Goal: Transaction & Acquisition: Purchase product/service

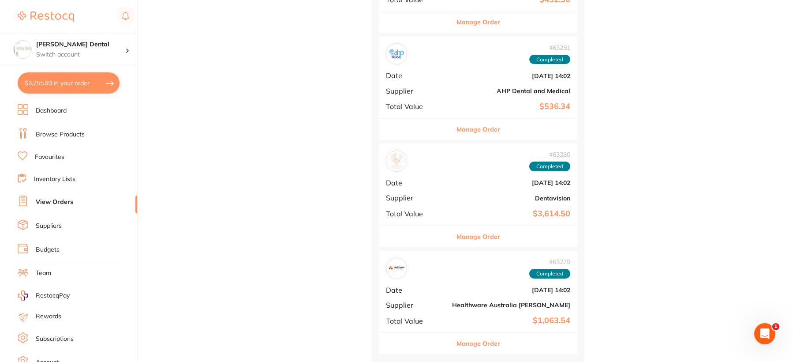
scroll to position [7902, 0]
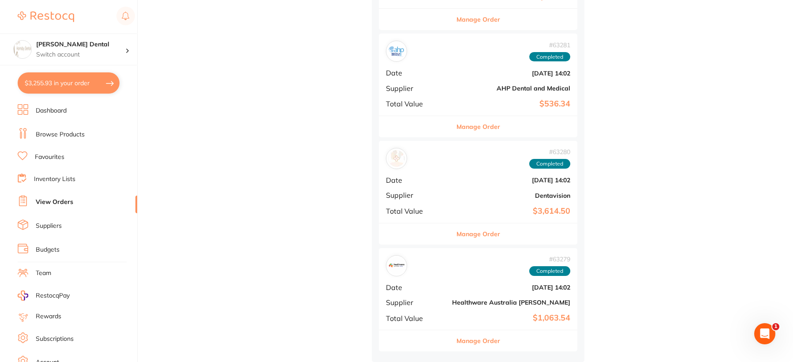
click at [457, 337] on button "Manage Order" at bounding box center [479, 340] width 44 height 21
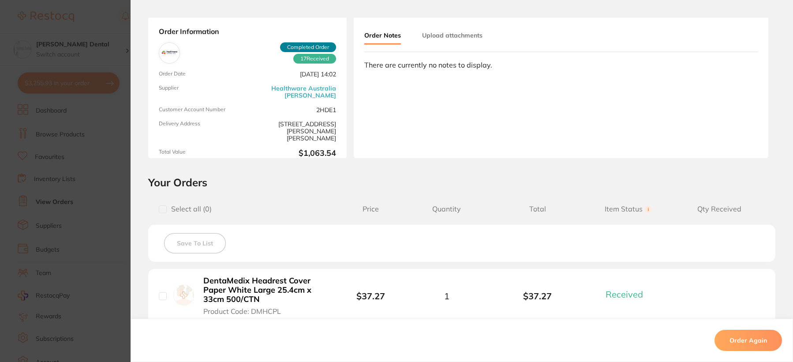
scroll to position [221, 0]
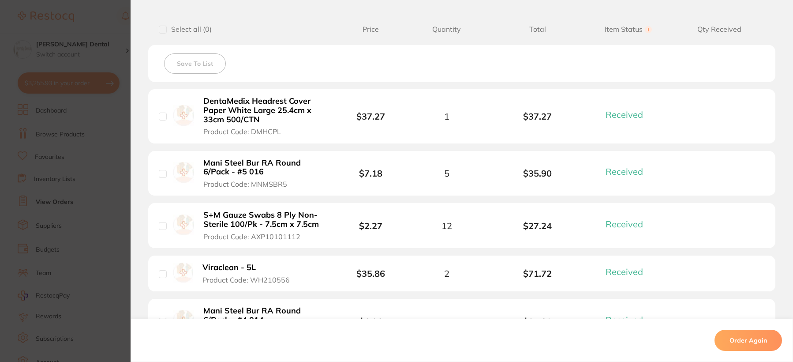
click at [258, 167] on b "Mani Steel Bur RA Round 6/Pack - #5 016" at bounding box center [263, 167] width 121 height 18
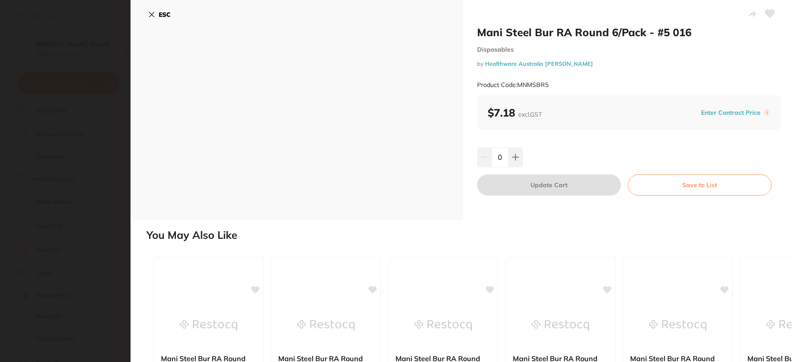
scroll to position [0, 0]
click at [516, 154] on icon at bounding box center [515, 157] width 7 height 7
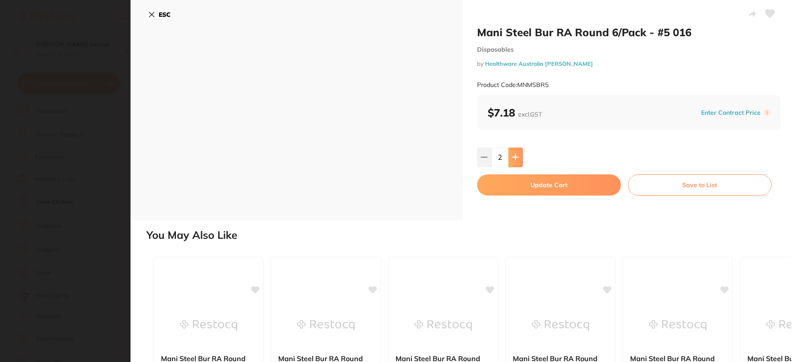
click at [516, 154] on icon at bounding box center [515, 157] width 7 height 7
type input "5"
click at [557, 191] on button "Update Cart" at bounding box center [549, 184] width 144 height 21
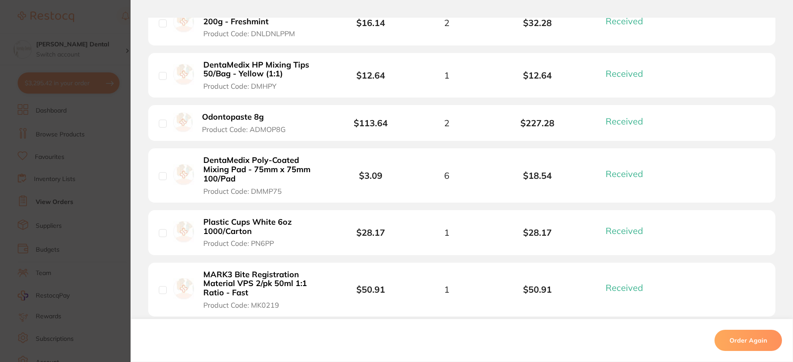
scroll to position [838, 0]
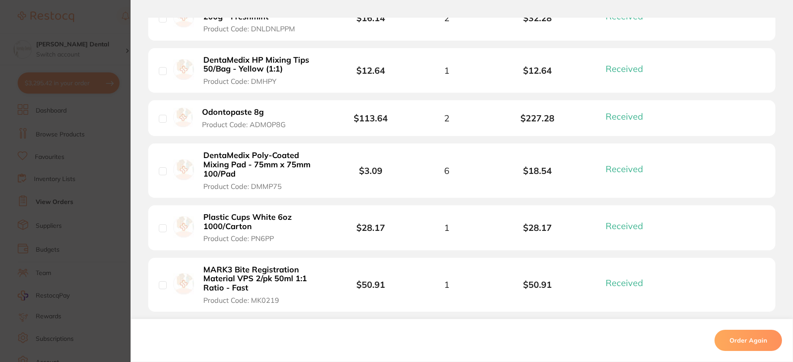
click at [266, 164] on b "DentaMedix Poly-Coated Mixing Pad - 75mm x 75mm 100/Pad" at bounding box center [263, 164] width 121 height 27
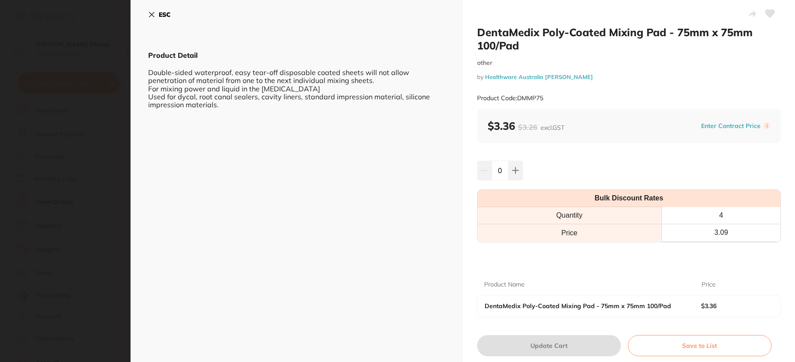
scroll to position [0, 0]
click at [512, 168] on icon at bounding box center [515, 170] width 7 height 7
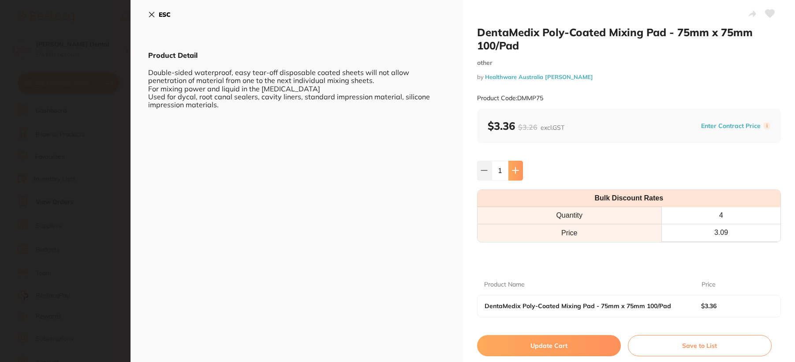
click at [512, 168] on icon at bounding box center [515, 170] width 7 height 7
type input "2"
click at [555, 342] on button "Update Cart" at bounding box center [549, 345] width 144 height 21
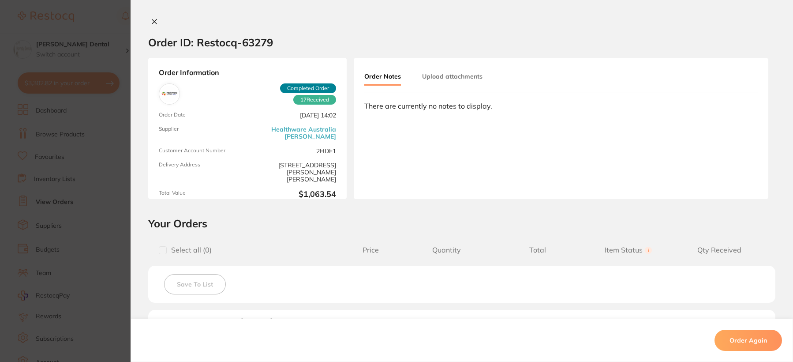
click at [152, 23] on icon at bounding box center [154, 21] width 7 height 7
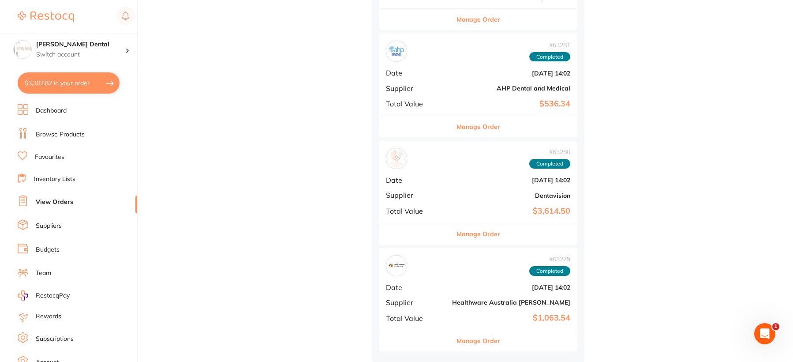
click at [457, 230] on button "Manage Order" at bounding box center [479, 233] width 44 height 21
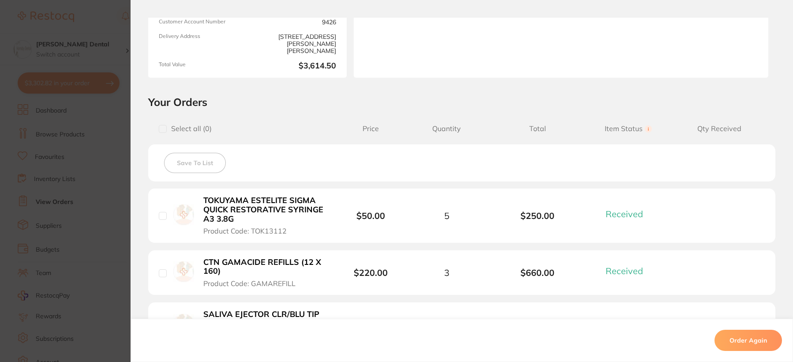
scroll to position [132, 0]
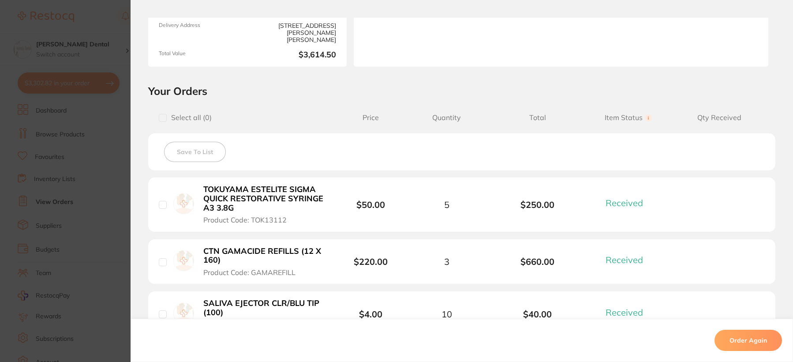
click at [243, 193] on b "TOKUYAMA ESTELITE SIGMA QUICK RESTORATIVE SYRINGE A3 3.8G" at bounding box center [263, 198] width 121 height 27
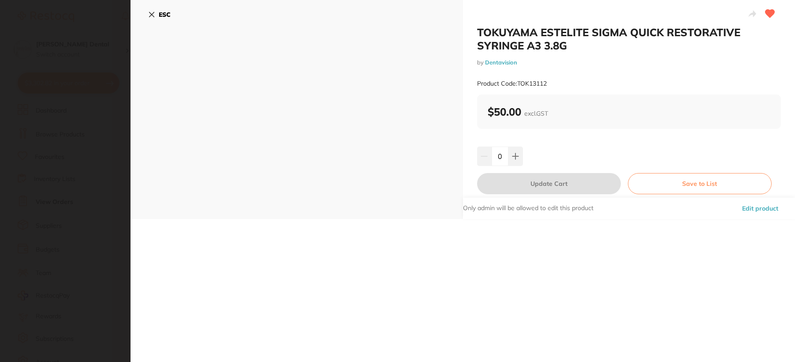
scroll to position [0, 0]
click at [515, 154] on icon at bounding box center [515, 156] width 7 height 7
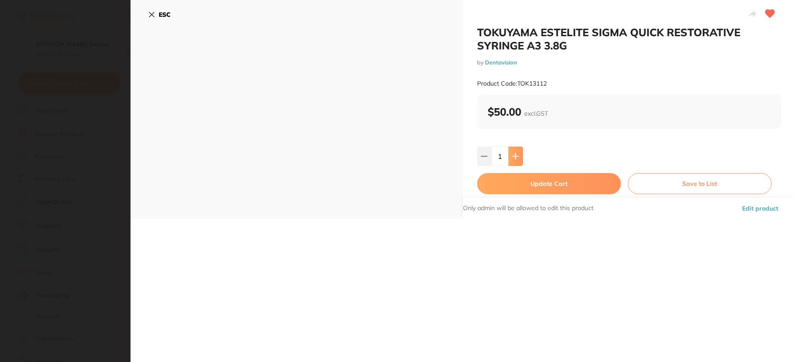
click at [515, 154] on icon at bounding box center [515, 156] width 7 height 7
type input "4"
click at [548, 187] on button "Update Cart" at bounding box center [549, 183] width 144 height 21
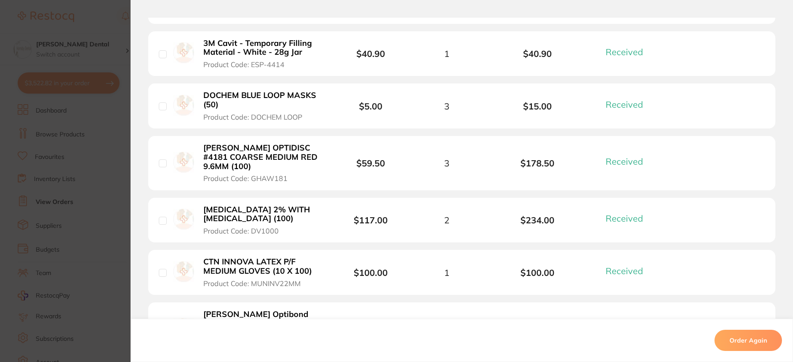
scroll to position [926, 0]
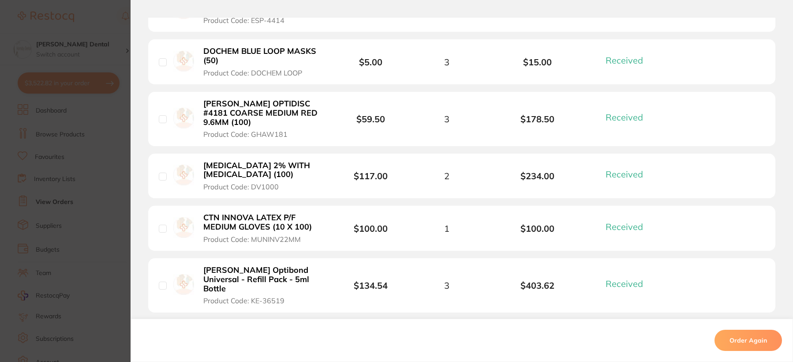
click at [258, 221] on b "CTN INNOVA LATEX P/F MEDIUM GLOVES (10 X 100)" at bounding box center [263, 222] width 121 height 18
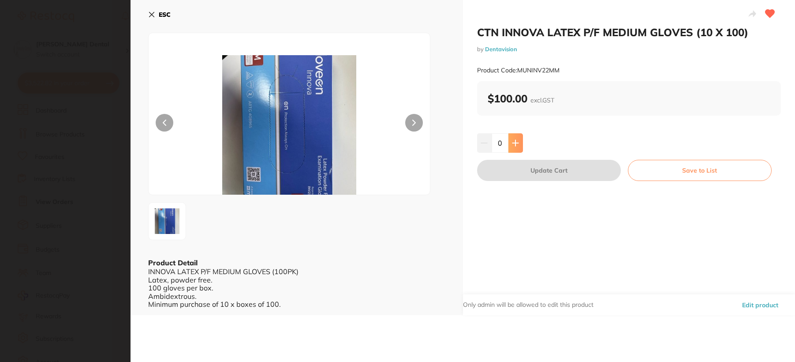
scroll to position [0, 0]
click at [513, 148] on button at bounding box center [516, 142] width 15 height 19
type input "1"
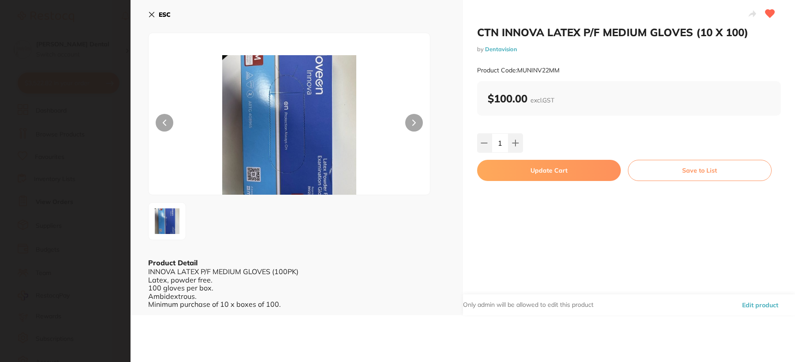
click at [534, 173] on button "Update Cart" at bounding box center [549, 170] width 144 height 21
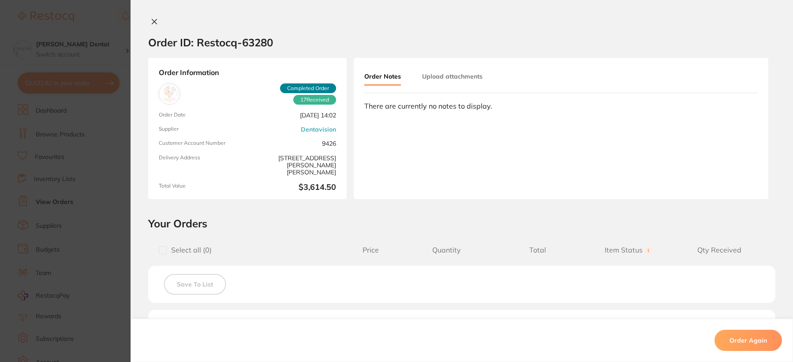
scroll to position [7726, 0]
click at [148, 21] on button at bounding box center [154, 22] width 12 height 9
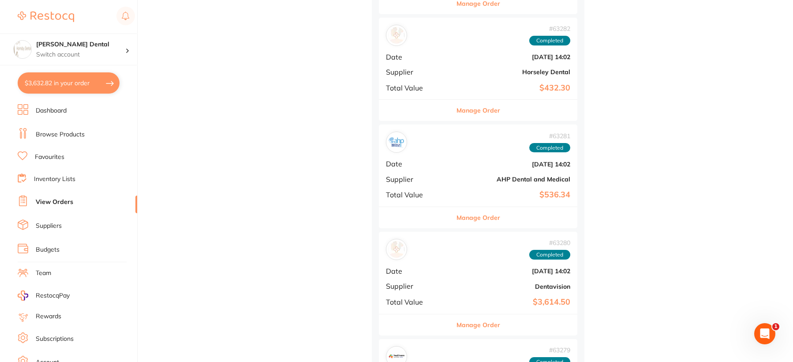
scroll to position [7814, 0]
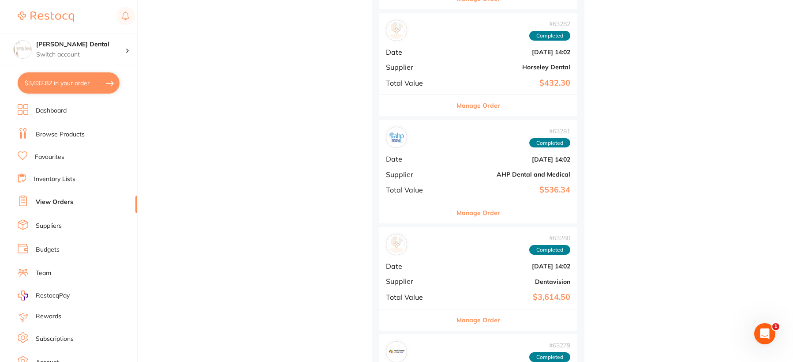
click at [457, 214] on button "Manage Order" at bounding box center [479, 212] width 44 height 21
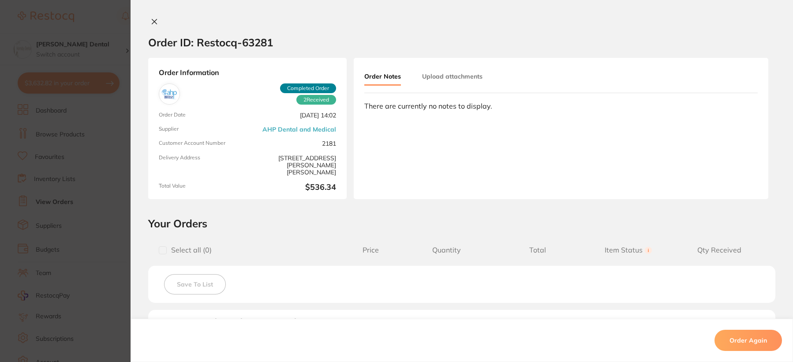
scroll to position [7726, 0]
click at [151, 21] on icon at bounding box center [154, 21] width 7 height 7
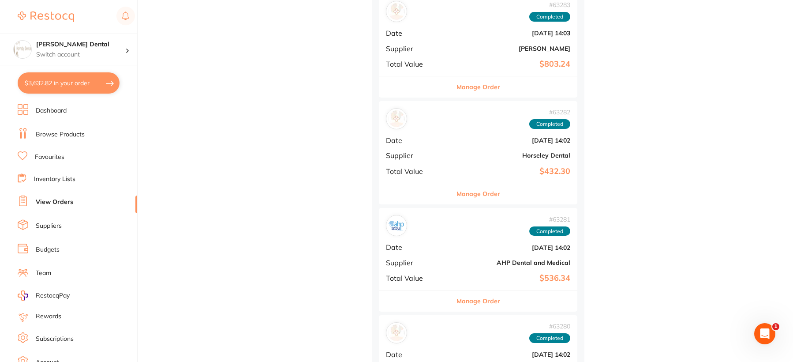
click at [457, 192] on button "Manage Order" at bounding box center [479, 193] width 44 height 21
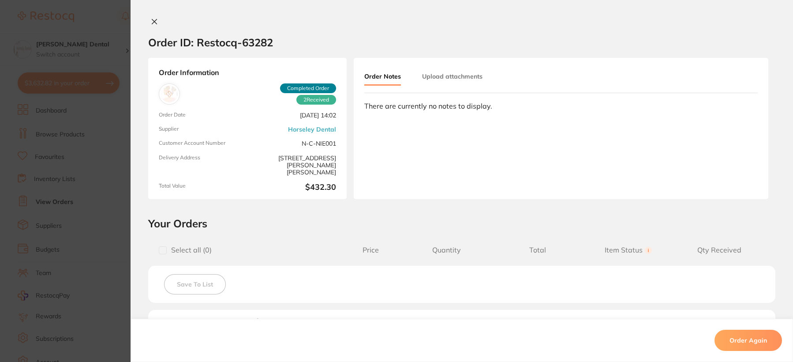
click at [151, 20] on icon at bounding box center [154, 21] width 7 height 7
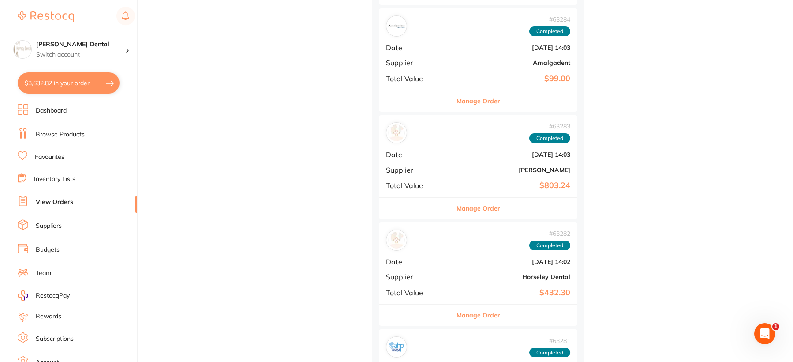
scroll to position [7594, 0]
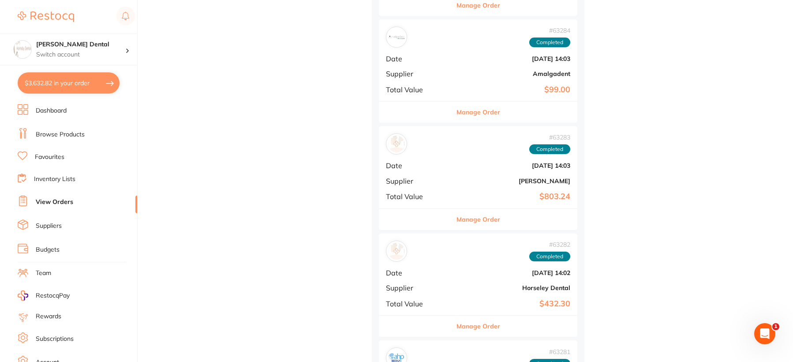
click at [457, 217] on button "Manage Order" at bounding box center [479, 219] width 44 height 21
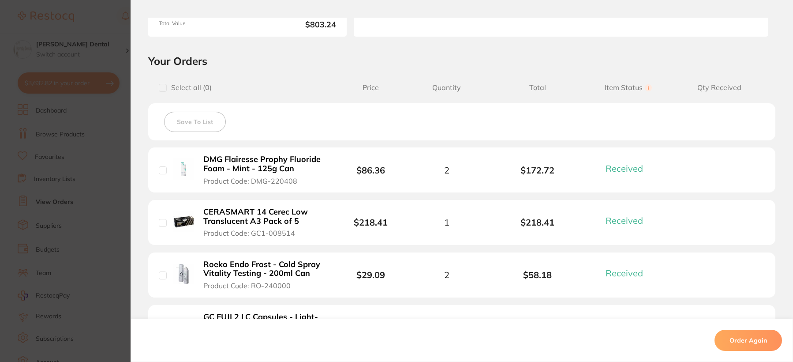
scroll to position [176, 0]
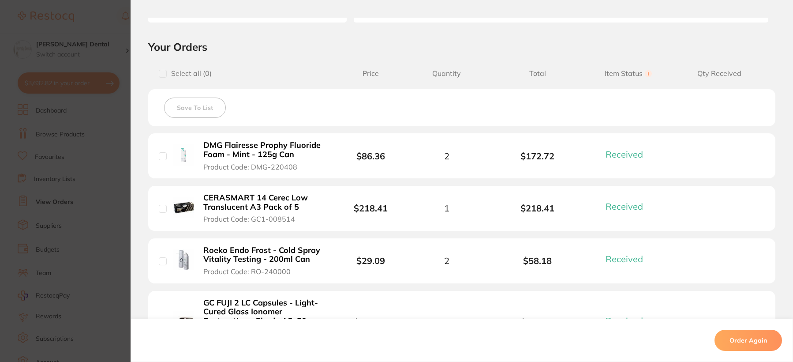
click at [236, 200] on b "CERASMART 14 Cerec Low Translucent A3 Pack of 5" at bounding box center [263, 202] width 121 height 18
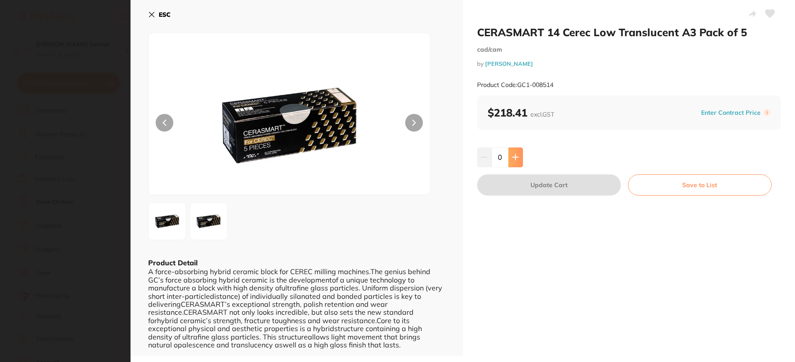
scroll to position [0, 0]
click at [517, 157] on icon at bounding box center [515, 157] width 7 height 7
type input "1"
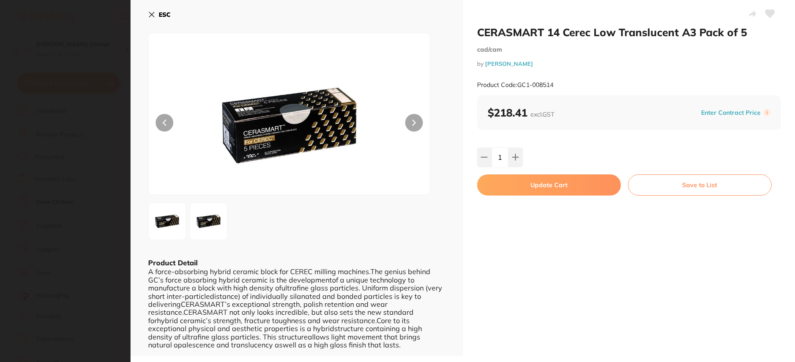
click at [543, 186] on button "Update Cart" at bounding box center [549, 184] width 144 height 21
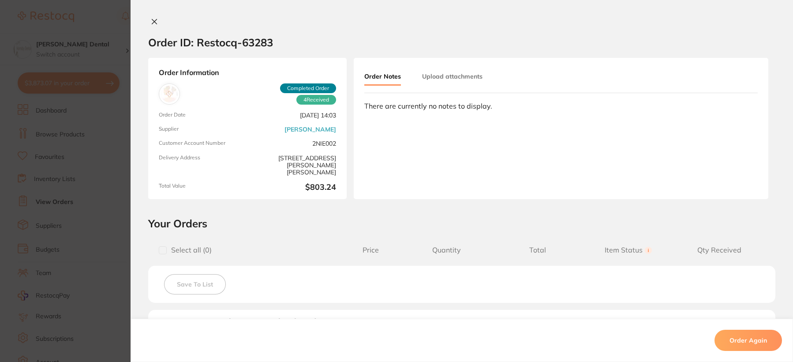
scroll to position [7417, 0]
click at [150, 19] on button at bounding box center [154, 22] width 12 height 9
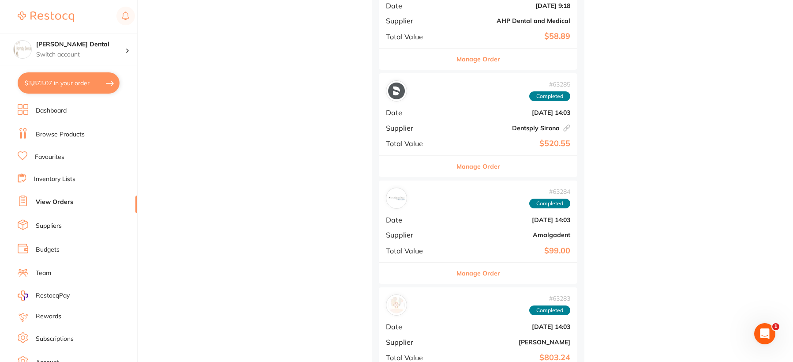
scroll to position [7417, 0]
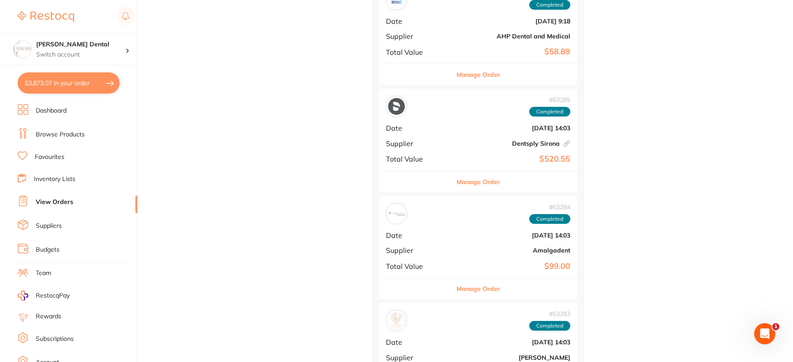
click at [457, 74] on button "Manage Order" at bounding box center [479, 74] width 44 height 21
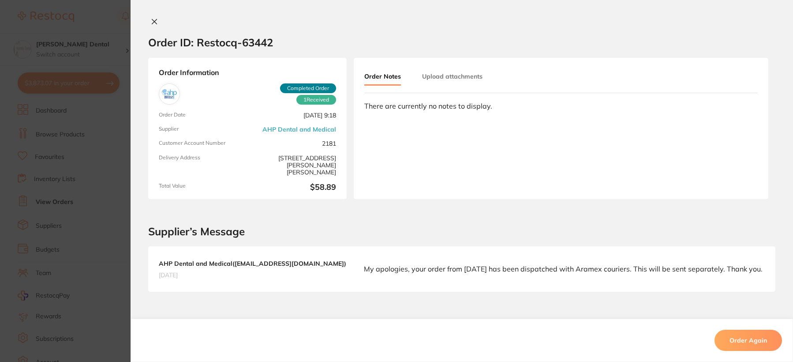
scroll to position [7241, 0]
click at [153, 21] on icon at bounding box center [154, 21] width 5 height 5
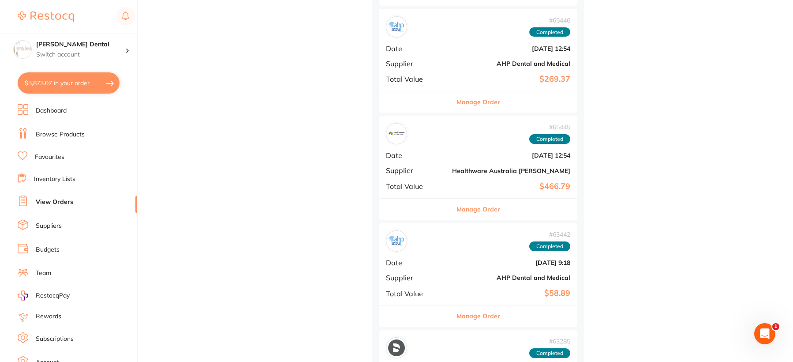
scroll to position [7108, 0]
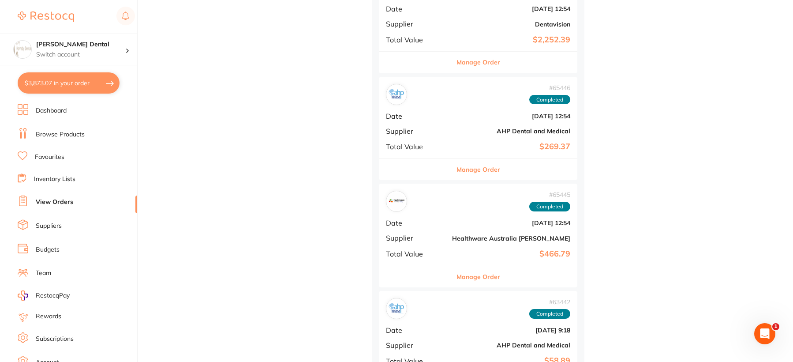
click at [457, 172] on button "Manage Order" at bounding box center [479, 169] width 44 height 21
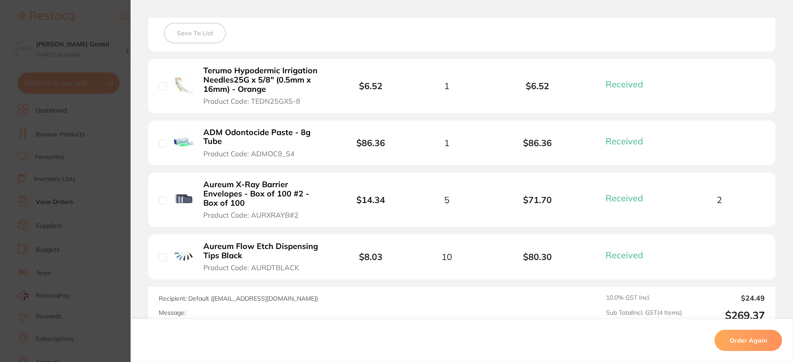
scroll to position [265, 0]
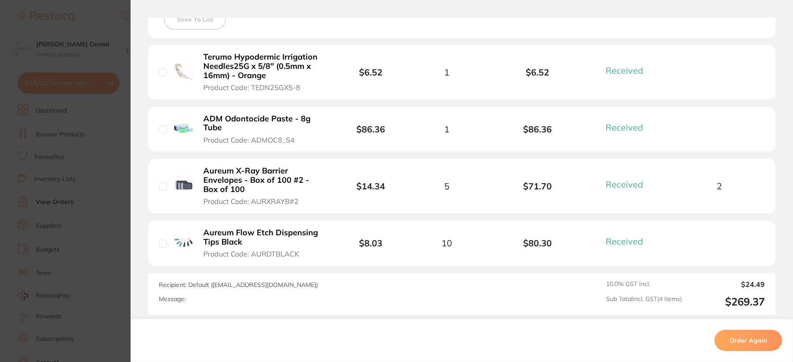
click at [265, 180] on b "Aureum X-Ray Barrier Envelopes - Box of 100 #2 - Box of 100" at bounding box center [263, 179] width 121 height 27
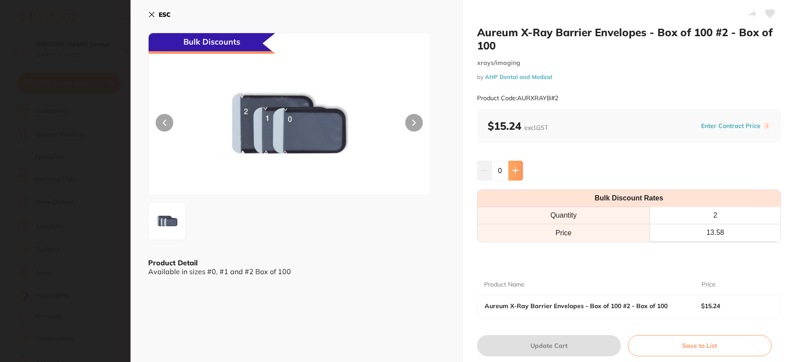
scroll to position [0, 0]
click at [514, 169] on icon at bounding box center [516, 171] width 6 height 6
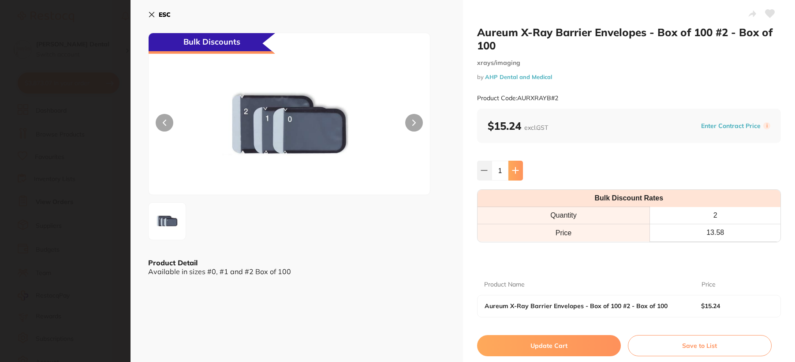
click at [514, 169] on icon at bounding box center [516, 171] width 6 height 6
type input "2"
click at [551, 344] on button "Update Cart" at bounding box center [549, 345] width 144 height 21
checkbox input "false"
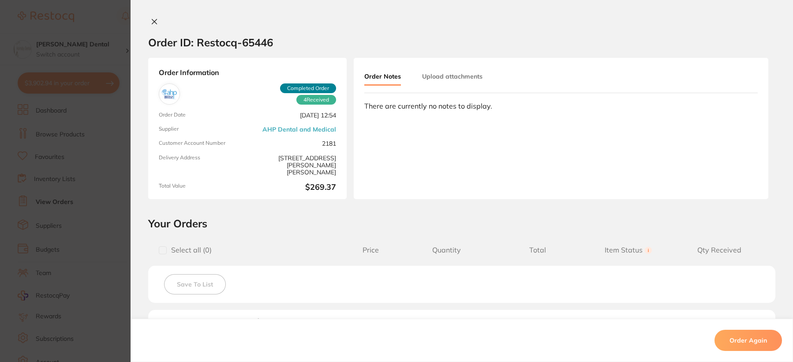
click at [152, 21] on icon at bounding box center [154, 21] width 5 height 5
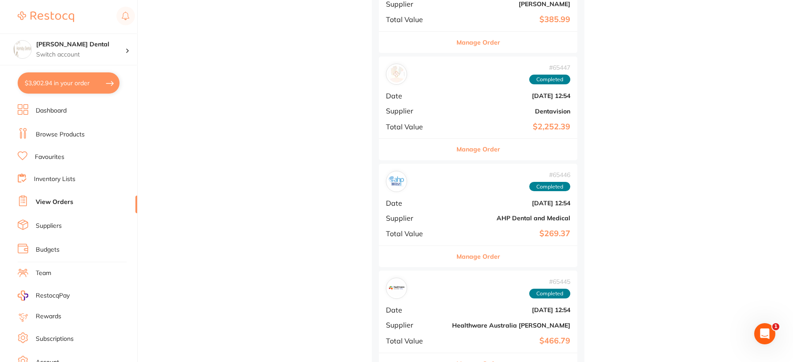
scroll to position [7020, 0]
click at [457, 148] on button "Manage Order" at bounding box center [479, 150] width 44 height 21
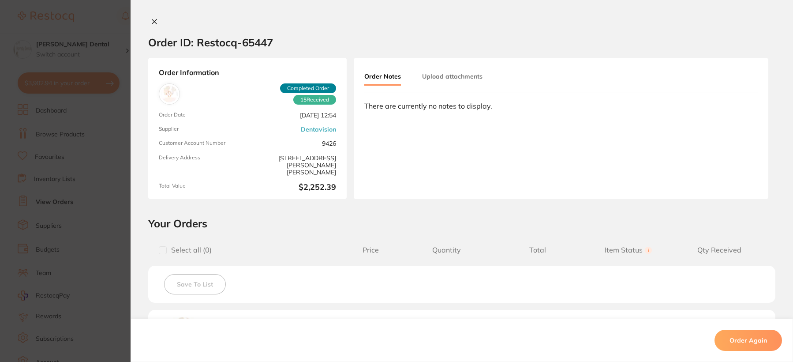
click at [151, 18] on icon at bounding box center [154, 21] width 7 height 7
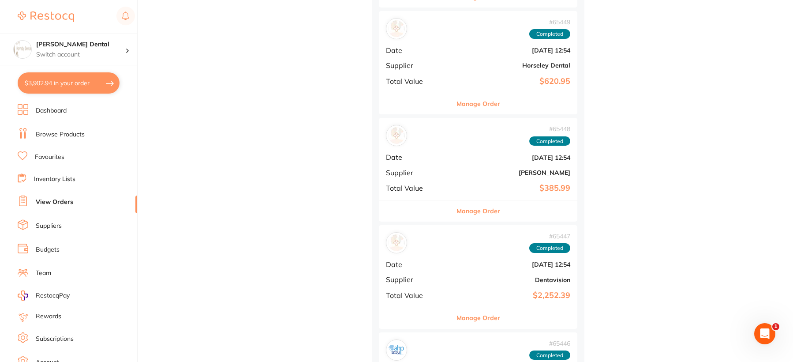
scroll to position [6844, 0]
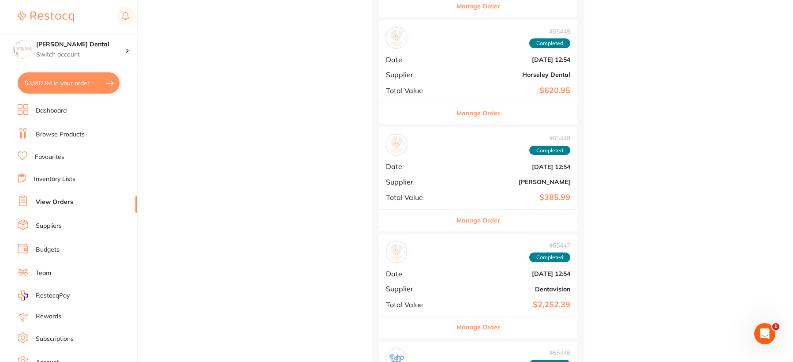
click at [457, 219] on button "Manage Order" at bounding box center [479, 220] width 44 height 21
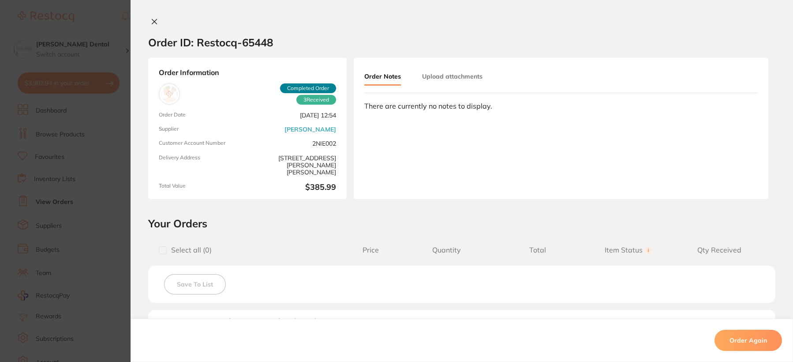
scroll to position [6711, 0]
click at [153, 19] on icon at bounding box center [154, 21] width 7 height 7
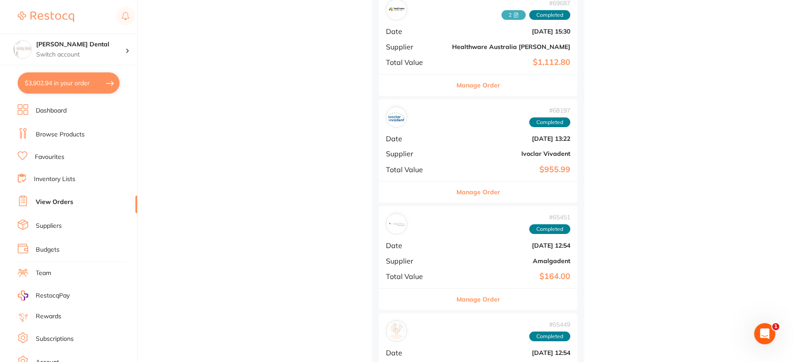
scroll to position [6535, 0]
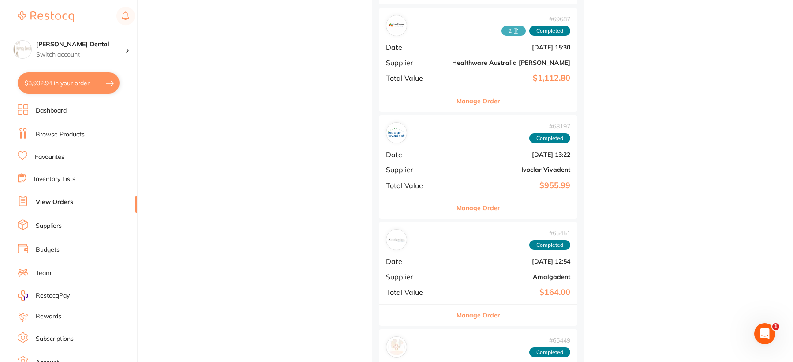
click at [457, 208] on button "Manage Order" at bounding box center [479, 207] width 44 height 21
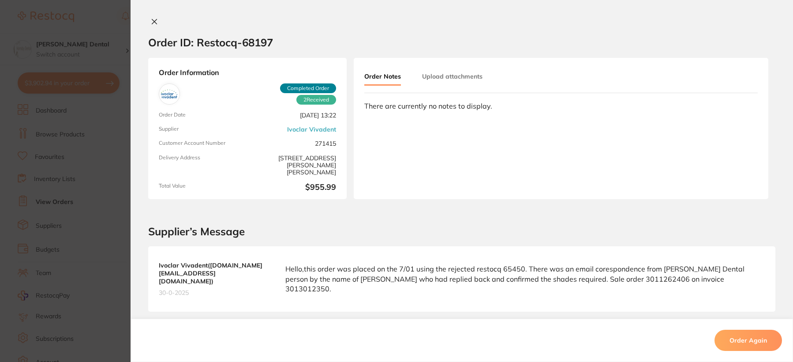
click at [154, 20] on icon at bounding box center [154, 21] width 5 height 5
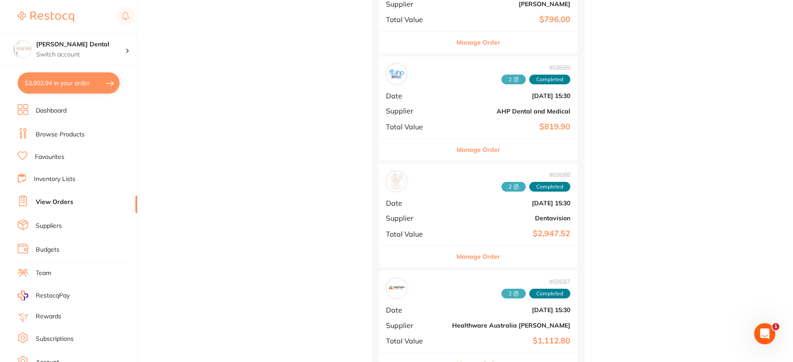
scroll to position [6270, 0]
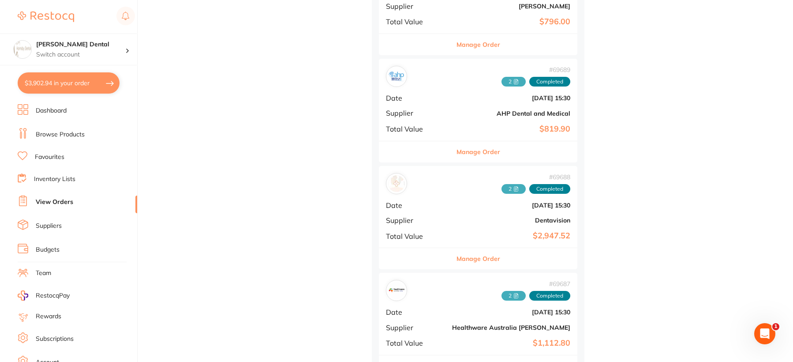
click at [457, 259] on button "Manage Order" at bounding box center [479, 258] width 44 height 21
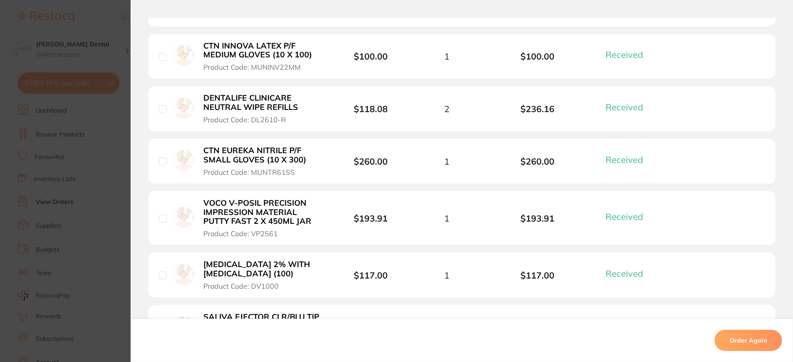
scroll to position [618, 0]
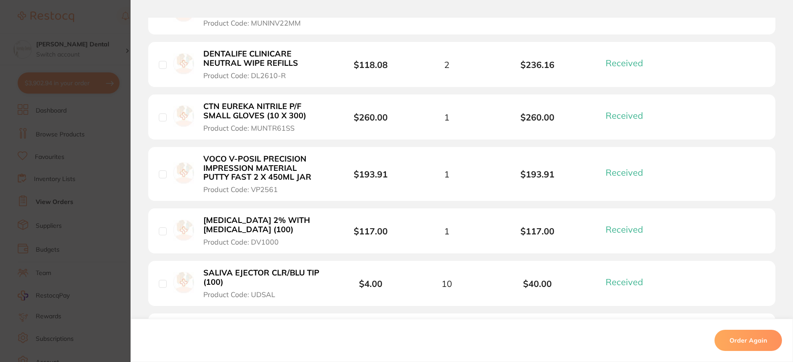
click at [250, 169] on b "VOCO V-POSIL PRECISION IMPRESSION MATERIAL PUTTY FAST 2 X 450ML JAR" at bounding box center [263, 167] width 121 height 27
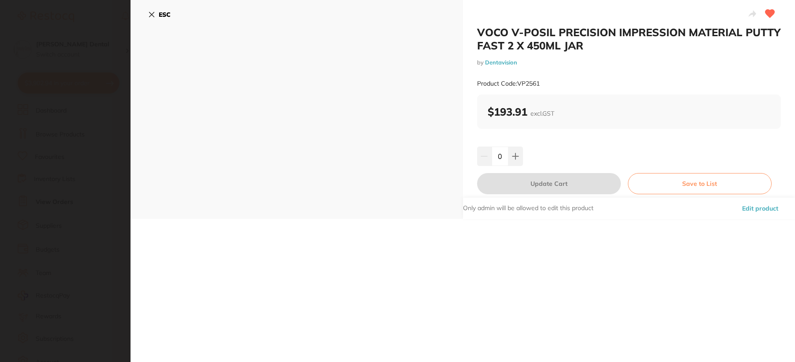
scroll to position [0, 0]
click at [517, 153] on icon at bounding box center [515, 156] width 7 height 7
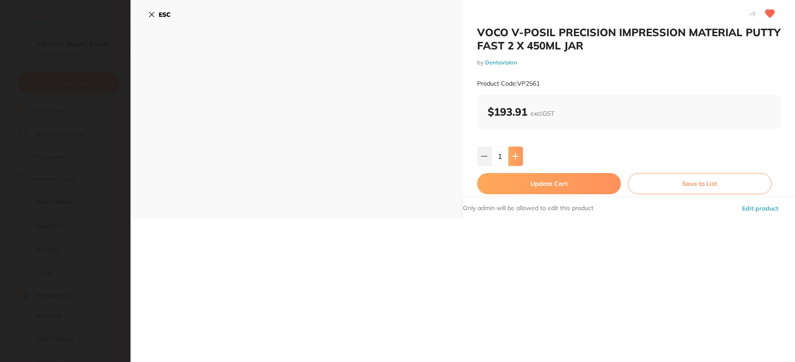
click at [517, 153] on icon at bounding box center [515, 156] width 7 height 7
type input "2"
click at [550, 181] on button "Update Cart" at bounding box center [549, 183] width 144 height 21
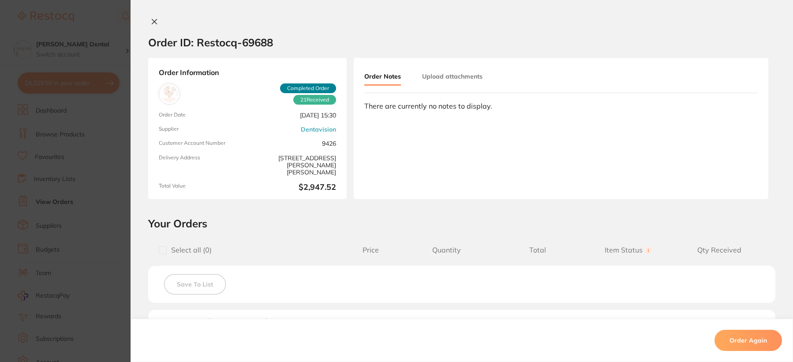
click at [152, 23] on icon at bounding box center [154, 21] width 5 height 5
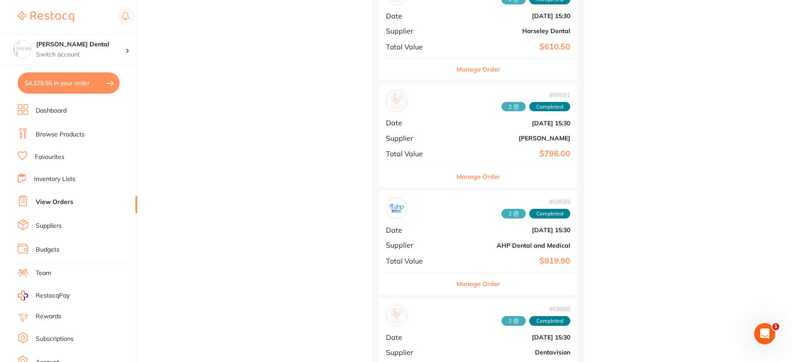
scroll to position [6094, 0]
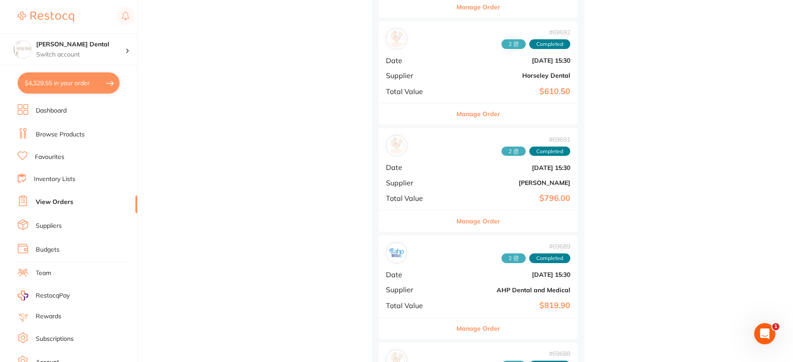
click at [457, 224] on button "Manage Order" at bounding box center [479, 220] width 44 height 21
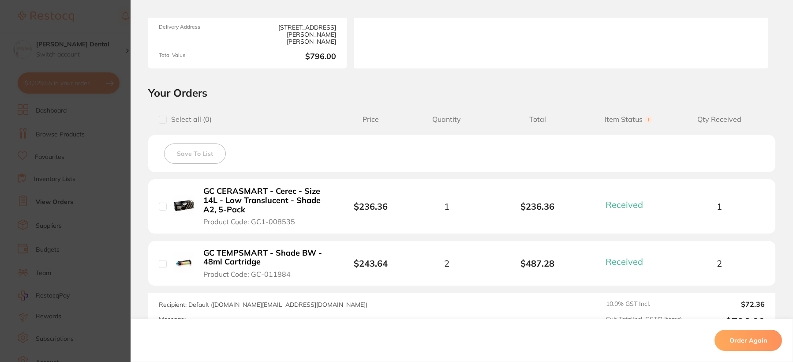
scroll to position [132, 0]
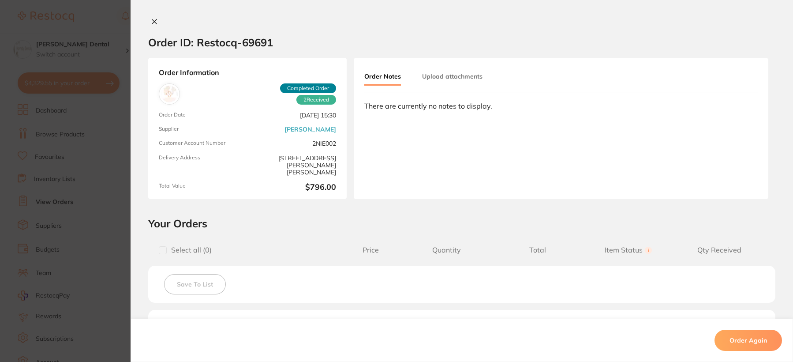
click at [152, 18] on icon at bounding box center [154, 21] width 7 height 7
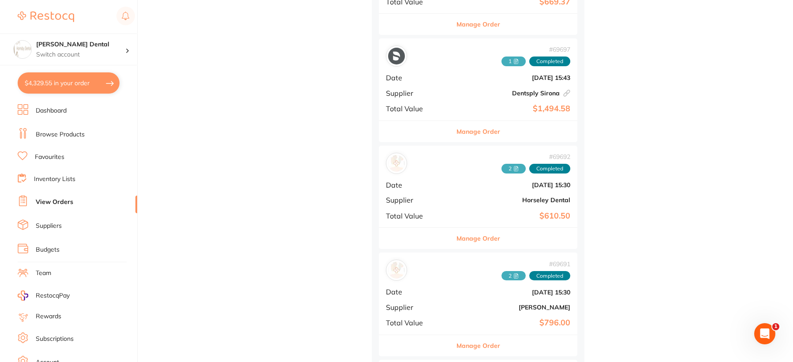
scroll to position [5962, 0]
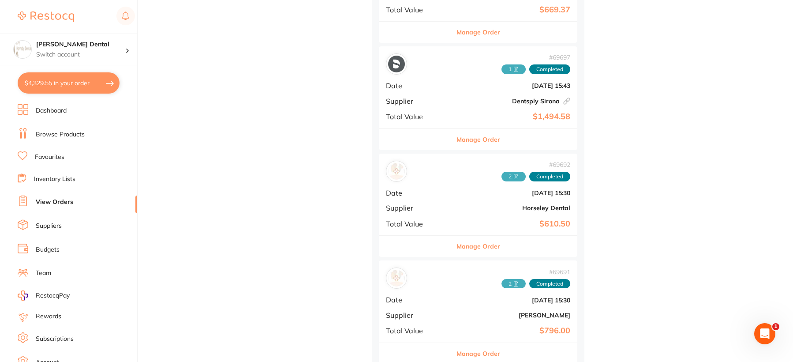
click at [457, 143] on button "Manage Order" at bounding box center [479, 139] width 44 height 21
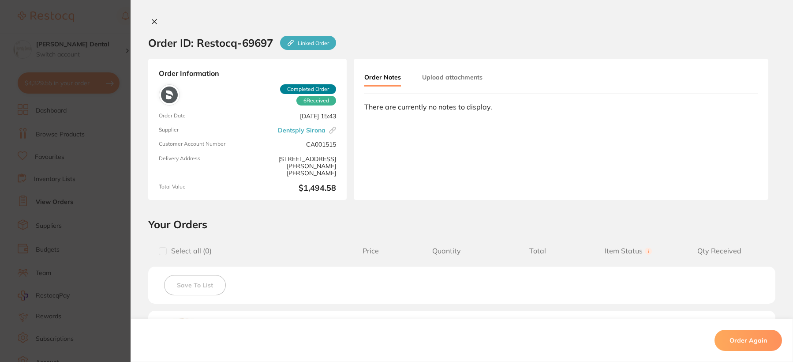
scroll to position [5917, 0]
click at [154, 22] on icon at bounding box center [154, 21] width 5 height 5
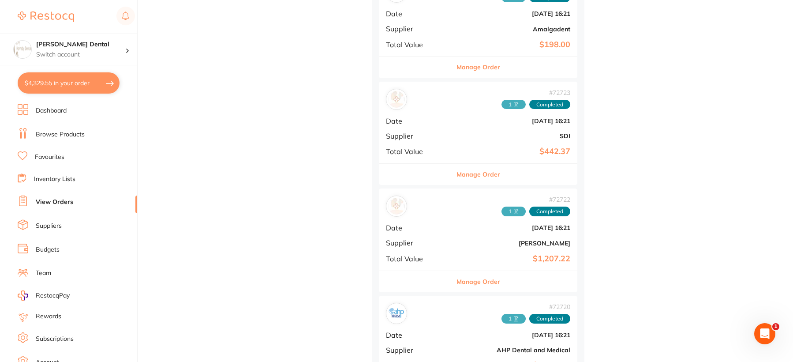
scroll to position [5388, 0]
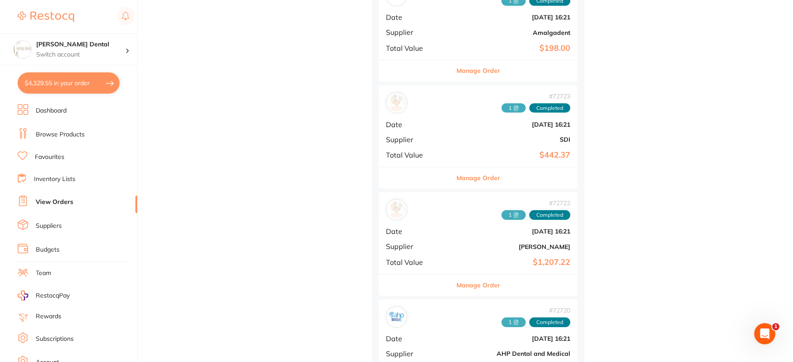
click at [457, 177] on button "Manage Order" at bounding box center [479, 177] width 44 height 21
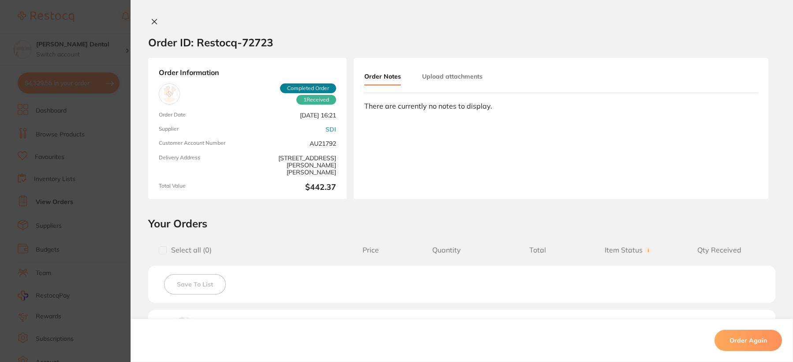
scroll to position [5168, 0]
click at [153, 21] on icon at bounding box center [154, 21] width 5 height 5
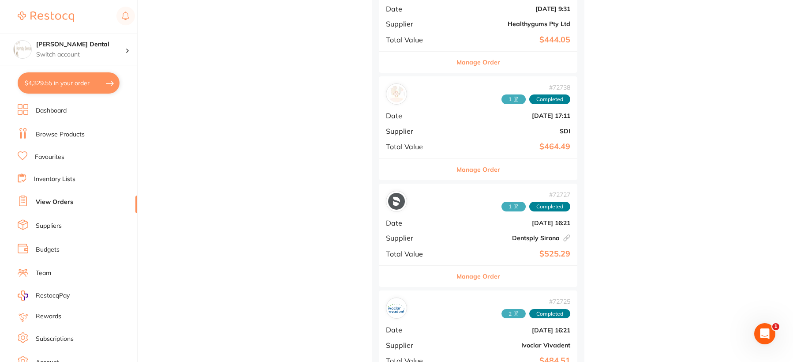
scroll to position [4947, 0]
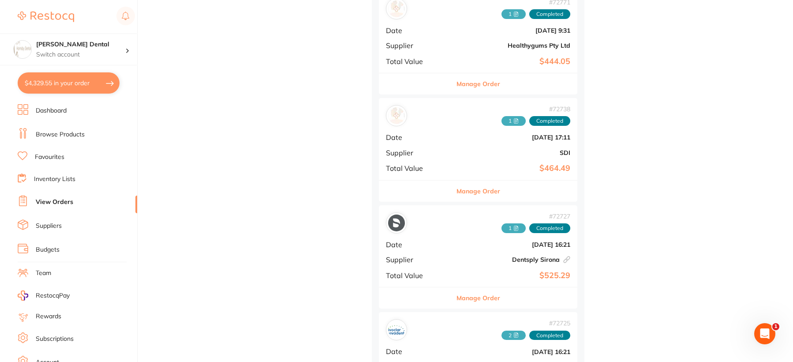
click at [457, 191] on button "Manage Order" at bounding box center [479, 190] width 44 height 21
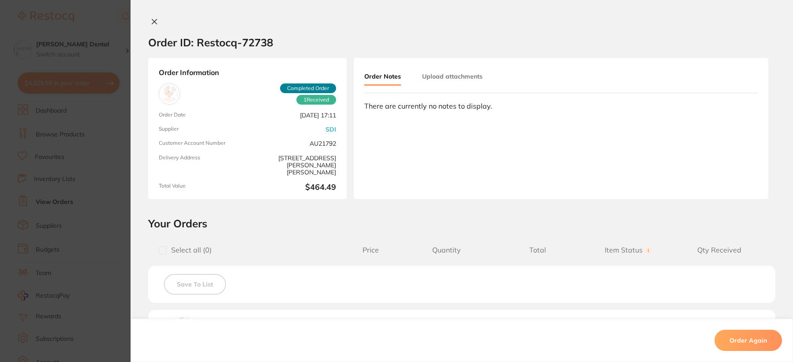
click at [148, 19] on button at bounding box center [154, 22] width 12 height 9
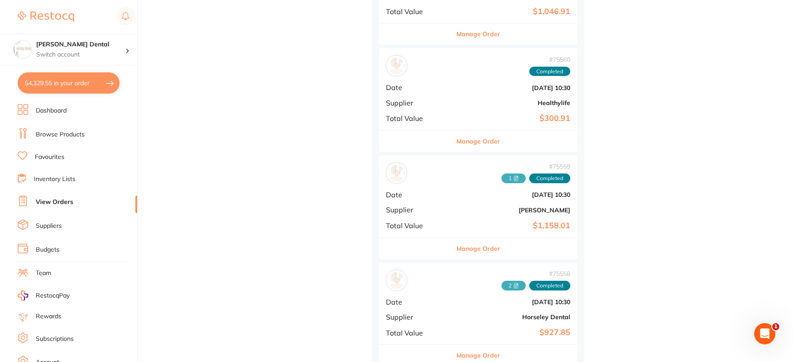
click at [457, 250] on button "Manage Order" at bounding box center [479, 248] width 44 height 21
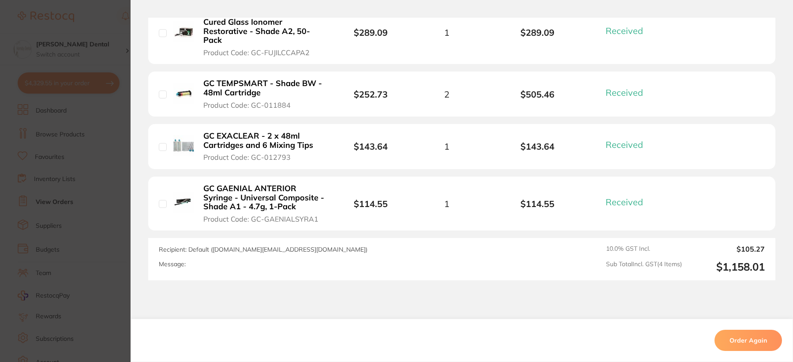
click at [228, 86] on b "GC TEMPSMART - Shade BW - 48ml Cartridge" at bounding box center [263, 88] width 121 height 18
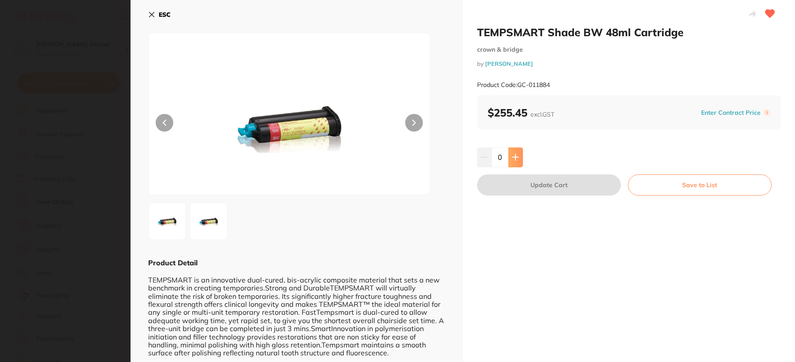
click at [515, 160] on icon at bounding box center [516, 157] width 6 height 6
type input "4"
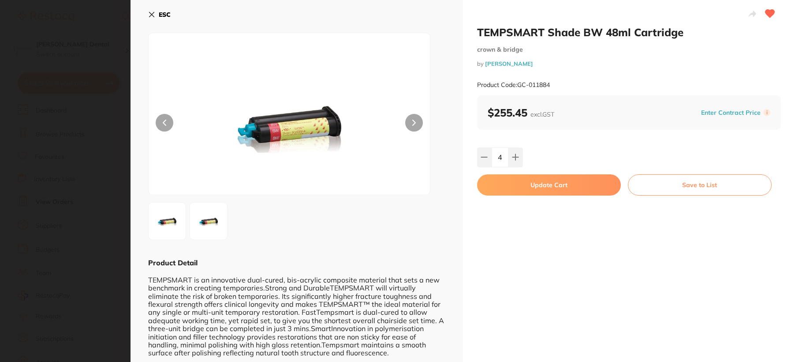
click at [532, 185] on button "Update Cart" at bounding box center [549, 184] width 144 height 21
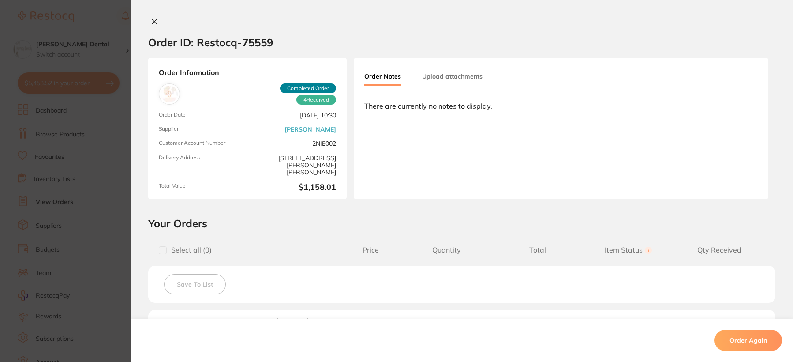
click at [153, 19] on icon at bounding box center [154, 21] width 7 height 7
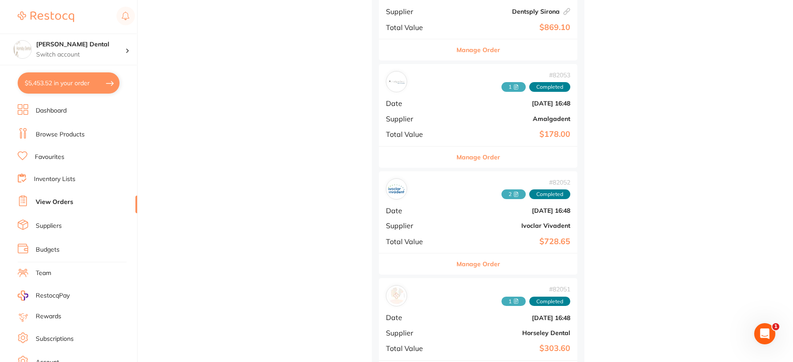
scroll to position [3138, 0]
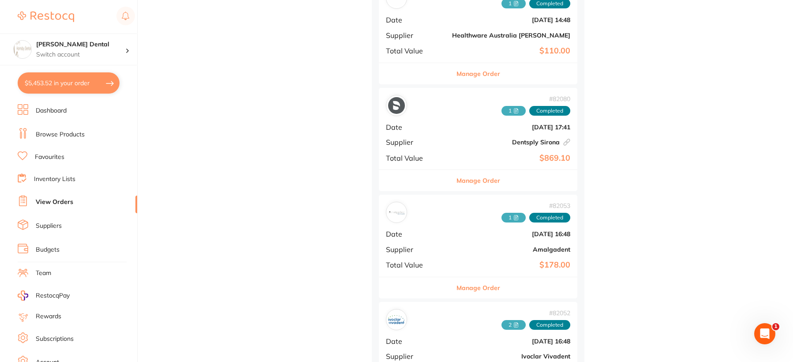
click at [457, 71] on button "Manage Order" at bounding box center [479, 73] width 44 height 21
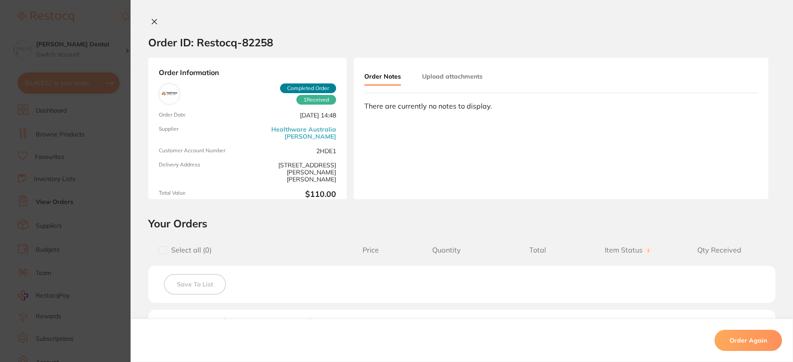
click at [153, 19] on icon at bounding box center [154, 21] width 7 height 7
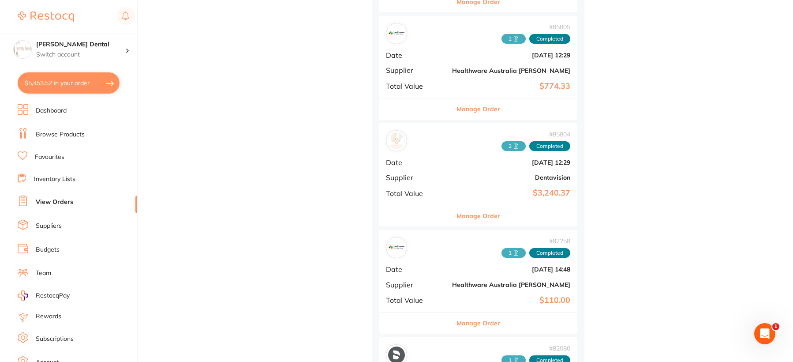
scroll to position [2874, 0]
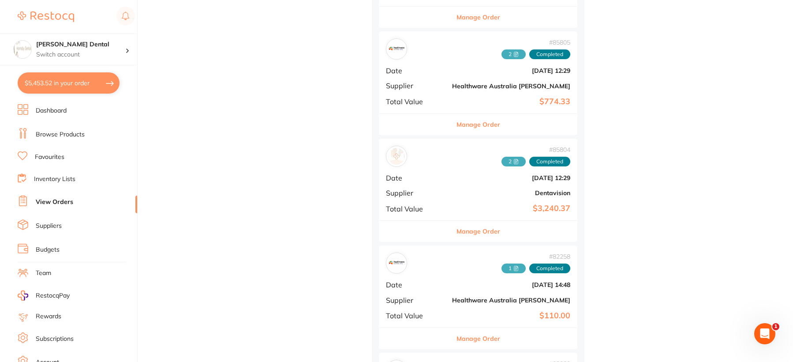
click at [457, 125] on button "Manage Order" at bounding box center [479, 124] width 44 height 21
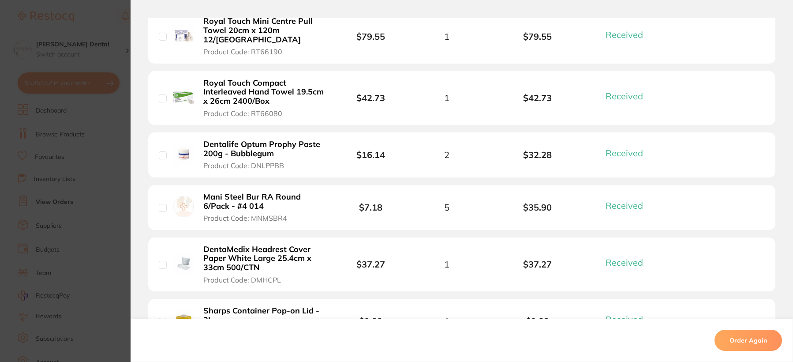
scroll to position [309, 0]
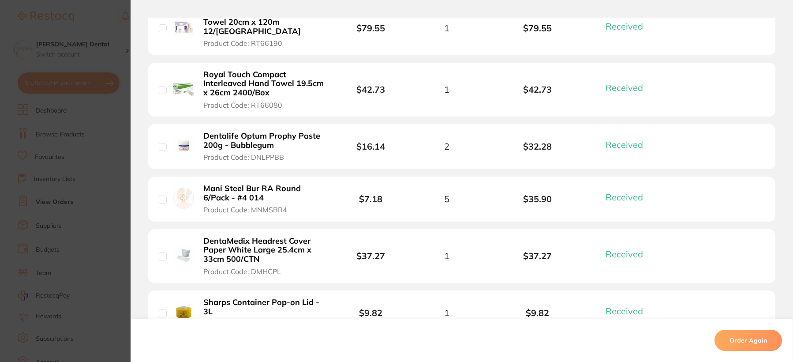
click at [238, 132] on b "Dentalife Optum Prophy Paste 200g - Bubblegum" at bounding box center [263, 140] width 121 height 18
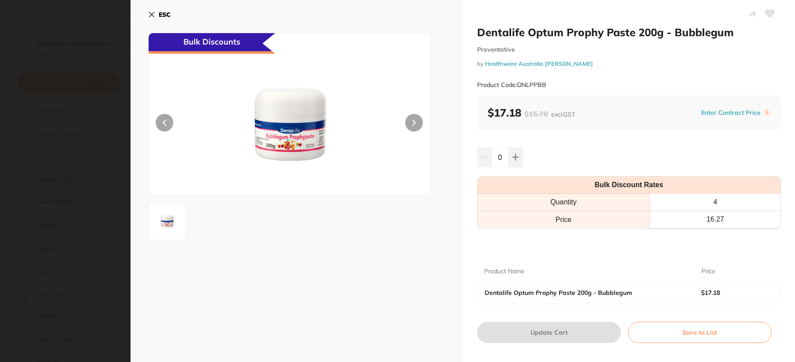
scroll to position [0, 0]
click at [515, 153] on button at bounding box center [516, 156] width 15 height 19
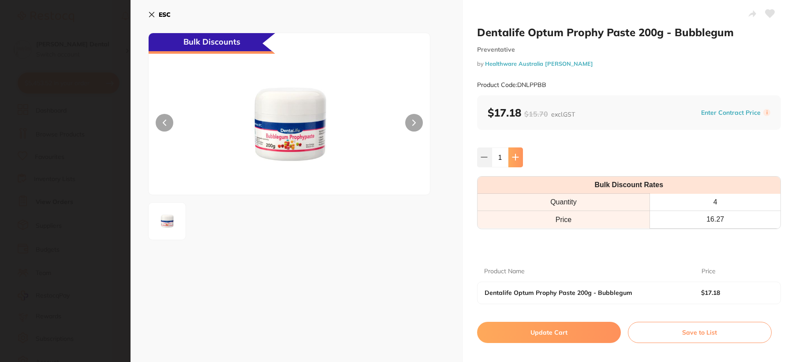
click at [515, 153] on button at bounding box center [516, 156] width 15 height 19
type input "2"
click at [555, 330] on button "Update Cart" at bounding box center [549, 332] width 144 height 21
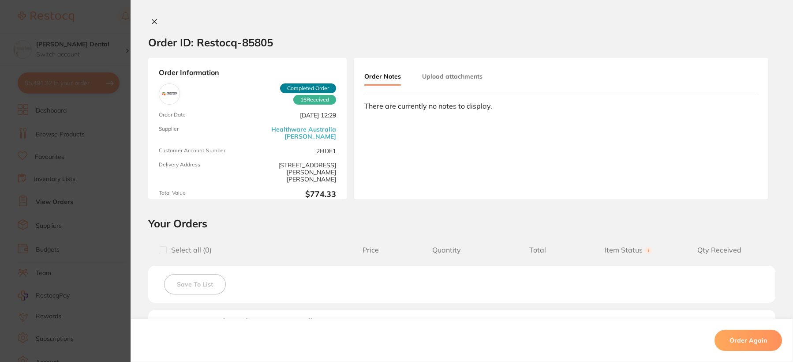
click at [152, 21] on icon at bounding box center [154, 21] width 5 height 5
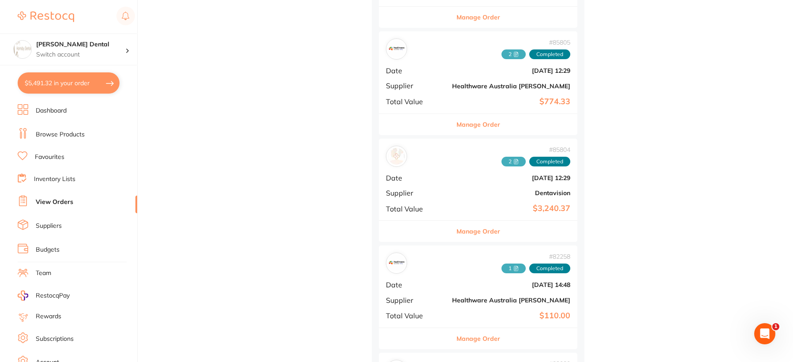
click at [457, 229] on button "Manage Order" at bounding box center [479, 231] width 44 height 21
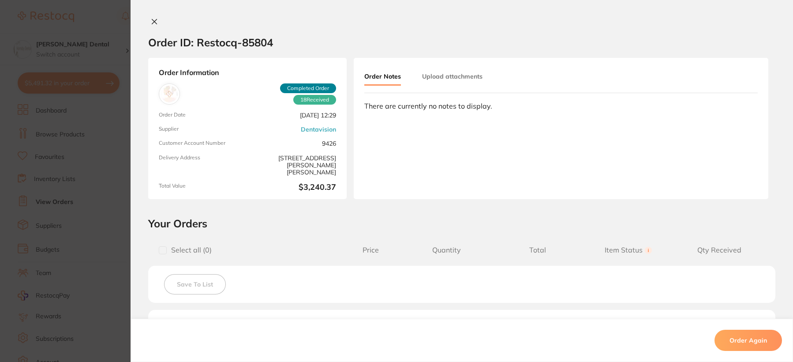
scroll to position [2697, 0]
click at [151, 22] on icon at bounding box center [154, 21] width 7 height 7
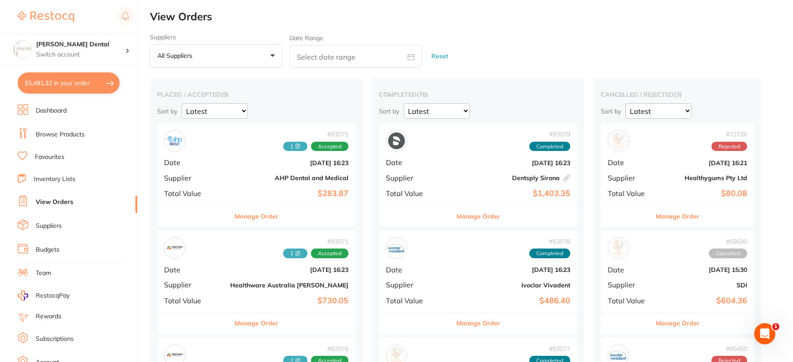
click at [60, 160] on link "Favourites" at bounding box center [50, 157] width 30 height 9
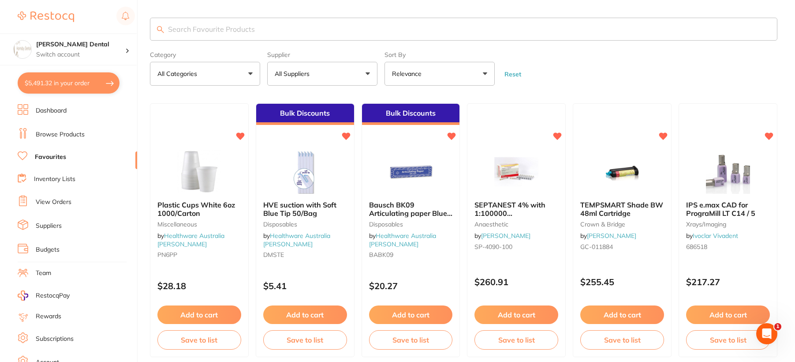
click at [240, 31] on input "search" at bounding box center [464, 29] width 628 height 23
click at [514, 175] on img at bounding box center [516, 171] width 58 height 45
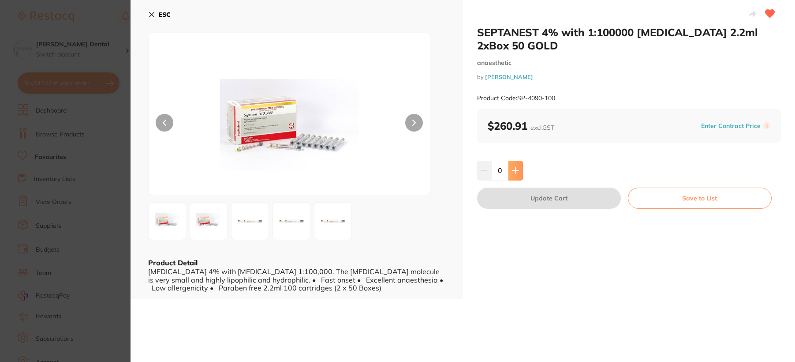
click at [512, 171] on icon at bounding box center [515, 170] width 7 height 7
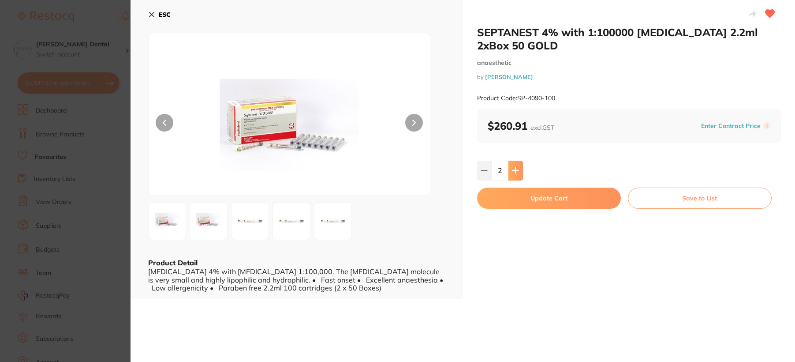
click at [512, 171] on icon at bounding box center [515, 170] width 7 height 7
type input "3"
click at [527, 195] on button "Update Cart" at bounding box center [549, 197] width 144 height 21
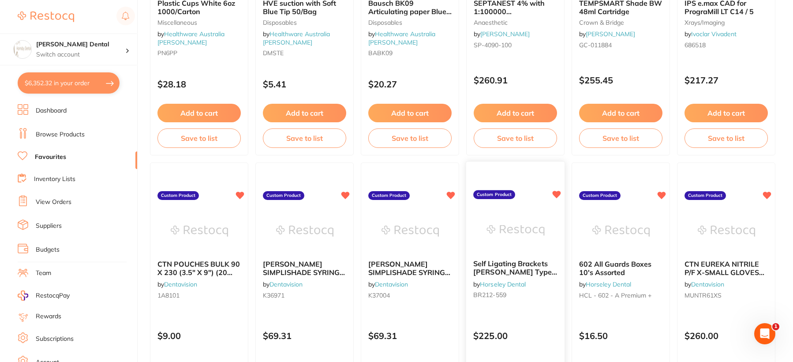
scroll to position [203, 0]
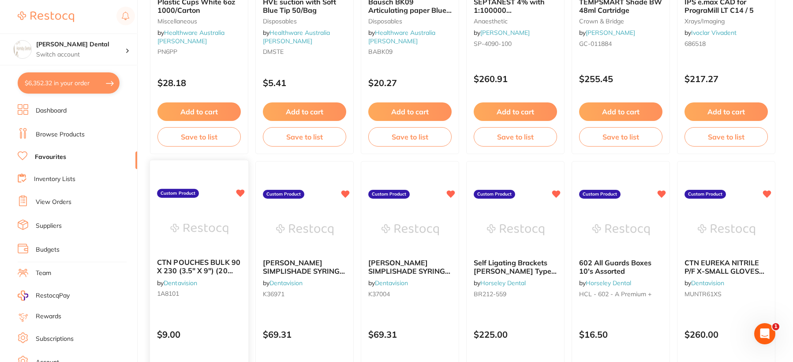
click at [189, 220] on img at bounding box center [199, 229] width 58 height 45
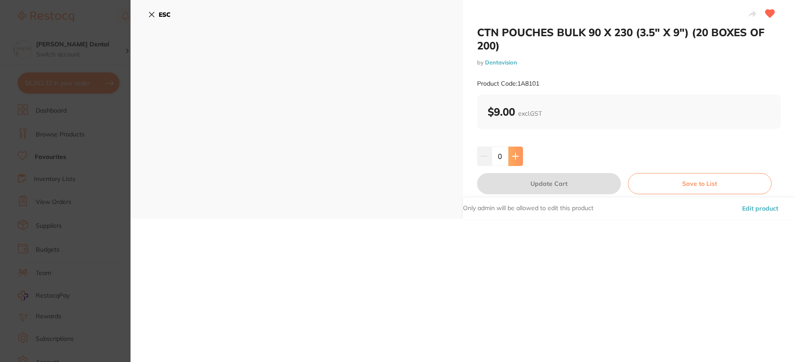
click at [517, 156] on icon at bounding box center [516, 156] width 6 height 6
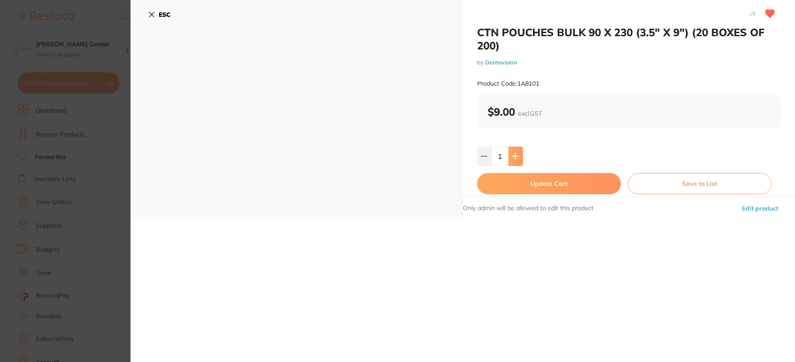
click at [517, 156] on icon at bounding box center [516, 156] width 6 height 6
type input "3"
click at [524, 183] on button "Update Cart" at bounding box center [549, 183] width 144 height 21
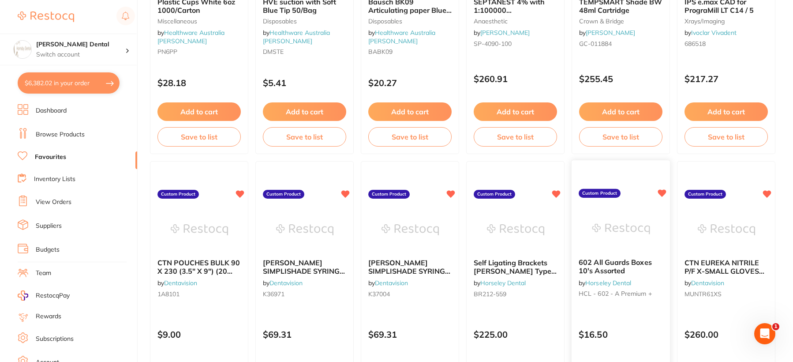
click at [625, 224] on img at bounding box center [621, 229] width 58 height 45
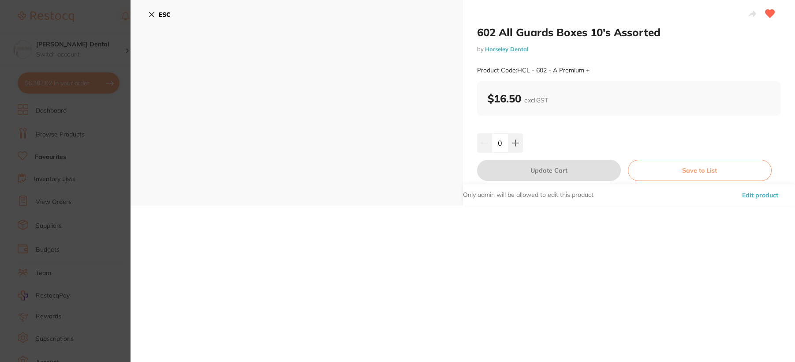
click at [154, 8] on button "ESC" at bounding box center [159, 14] width 22 height 15
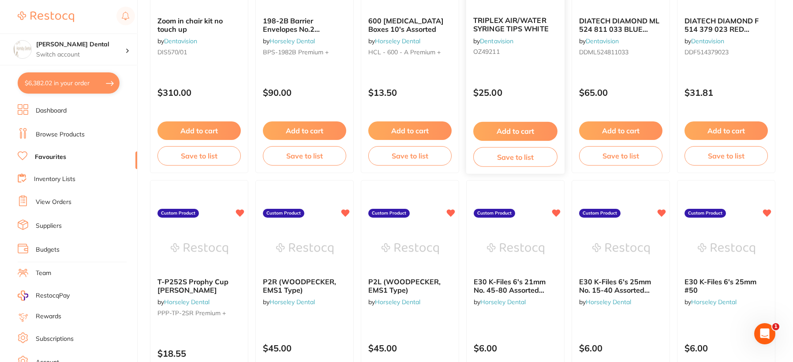
scroll to position [732, 0]
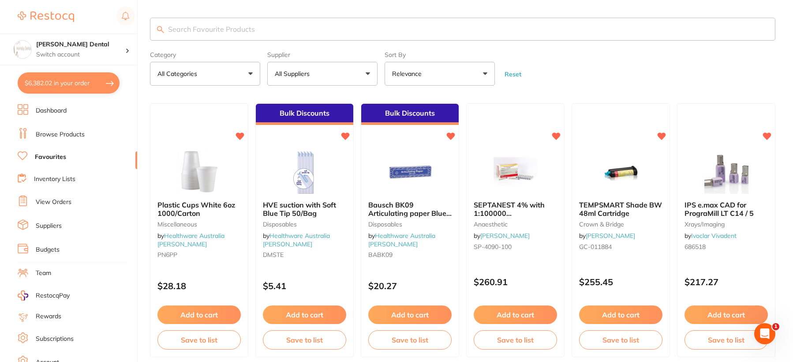
click at [312, 73] on p "All Suppliers" at bounding box center [294, 73] width 38 height 9
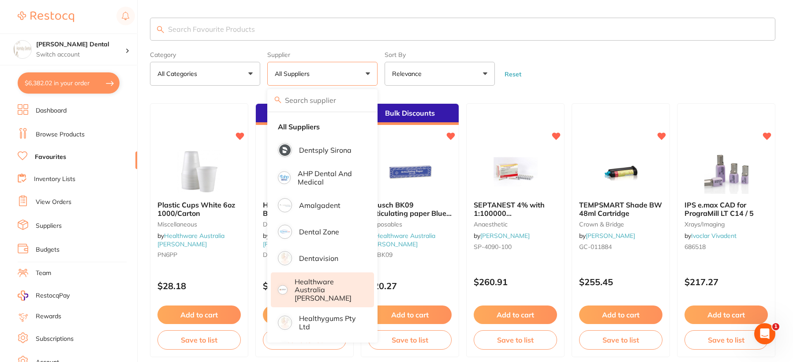
click at [311, 286] on p "Healthware Australia [PERSON_NAME]" at bounding box center [328, 289] width 67 height 24
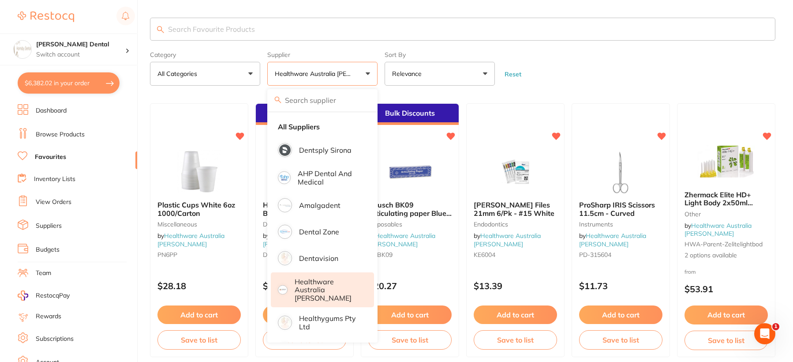
click at [602, 72] on form "Category All Categories All Categories Disposables endodontics Endodontics Infe…" at bounding box center [462, 67] width 625 height 38
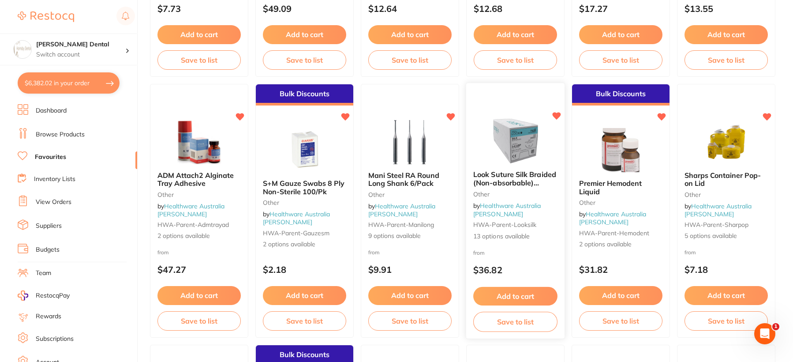
scroll to position [1323, 0]
click at [416, 156] on img at bounding box center [410, 141] width 58 height 45
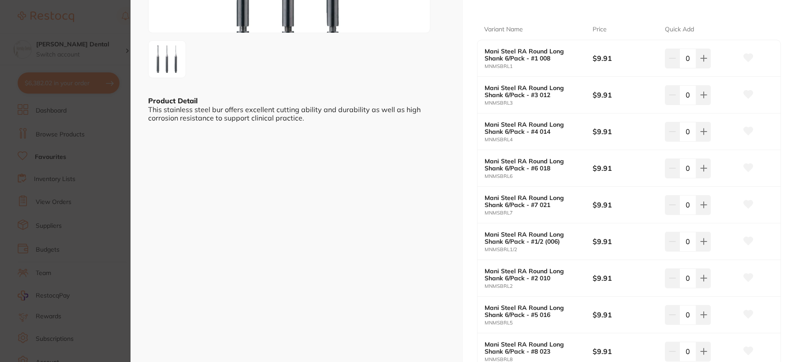
scroll to position [176, 0]
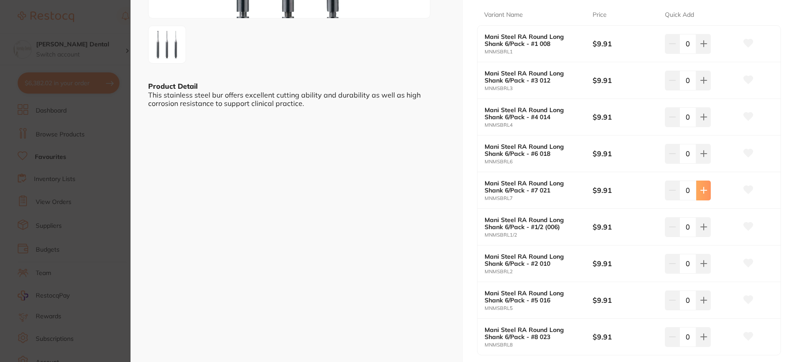
click at [702, 193] on icon at bounding box center [704, 190] width 6 height 6
click at [700, 190] on icon at bounding box center [703, 190] width 7 height 7
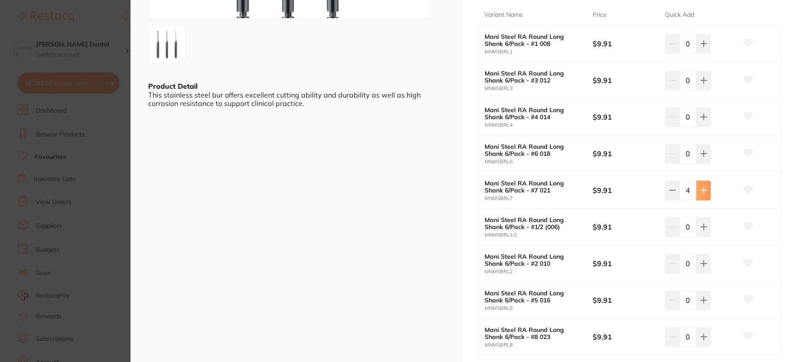
click at [700, 190] on icon at bounding box center [703, 190] width 7 height 7
click at [675, 187] on button at bounding box center [672, 189] width 15 height 19
click at [674, 187] on icon at bounding box center [672, 190] width 7 height 7
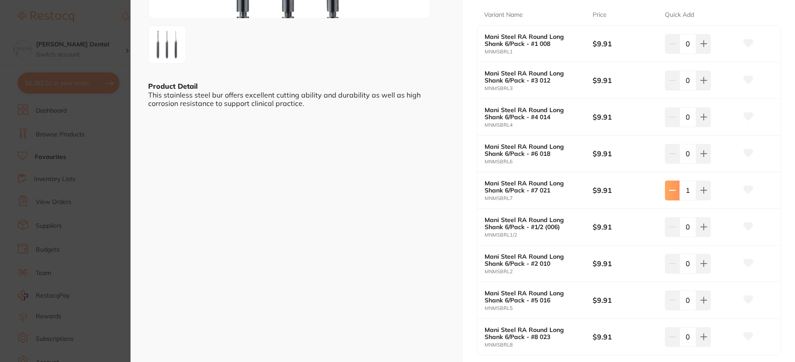
click at [674, 187] on icon at bounding box center [672, 190] width 7 height 7
type input "0"
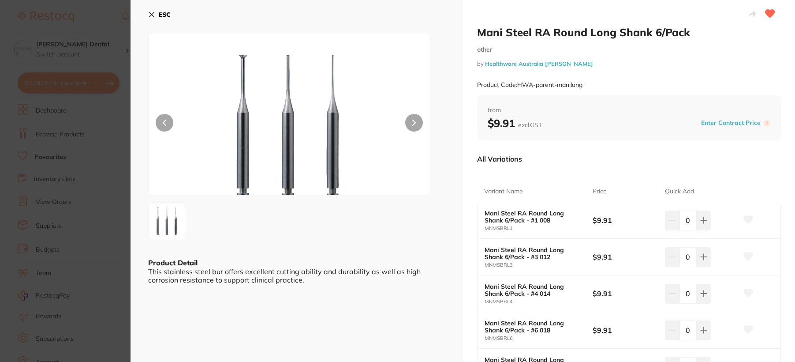
click at [151, 12] on icon at bounding box center [151, 14] width 7 height 7
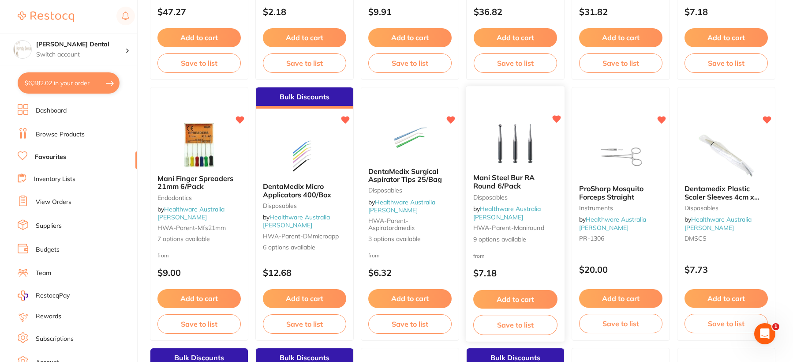
scroll to position [1588, 0]
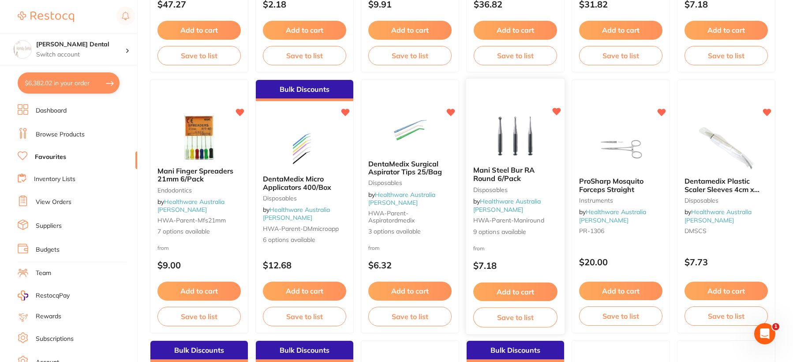
click at [508, 142] on img at bounding box center [516, 137] width 58 height 45
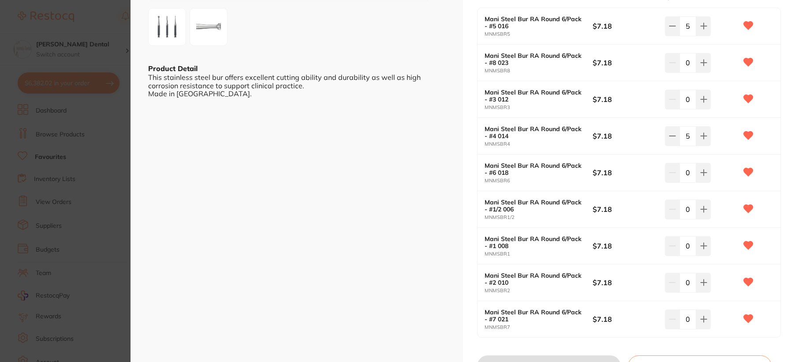
scroll to position [221, 0]
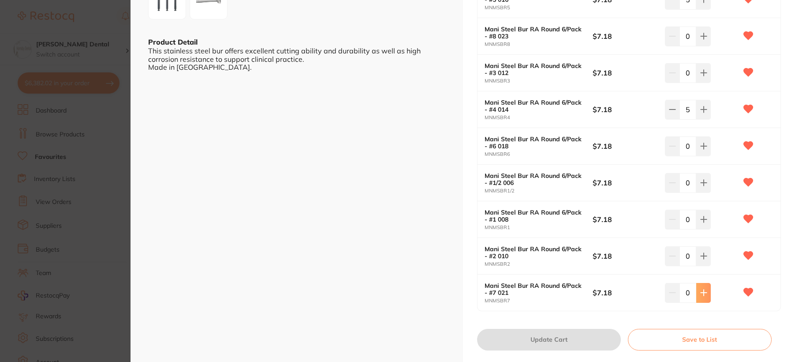
click at [703, 292] on icon at bounding box center [703, 292] width 7 height 7
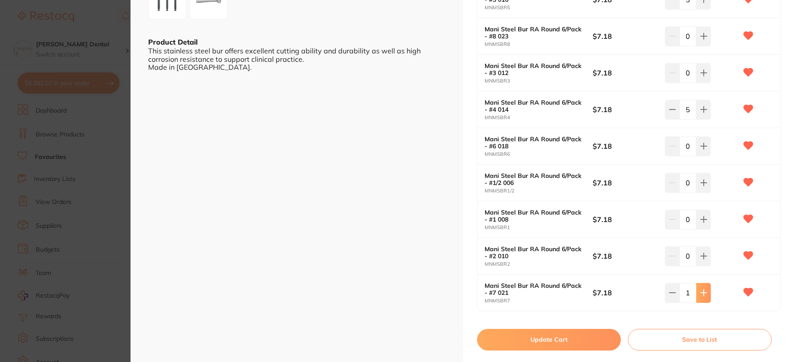
click at [703, 292] on icon at bounding box center [703, 292] width 7 height 7
type input "5"
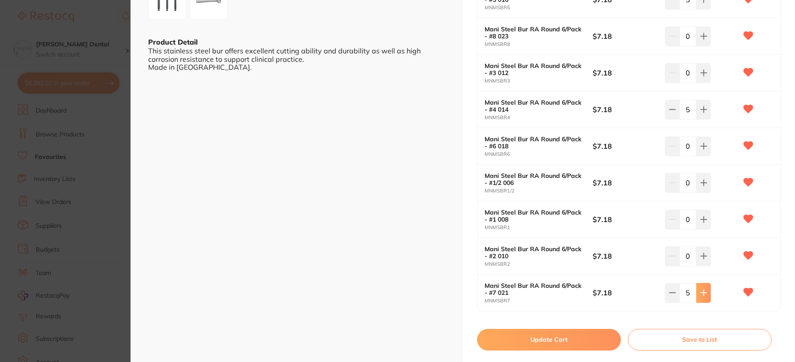
scroll to position [0, 0]
click at [534, 345] on button "Update Cart" at bounding box center [549, 339] width 144 height 21
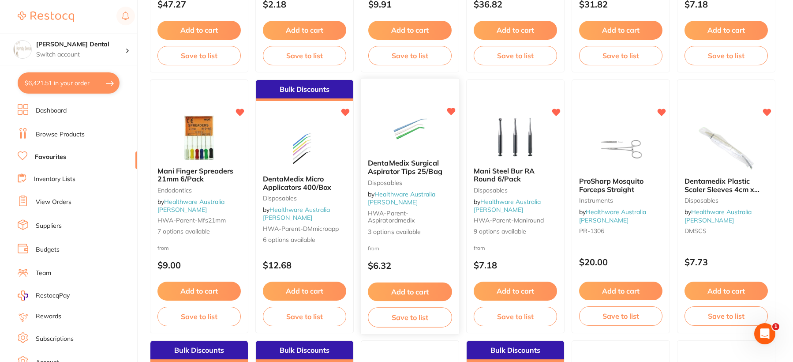
click at [402, 140] on img at bounding box center [410, 129] width 58 height 45
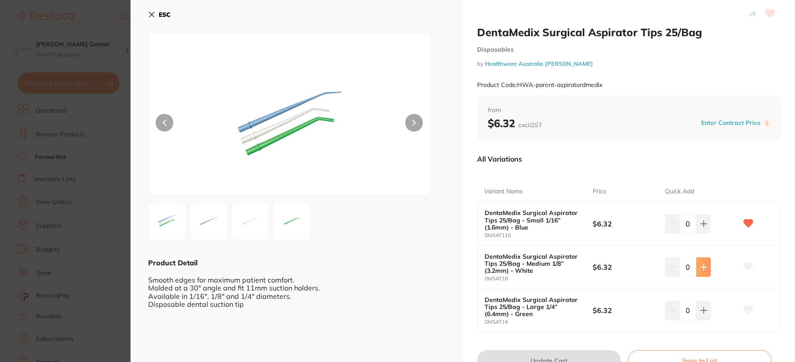
click at [701, 268] on icon at bounding box center [703, 266] width 7 height 7
type input "1"
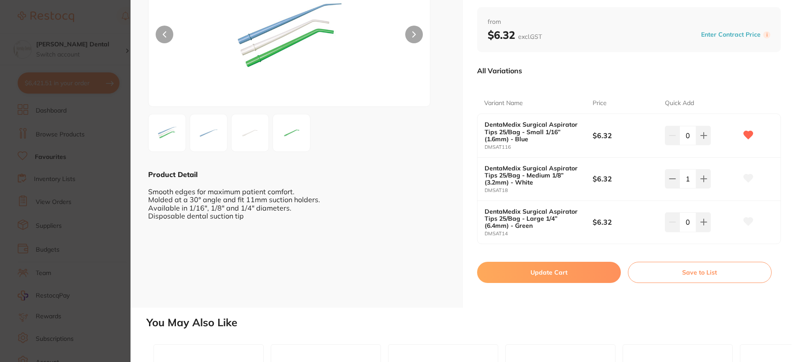
click at [549, 272] on button "Update Cart" at bounding box center [549, 272] width 144 height 21
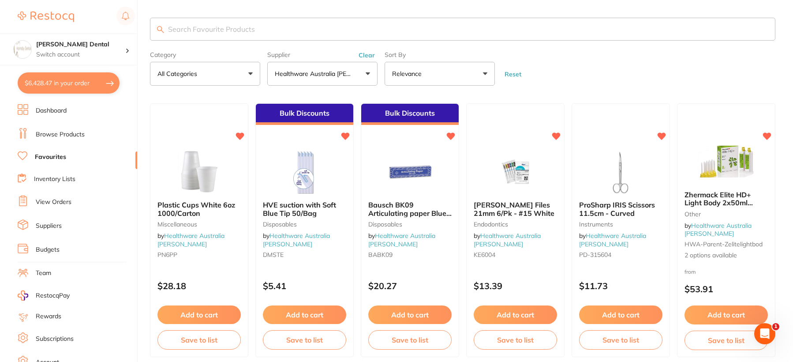
click at [357, 75] on span at bounding box center [357, 74] width 4 height 4
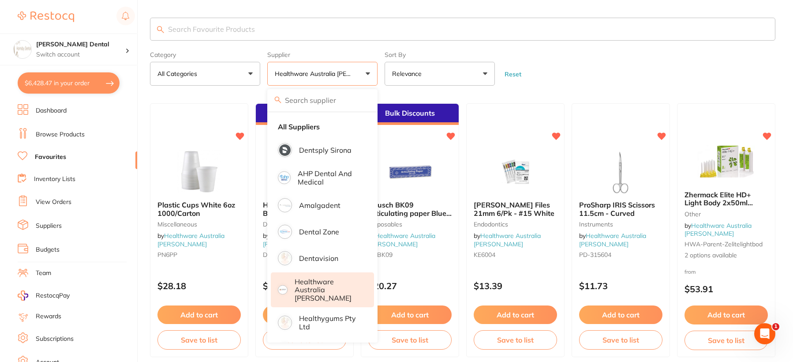
click at [327, 285] on p "Healthware Australia [PERSON_NAME]" at bounding box center [328, 289] width 67 height 24
click at [325, 258] on p "Dentavision" at bounding box center [318, 258] width 39 height 8
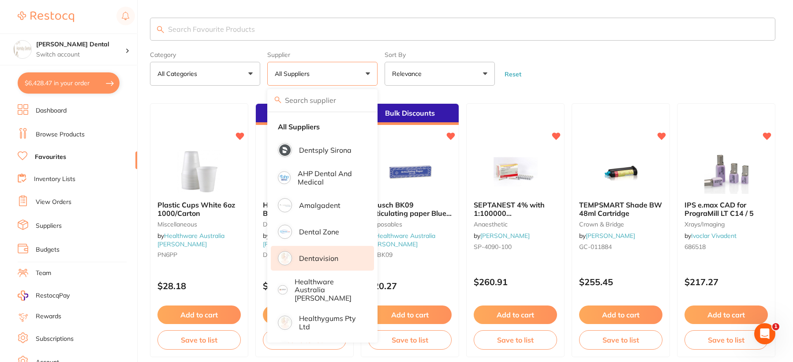
click at [323, 257] on p "Dentavision" at bounding box center [318, 258] width 39 height 8
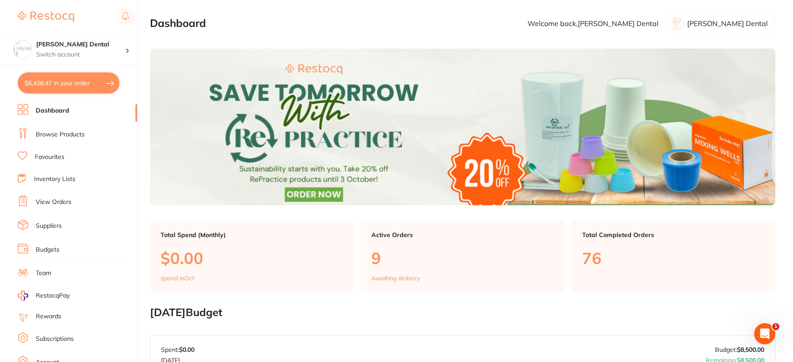
click at [60, 132] on link "Browse Products" at bounding box center [60, 134] width 49 height 9
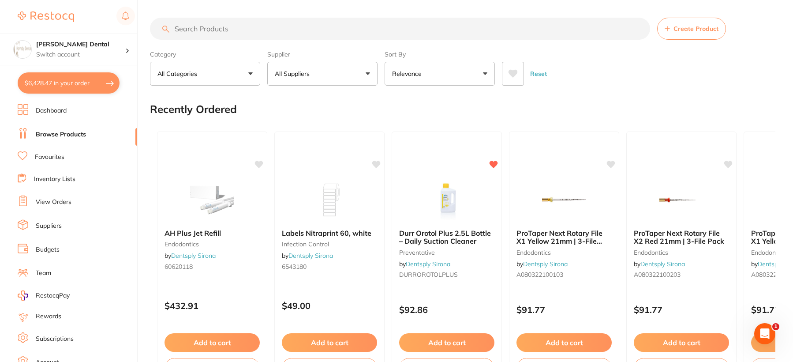
click at [57, 156] on link "Favourites" at bounding box center [50, 157] width 30 height 9
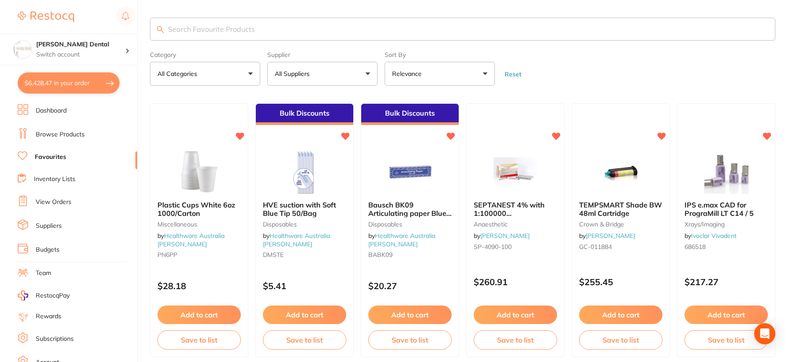
click at [251, 32] on input "search" at bounding box center [462, 29] width 625 height 23
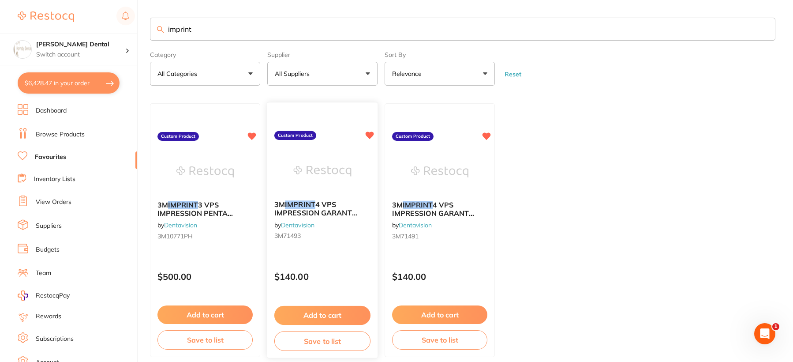
type input "imprint"
click at [323, 168] on img at bounding box center [322, 171] width 58 height 45
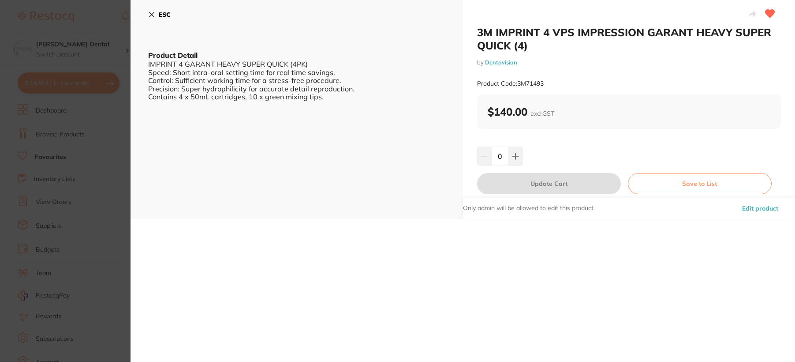
click at [151, 17] on icon at bounding box center [151, 14] width 7 height 7
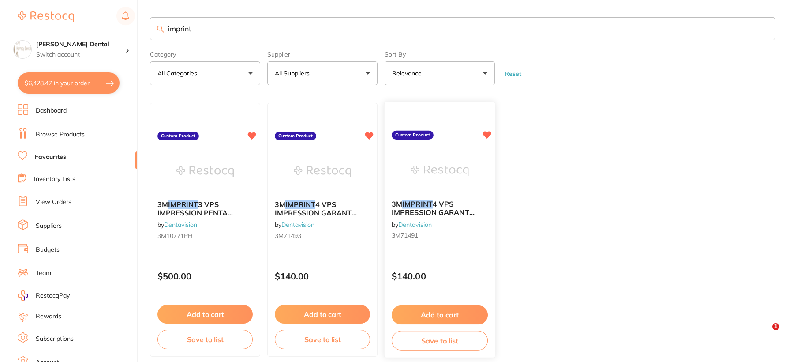
click at [451, 188] on img at bounding box center [440, 171] width 58 height 45
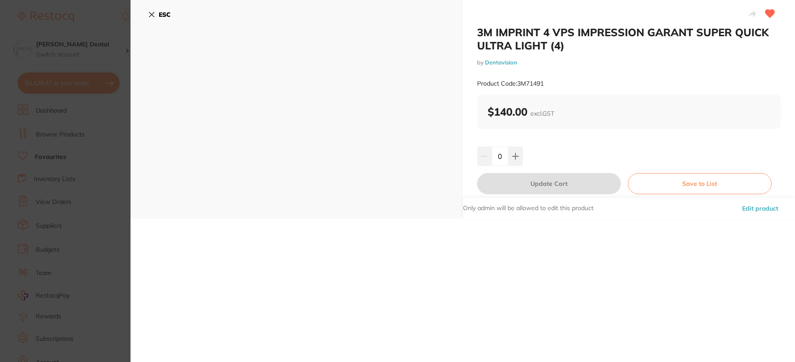
click at [153, 12] on icon at bounding box center [151, 14] width 7 height 7
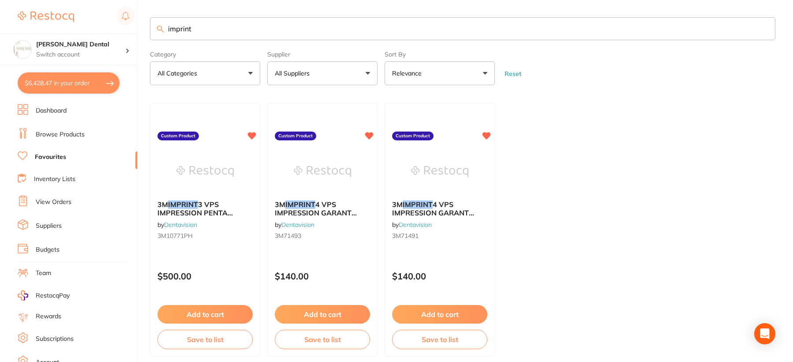
click at [204, 166] on img at bounding box center [204, 171] width 57 height 44
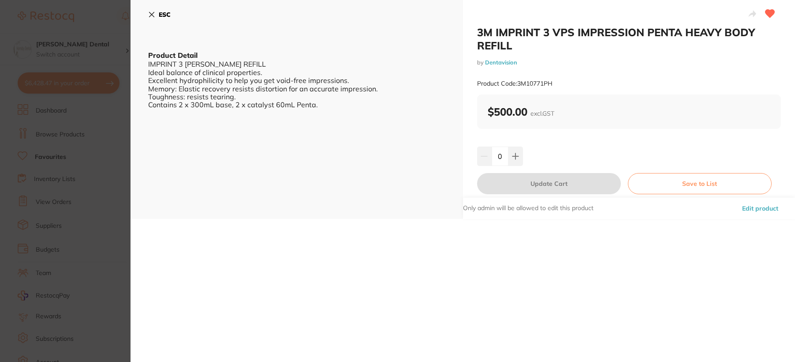
click at [152, 15] on icon at bounding box center [152, 14] width 5 height 5
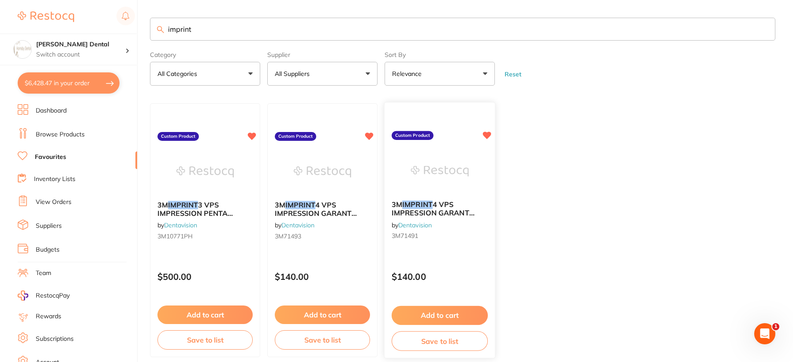
click at [426, 171] on img at bounding box center [440, 171] width 58 height 45
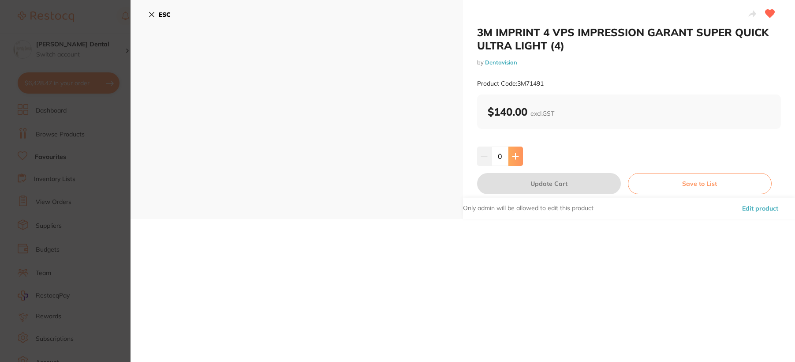
click at [513, 154] on icon at bounding box center [515, 156] width 7 height 7
type input "1"
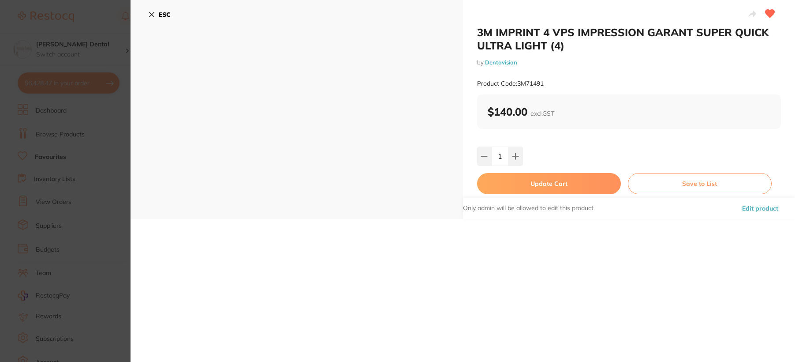
click at [520, 189] on button "Update Cart" at bounding box center [549, 183] width 144 height 21
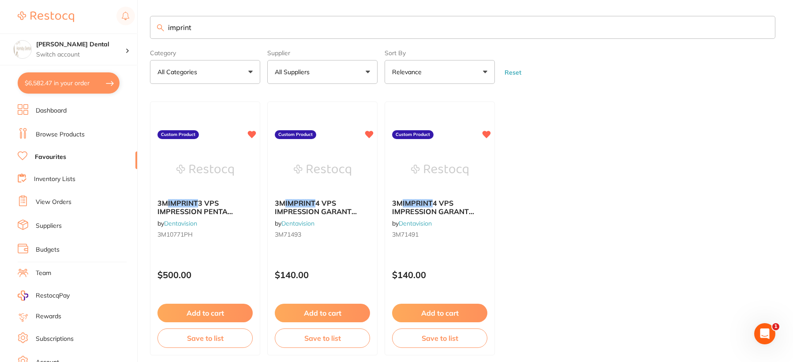
click at [764, 29] on input "imprint" at bounding box center [462, 27] width 625 height 23
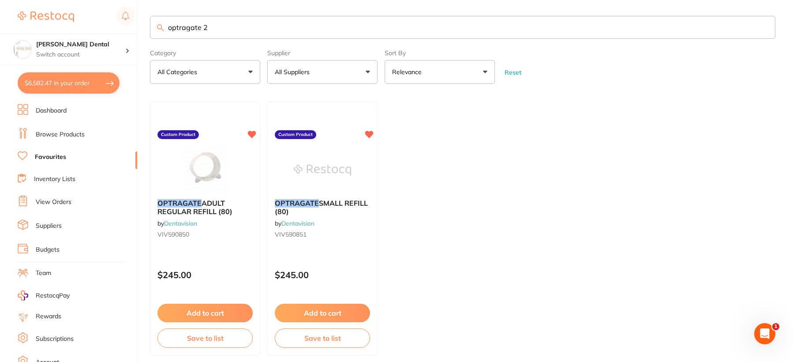
type input "optragate 2"
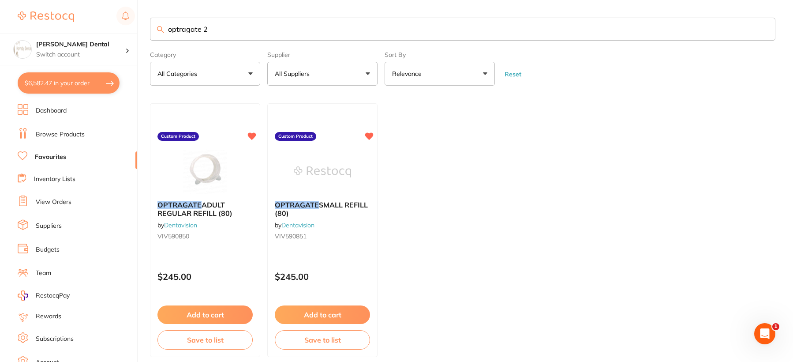
click at [764, 30] on input "optragate 2" at bounding box center [462, 29] width 625 height 23
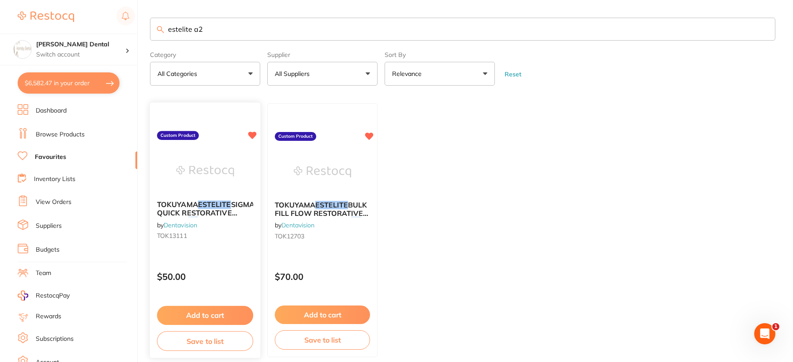
type input "estelite a2"
click at [193, 161] on img at bounding box center [205, 171] width 58 height 45
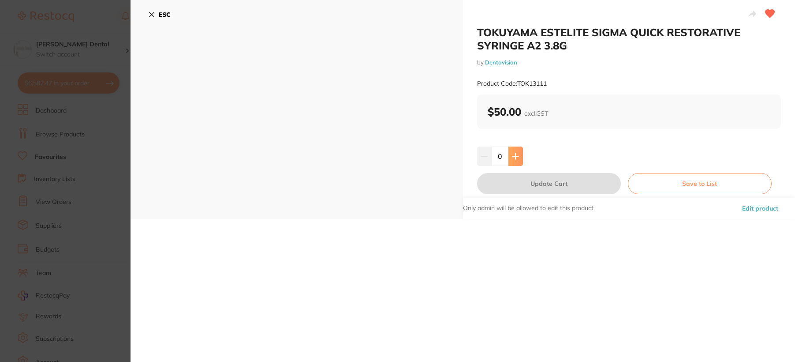
click at [515, 155] on icon at bounding box center [515, 156] width 7 height 7
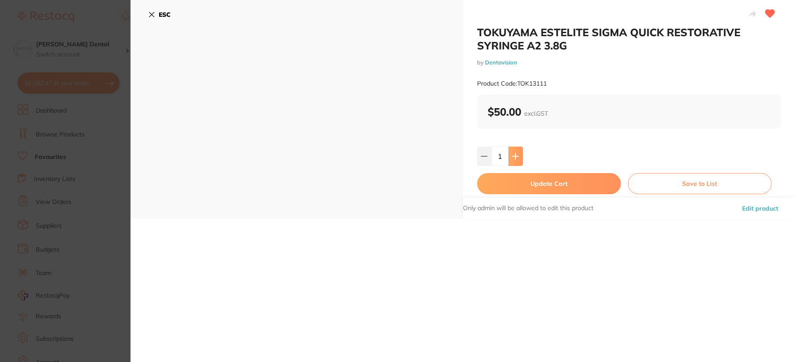
click at [515, 155] on icon at bounding box center [515, 156] width 7 height 7
type input "3"
click at [521, 180] on button "Update Cart" at bounding box center [549, 183] width 144 height 21
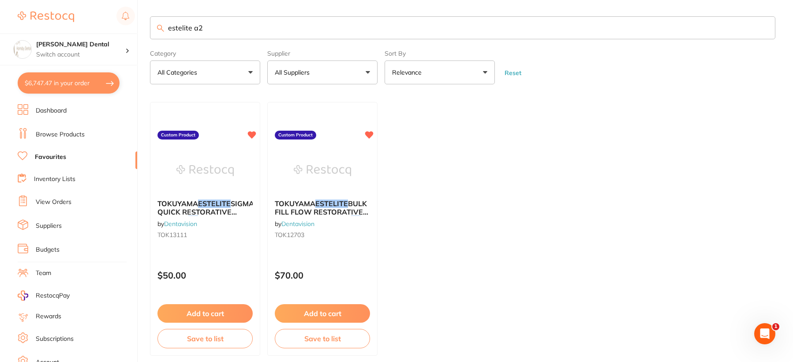
click at [764, 28] on input "estelite a2" at bounding box center [462, 27] width 625 height 23
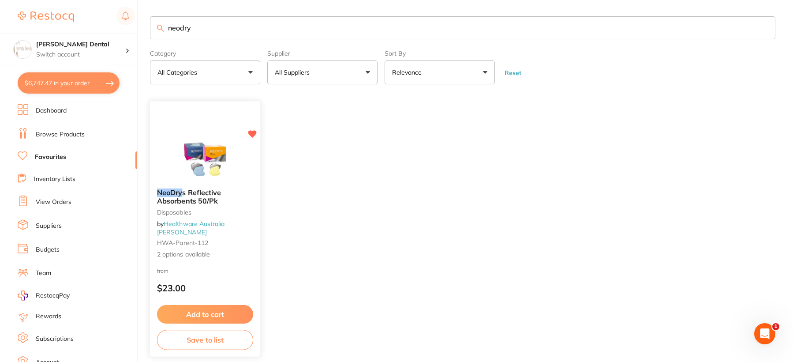
type input "neodry"
click at [202, 166] on img at bounding box center [205, 159] width 58 height 45
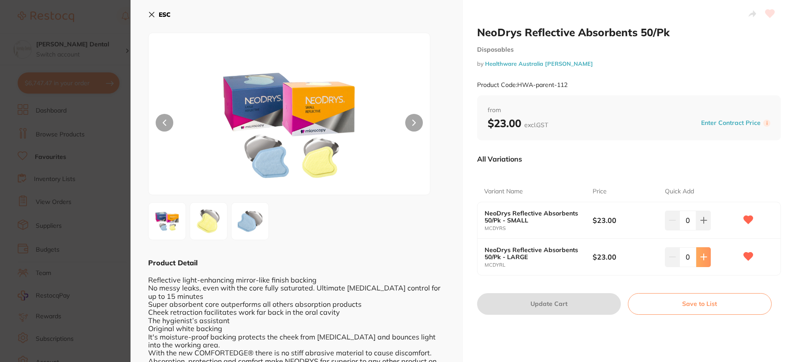
click at [702, 256] on icon at bounding box center [704, 257] width 6 height 6
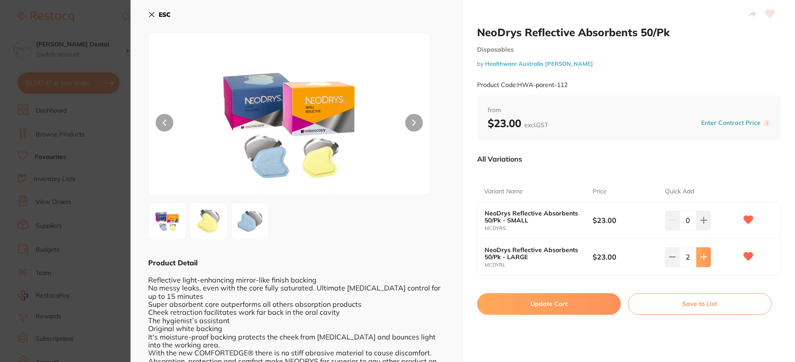
click at [702, 256] on icon at bounding box center [704, 257] width 6 height 6
type input "4"
click at [546, 303] on button "Update Cart" at bounding box center [549, 303] width 144 height 21
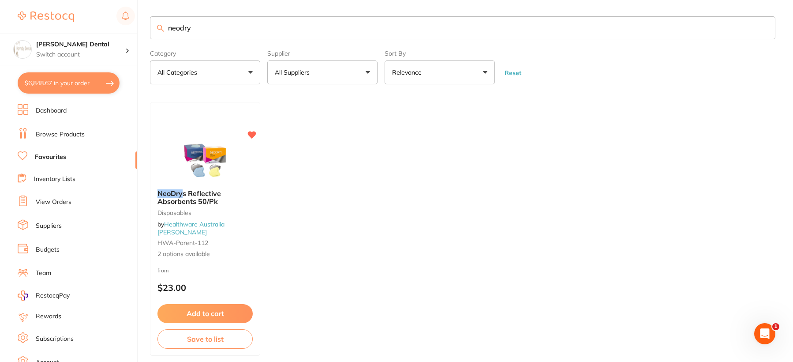
click at [764, 30] on input "neodry" at bounding box center [462, 27] width 625 height 23
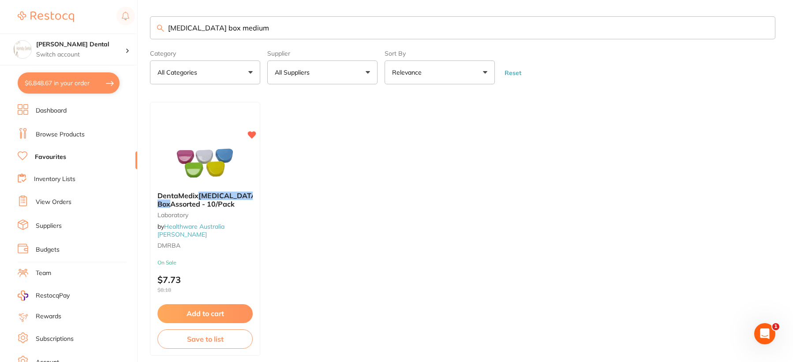
type input "retainer box medium"
click at [68, 134] on link "Browse Products" at bounding box center [60, 134] width 49 height 9
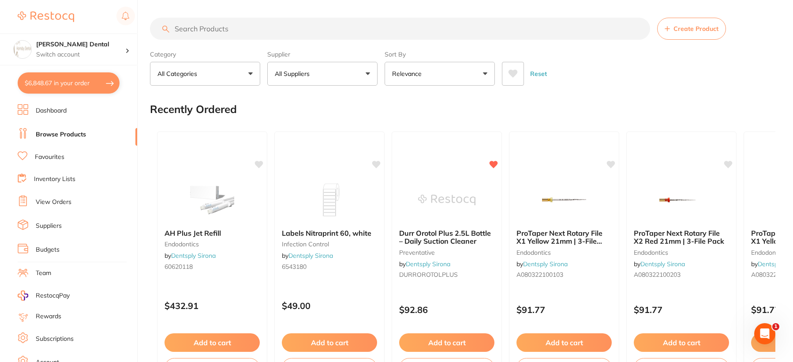
click at [241, 31] on input "search" at bounding box center [400, 29] width 500 height 22
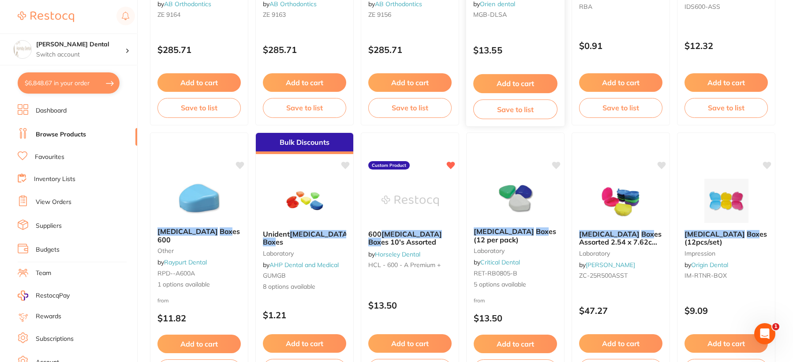
scroll to position [529, 0]
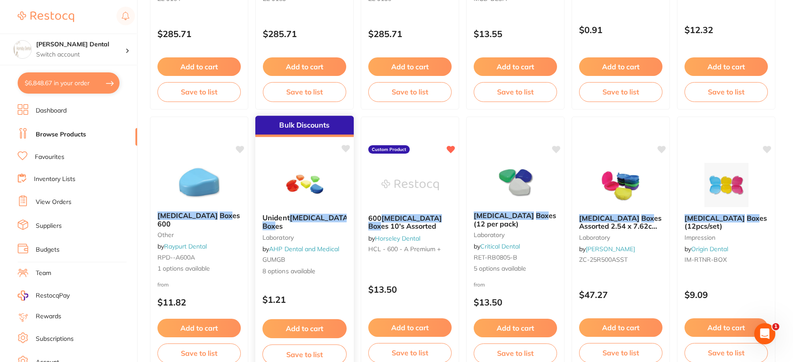
type input "retainer box"
click at [296, 195] on img at bounding box center [305, 184] width 58 height 45
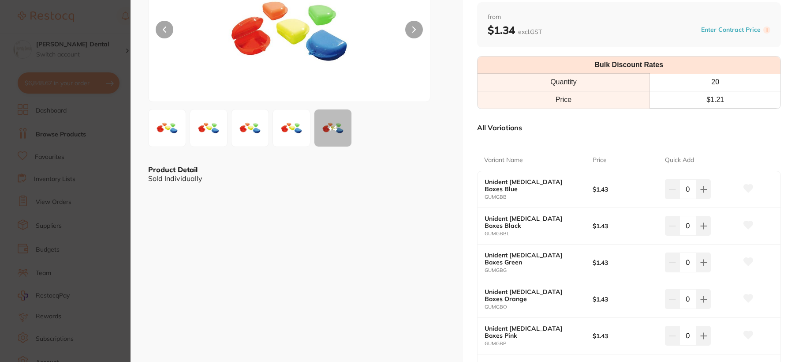
scroll to position [88, 0]
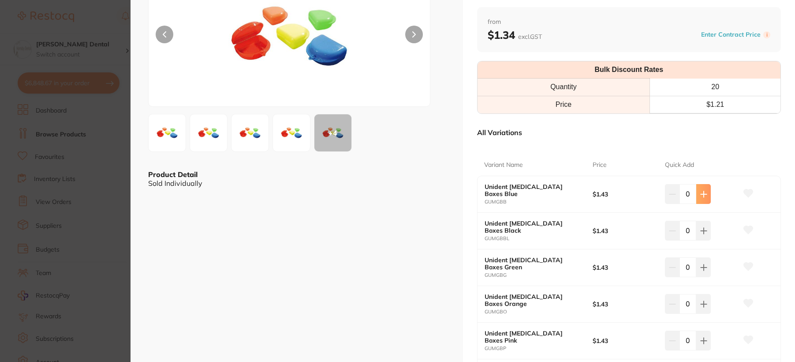
click at [700, 191] on icon at bounding box center [703, 194] width 7 height 7
type input "2"
click at [700, 229] on icon at bounding box center [703, 230] width 7 height 7
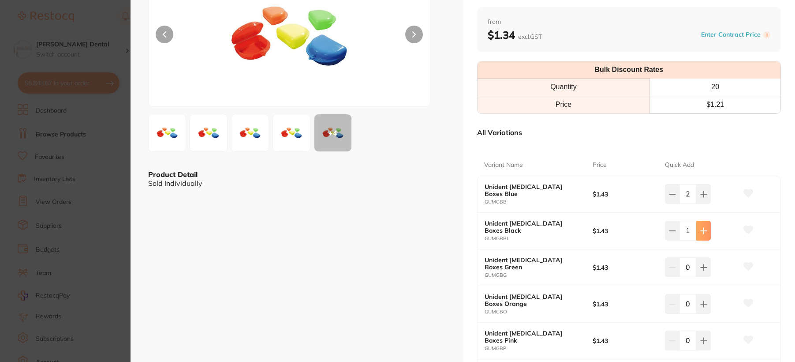
type input "2"
click at [708, 266] on button at bounding box center [704, 266] width 15 height 19
type input "2"
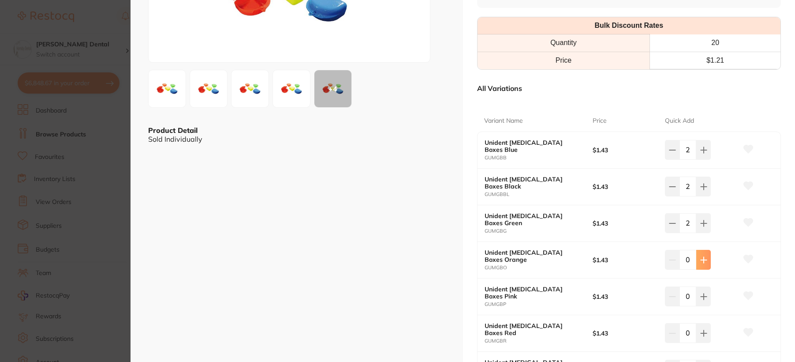
click at [705, 255] on button at bounding box center [704, 259] width 15 height 19
type input "2"
click at [700, 295] on icon at bounding box center [703, 296] width 7 height 7
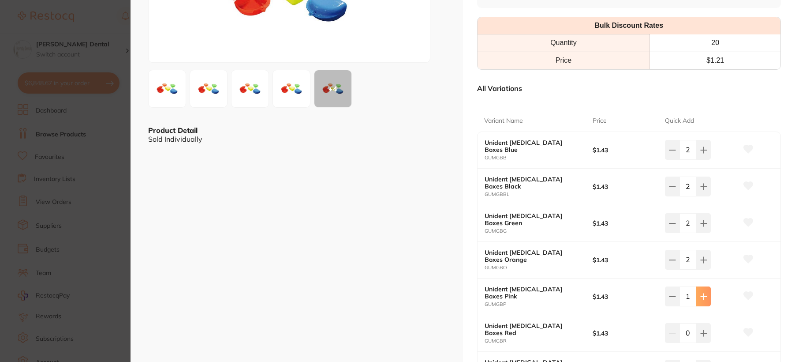
type input "2"
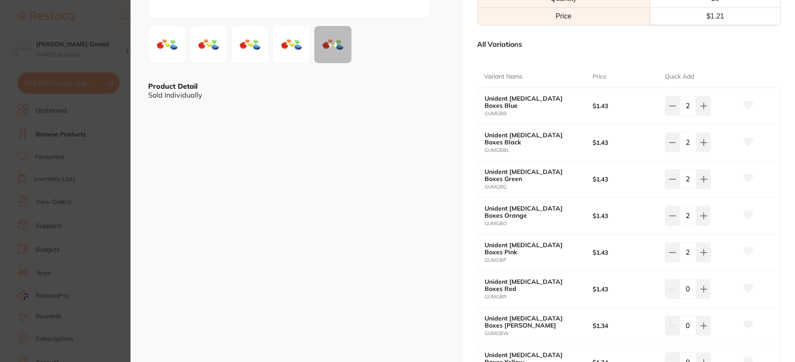
scroll to position [221, 0]
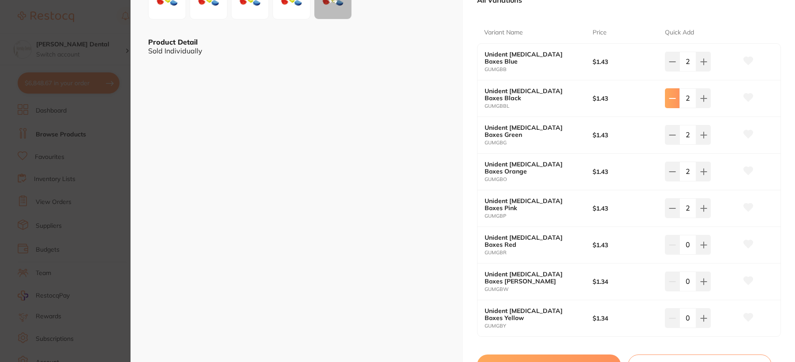
click at [670, 100] on icon at bounding box center [672, 98] width 7 height 7
type input "0"
click at [700, 276] on button at bounding box center [704, 280] width 15 height 19
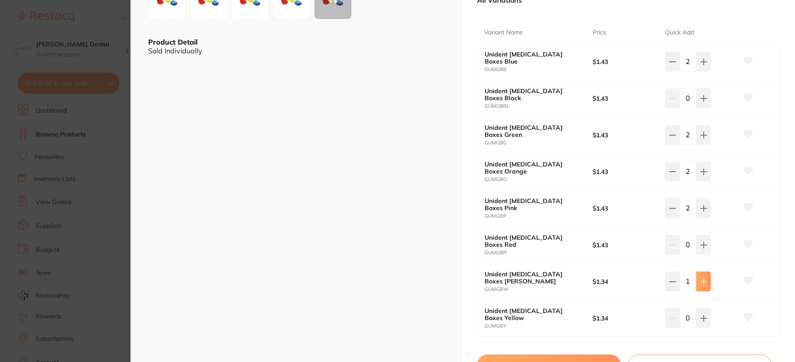
click at [700, 276] on button at bounding box center [704, 280] width 15 height 19
type input "2"
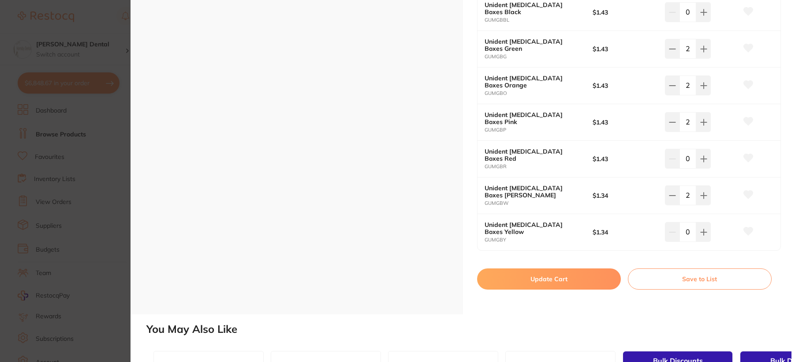
scroll to position [309, 0]
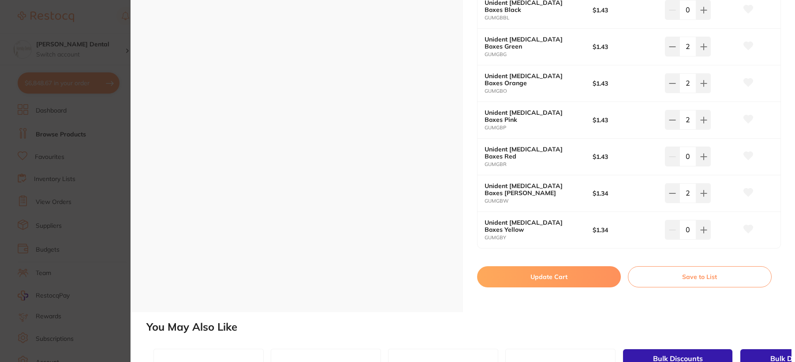
click at [562, 277] on button "Update Cart" at bounding box center [549, 276] width 144 height 21
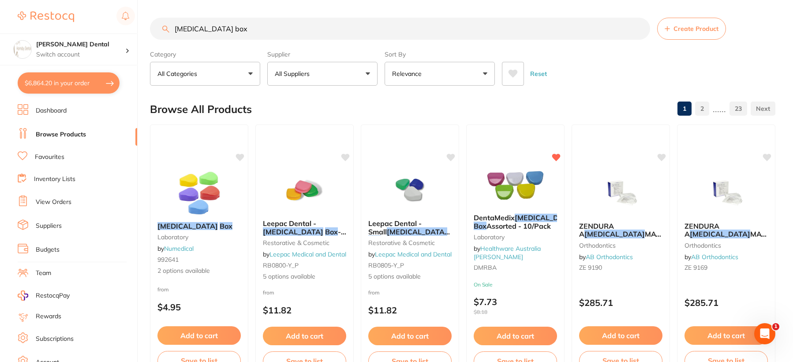
click at [637, 29] on input "retainer box" at bounding box center [400, 29] width 500 height 22
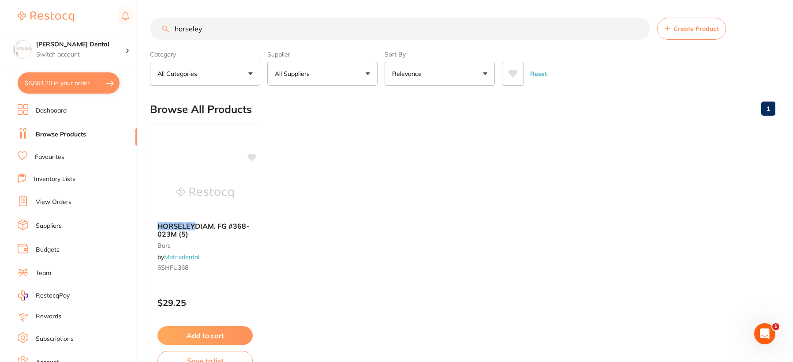
drag, startPoint x: 228, startPoint y: 32, endPoint x: 172, endPoint y: 32, distance: 56.0
click at [172, 32] on input "horseley" at bounding box center [400, 29] width 500 height 22
type input "horseley"
click at [342, 69] on button "All Suppliers" at bounding box center [322, 74] width 110 height 24
drag, startPoint x: 214, startPoint y: 26, endPoint x: 134, endPoint y: 30, distance: 80.4
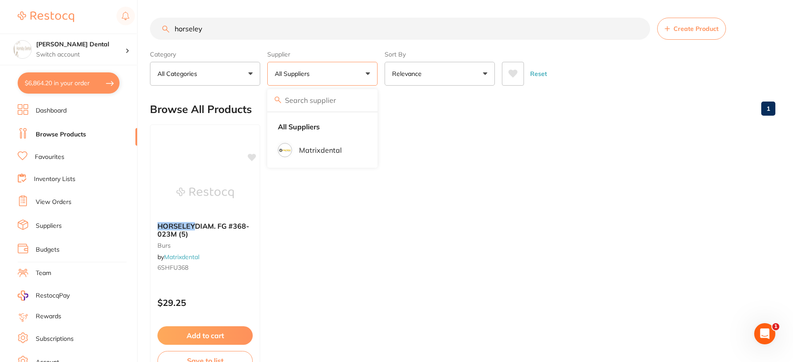
click at [134, 30] on div "$6,864.20 Hornsby Dental Switch account Hornsby Dental $6,864.20 in your order …" at bounding box center [396, 181] width 793 height 362
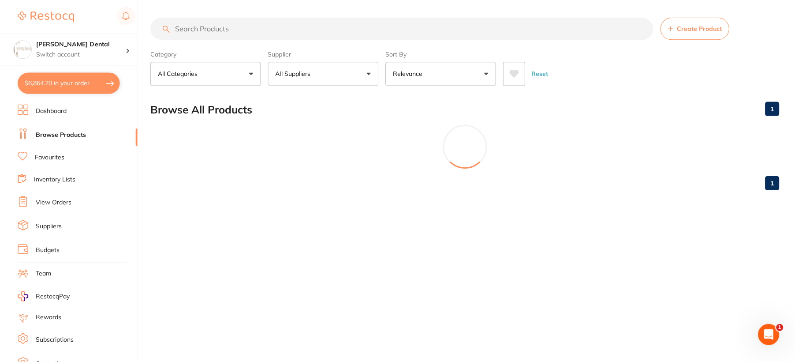
click at [308, 79] on button "All Suppliers" at bounding box center [322, 74] width 110 height 24
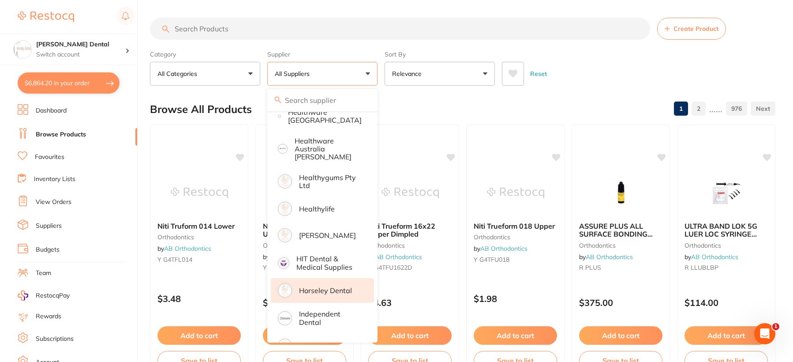
scroll to position [441, 0]
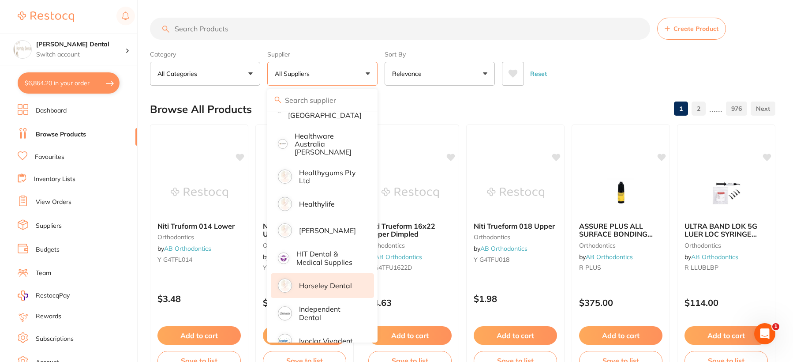
click at [326, 281] on p "Horseley Dental" at bounding box center [325, 285] width 53 height 8
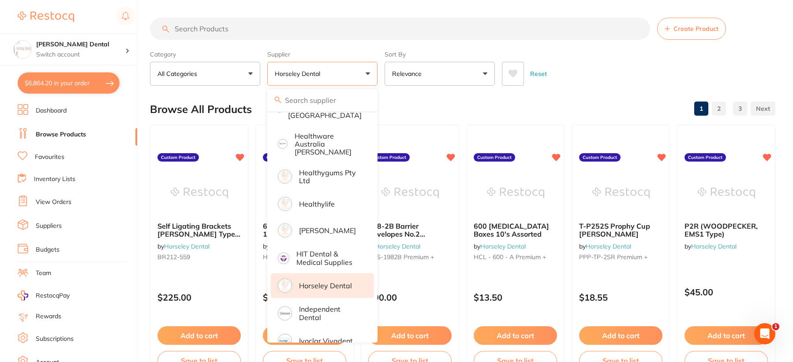
scroll to position [0, 0]
click at [236, 31] on input "search" at bounding box center [400, 29] width 500 height 22
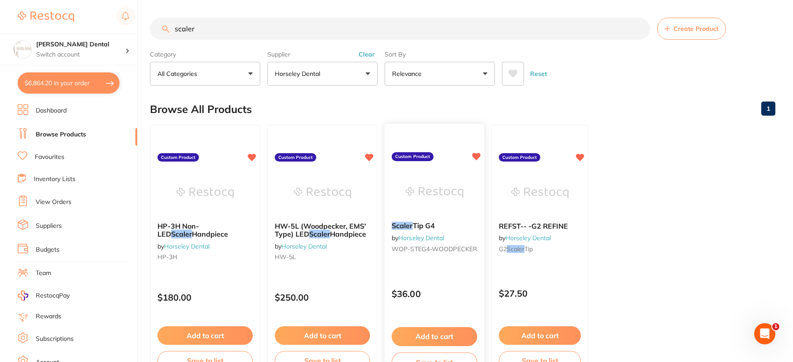
type input "scaler"
click at [446, 187] on img at bounding box center [434, 192] width 58 height 45
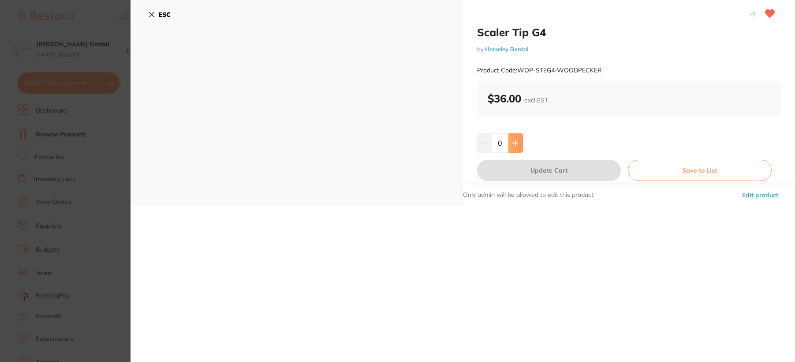
click at [517, 146] on icon at bounding box center [515, 142] width 7 height 7
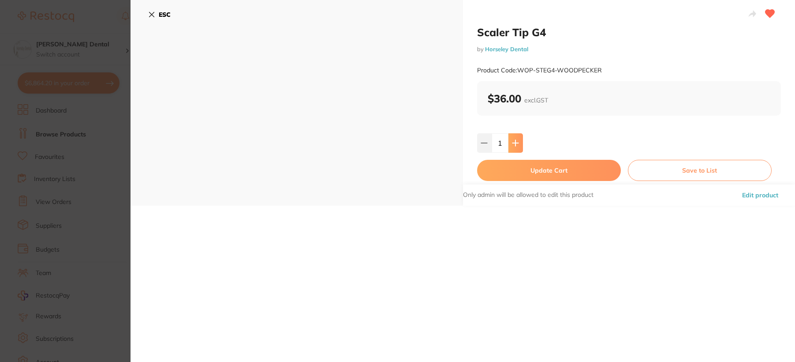
click at [517, 146] on icon at bounding box center [515, 142] width 7 height 7
type input "4"
click at [510, 173] on button "Update Cart" at bounding box center [549, 170] width 144 height 21
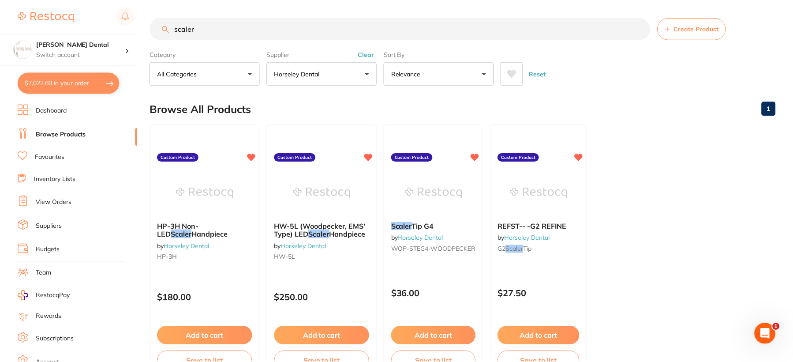
scroll to position [3, 0]
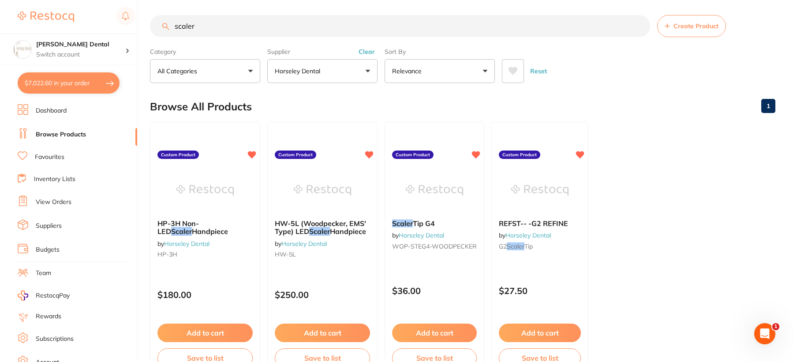
click at [331, 74] on button "Horseley Dental" at bounding box center [322, 71] width 110 height 24
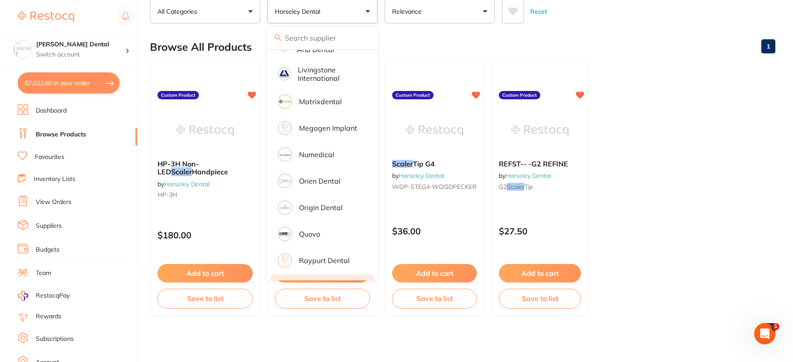
scroll to position [510, 0]
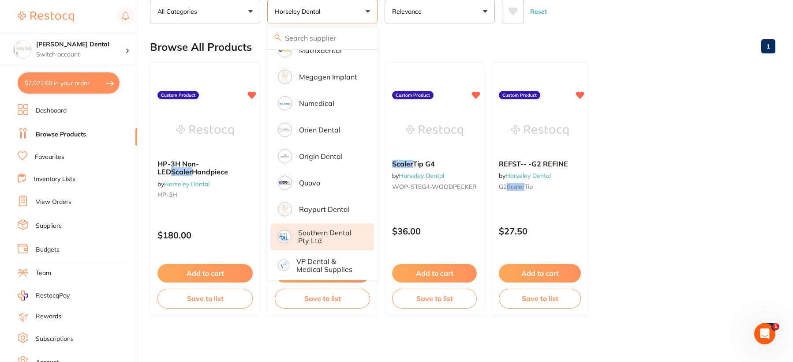
click at [346, 229] on p "Southern Dental Pty Ltd" at bounding box center [330, 236] width 64 height 16
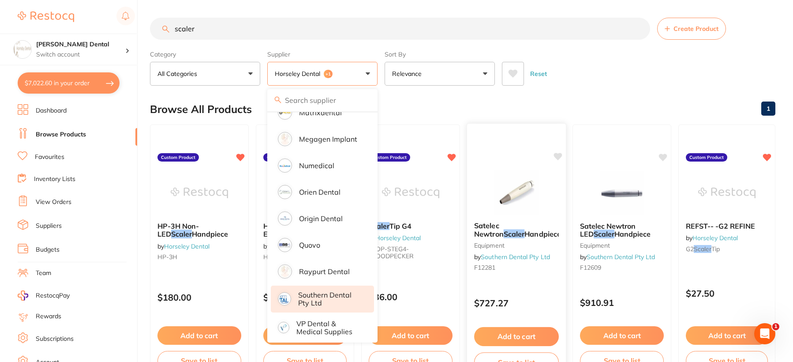
scroll to position [0, 0]
click at [650, 82] on div "Reset" at bounding box center [635, 70] width 266 height 31
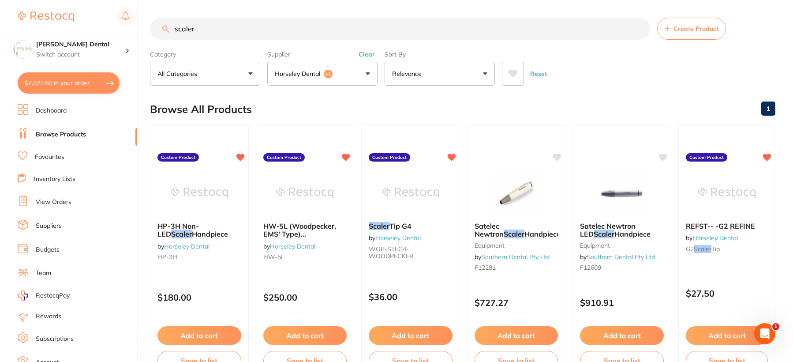
drag, startPoint x: 225, startPoint y: 33, endPoint x: 169, endPoint y: 28, distance: 57.1
click at [167, 29] on div "scaler Create Product" at bounding box center [462, 29] width 625 height 22
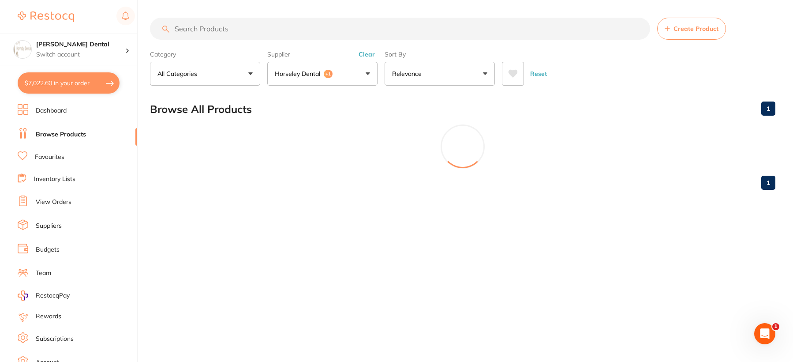
scroll to position [779, 0]
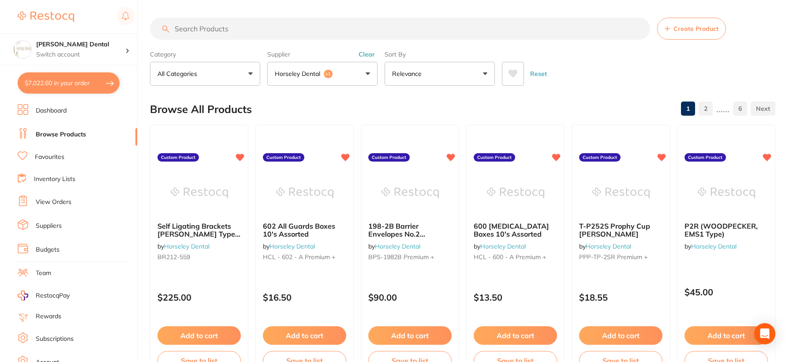
click at [352, 69] on button "Horseley Dental +1" at bounding box center [322, 74] width 110 height 24
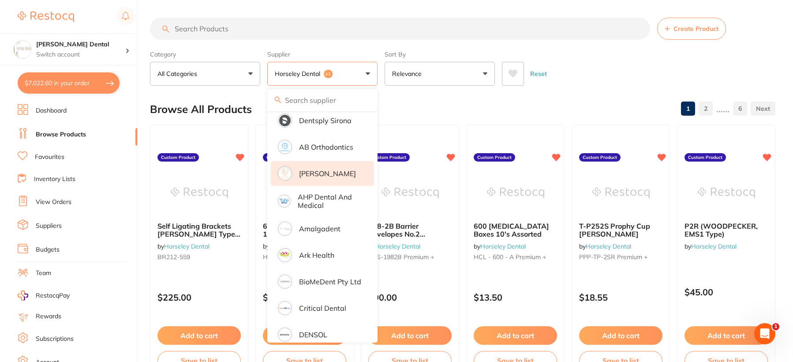
scroll to position [0, 0]
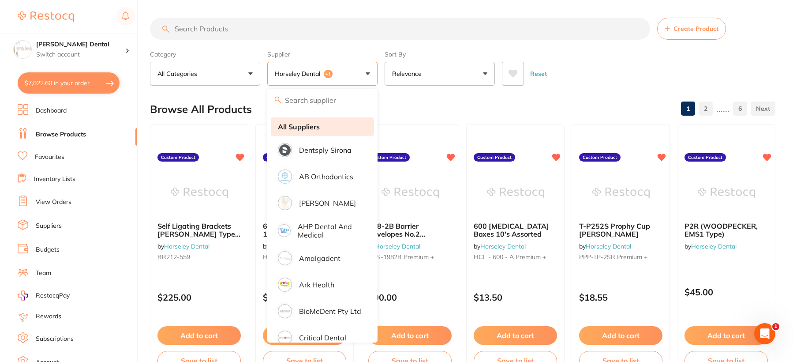
click at [324, 123] on li "All Suppliers" at bounding box center [322, 126] width 103 height 19
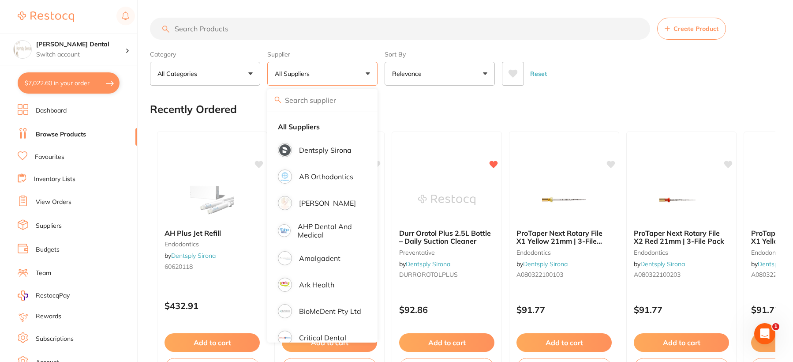
click at [424, 116] on div "Recently Ordered" at bounding box center [462, 109] width 625 height 30
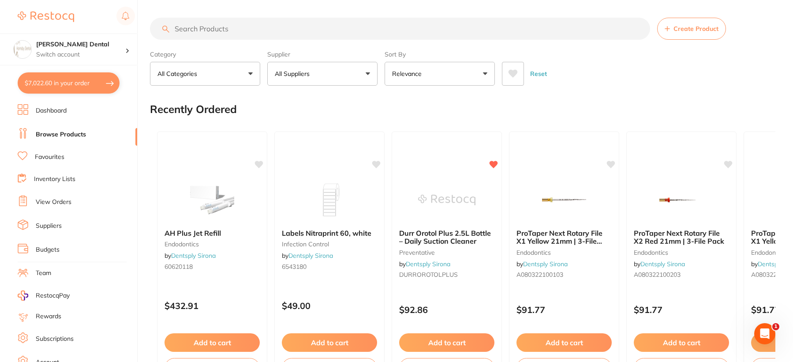
click at [309, 70] on p "All Suppliers" at bounding box center [294, 73] width 38 height 9
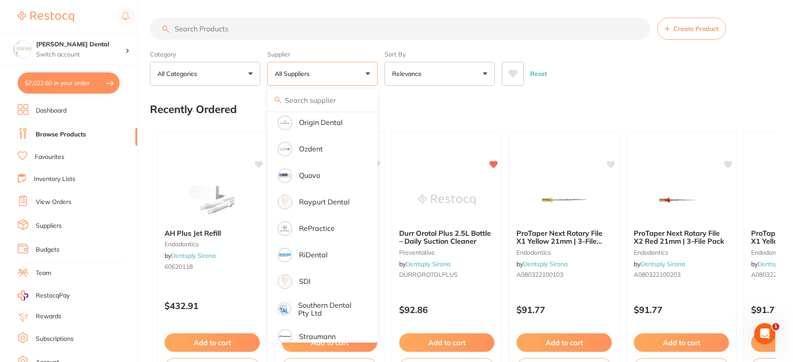
scroll to position [970, 0]
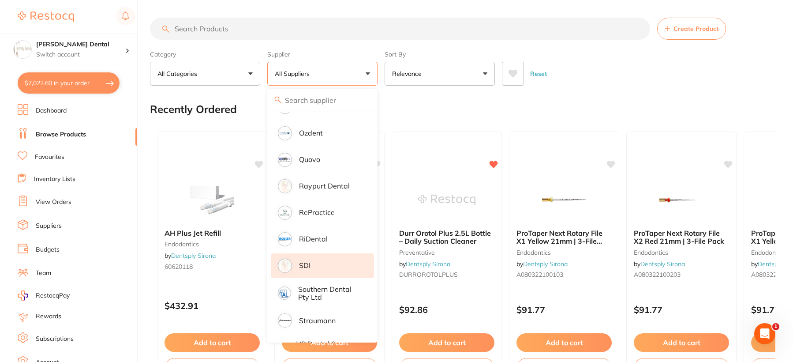
click at [311, 262] on li "SDI" at bounding box center [322, 265] width 103 height 25
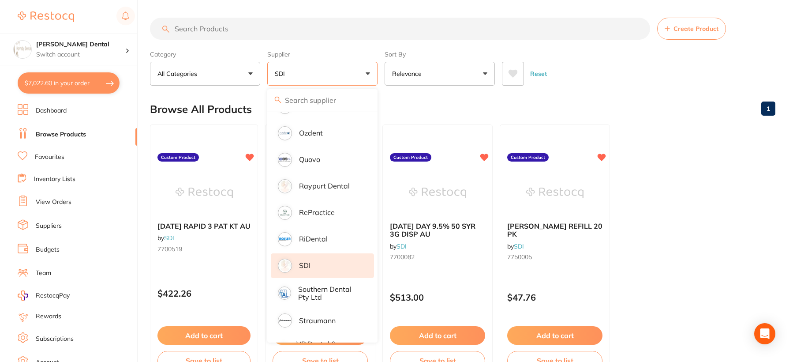
click at [638, 97] on div "Browse All Products 1" at bounding box center [462, 109] width 625 height 30
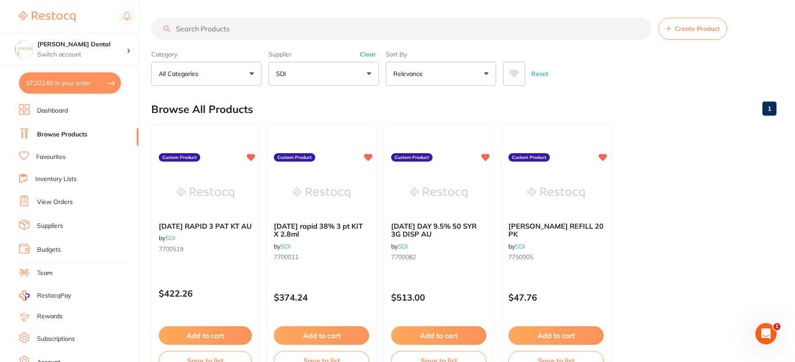
scroll to position [0, 0]
click at [431, 187] on img at bounding box center [437, 192] width 58 height 45
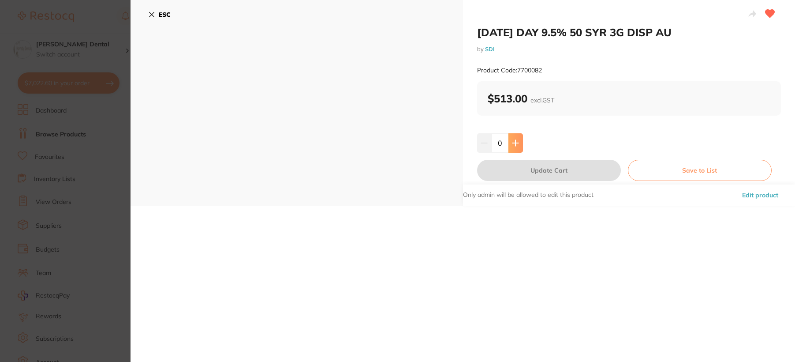
click at [517, 140] on icon at bounding box center [515, 142] width 7 height 7
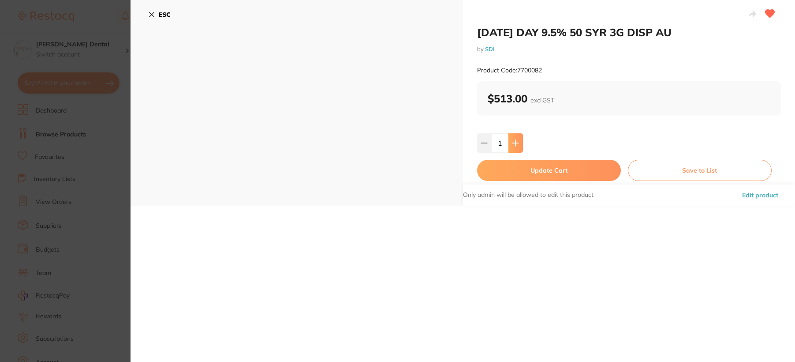
type input "1"
click at [518, 169] on button "Update Cart" at bounding box center [549, 170] width 144 height 21
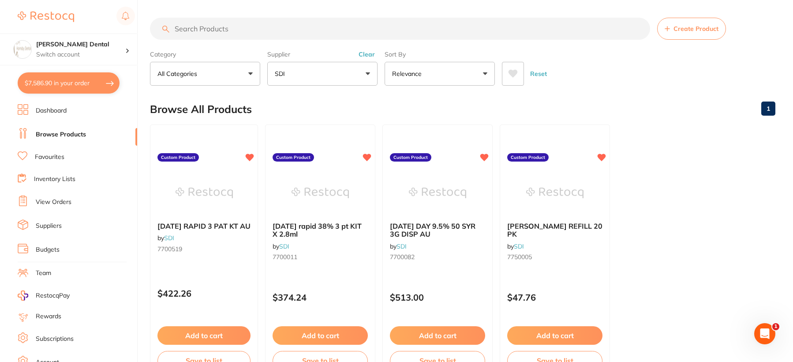
click at [202, 26] on input "search" at bounding box center [400, 29] width 500 height 22
click at [342, 71] on button "SDI" at bounding box center [322, 74] width 110 height 24
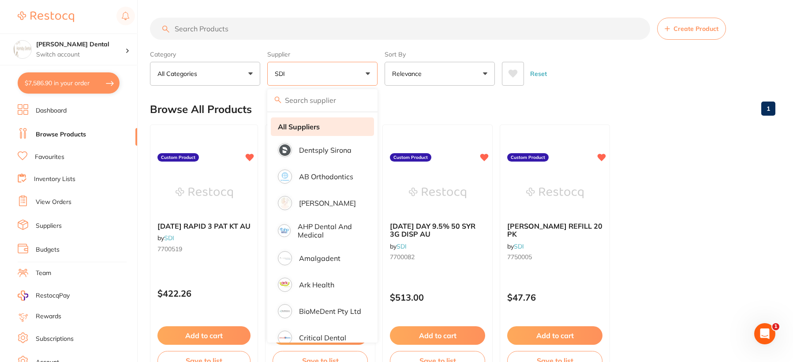
click at [317, 126] on strong "All Suppliers" at bounding box center [299, 127] width 42 height 8
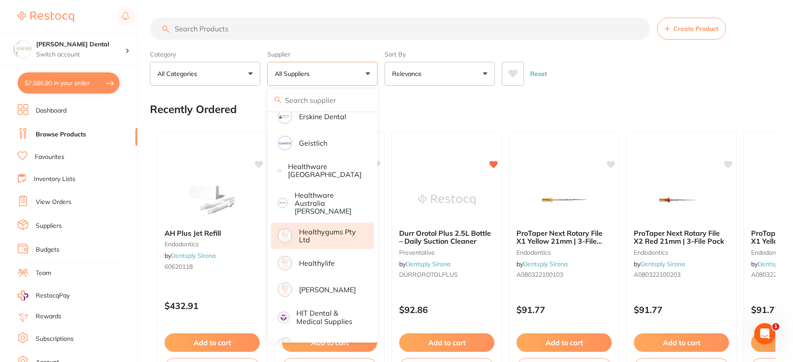
scroll to position [397, 0]
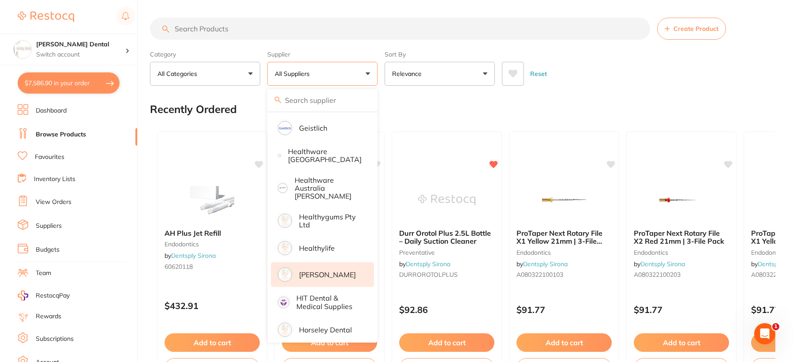
click at [326, 270] on p "[PERSON_NAME]" at bounding box center [327, 274] width 57 height 8
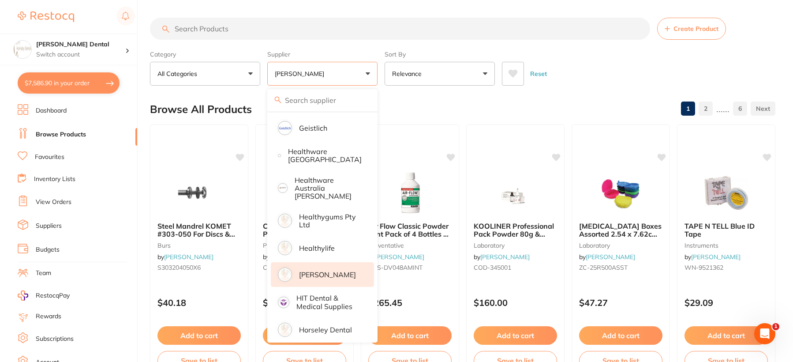
scroll to position [0, 0]
click at [609, 69] on div "Reset" at bounding box center [635, 70] width 266 height 31
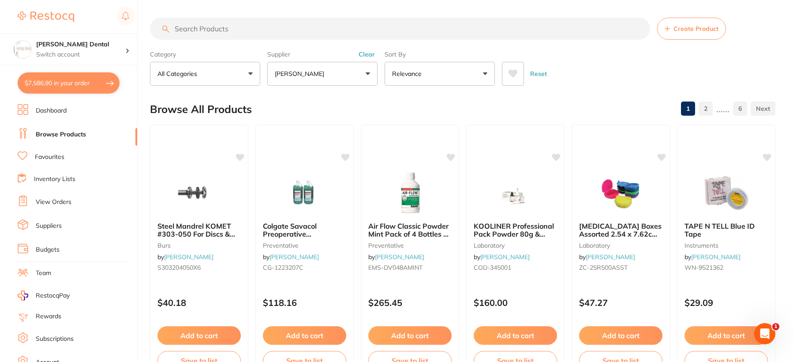
click at [212, 29] on input "search" at bounding box center [400, 29] width 500 height 22
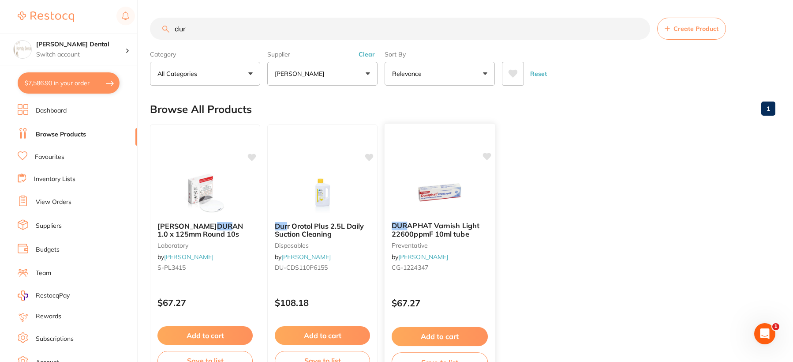
type input "dur"
click at [442, 193] on img at bounding box center [440, 192] width 58 height 45
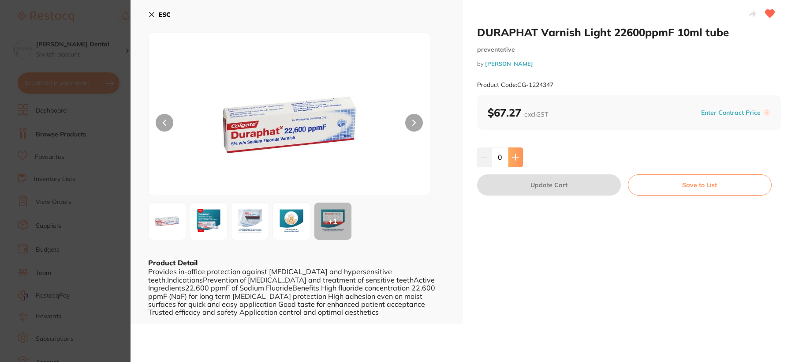
click at [513, 155] on icon at bounding box center [515, 157] width 7 height 7
type input "2"
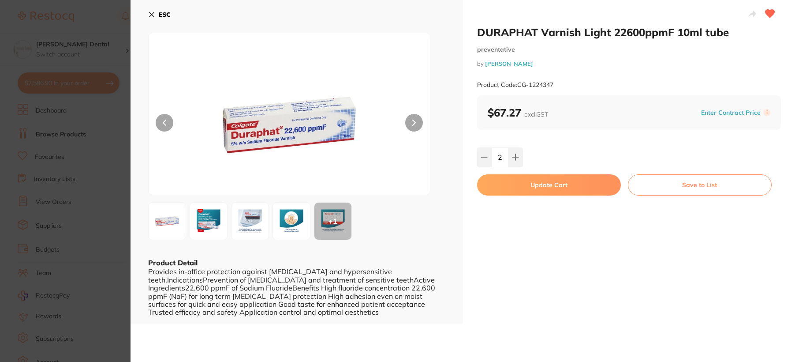
click at [524, 186] on button "Update Cart" at bounding box center [549, 184] width 144 height 21
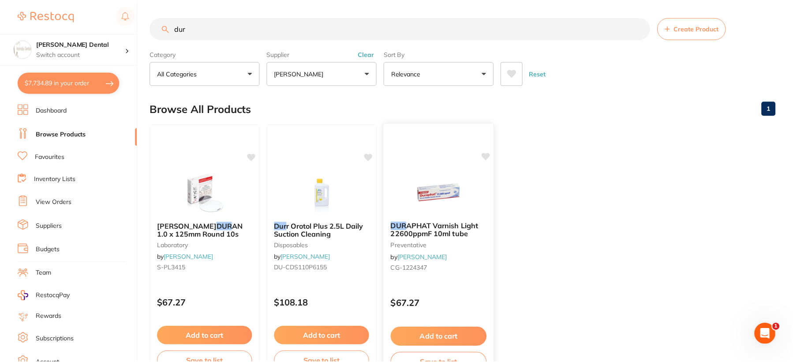
scroll to position [0, 0]
drag, startPoint x: 191, startPoint y: 26, endPoint x: 173, endPoint y: 28, distance: 17.3
click at [173, 28] on input "dur" at bounding box center [400, 28] width 500 height 22
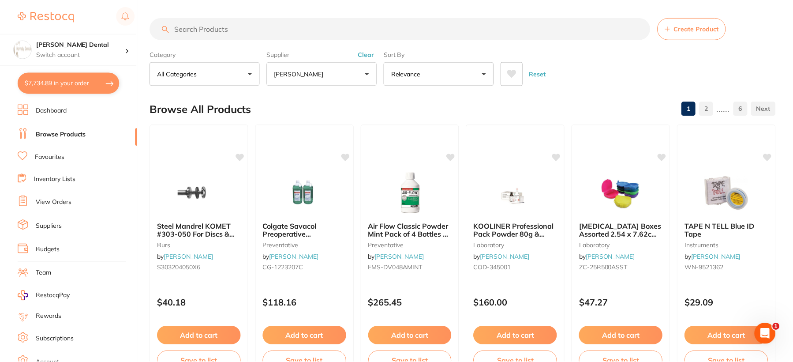
scroll to position [397, 0]
click at [359, 77] on button "[PERSON_NAME]" at bounding box center [322, 74] width 110 height 24
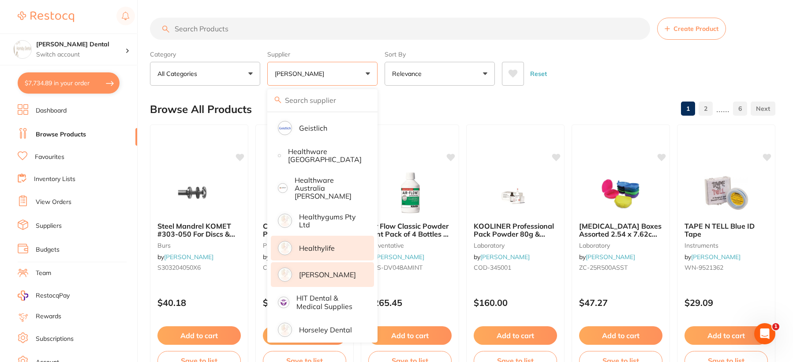
scroll to position [0, 0]
click at [317, 270] on p "[PERSON_NAME]" at bounding box center [327, 274] width 57 height 8
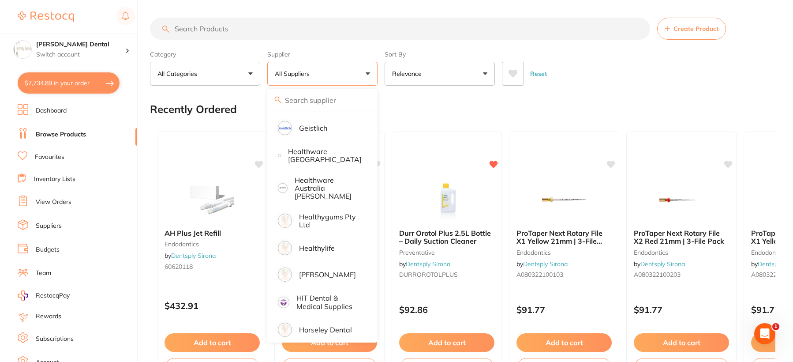
click at [434, 107] on div "Recently Ordered" at bounding box center [462, 109] width 625 height 30
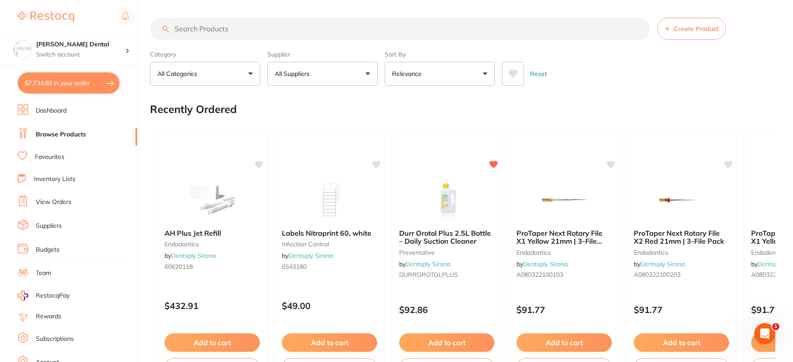
click at [305, 77] on p "All Suppliers" at bounding box center [294, 73] width 38 height 9
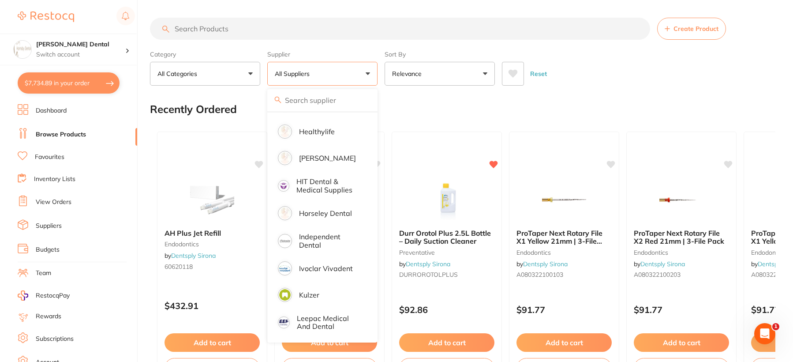
scroll to position [529, 0]
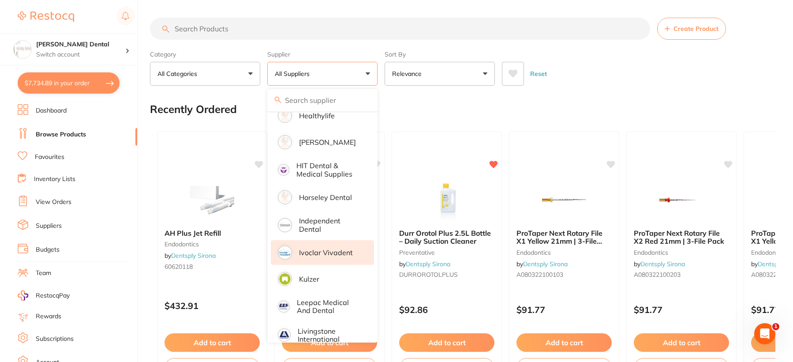
click at [332, 248] on p "Ivoclar Vivadent" at bounding box center [326, 252] width 54 height 8
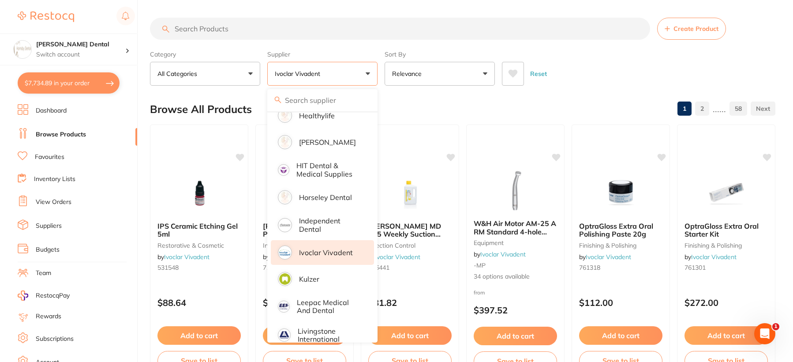
scroll to position [0, 0]
click at [569, 84] on div "Reset" at bounding box center [635, 70] width 266 height 31
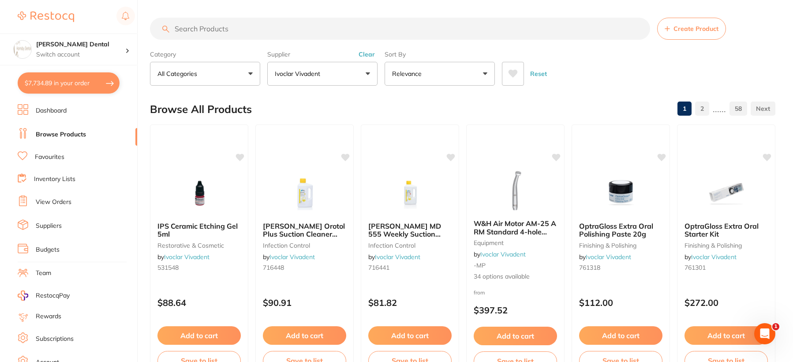
click at [191, 30] on input "search" at bounding box center [400, 29] width 500 height 22
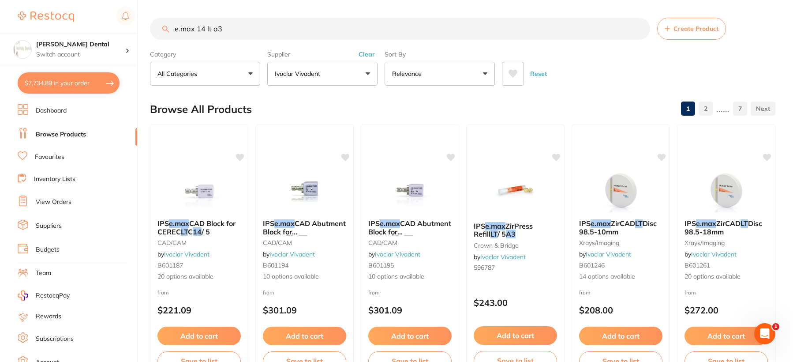
drag, startPoint x: 226, startPoint y: 30, endPoint x: 196, endPoint y: 27, distance: 29.7
click at [196, 27] on input "e.max 14 lt a3" at bounding box center [400, 29] width 500 height 22
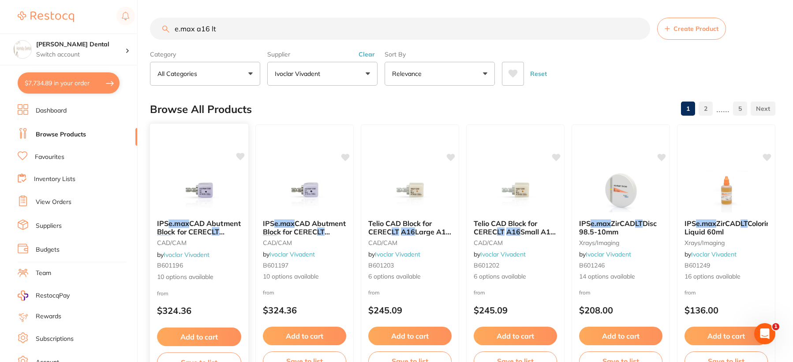
click at [200, 188] on img at bounding box center [199, 190] width 58 height 45
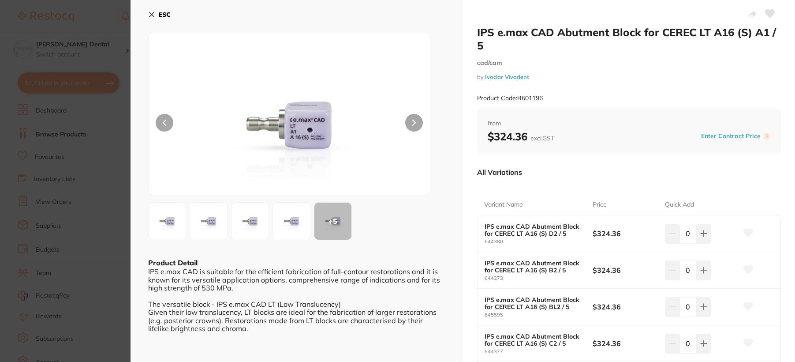
click at [149, 16] on icon at bounding box center [151, 14] width 7 height 7
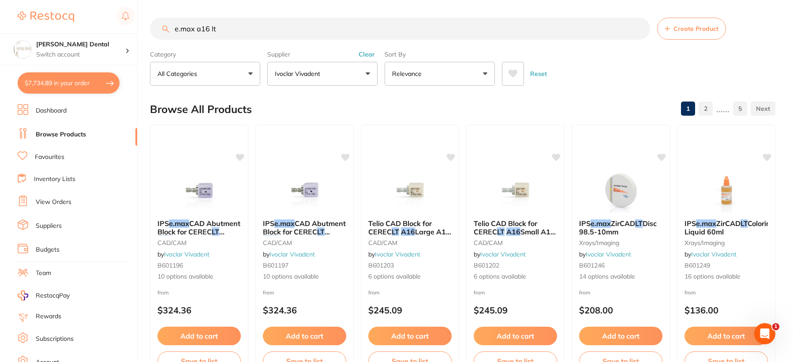
drag, startPoint x: 240, startPoint y: 36, endPoint x: 175, endPoint y: 26, distance: 65.1
click at [175, 26] on input "e.max a16 lt" at bounding box center [400, 29] width 500 height 22
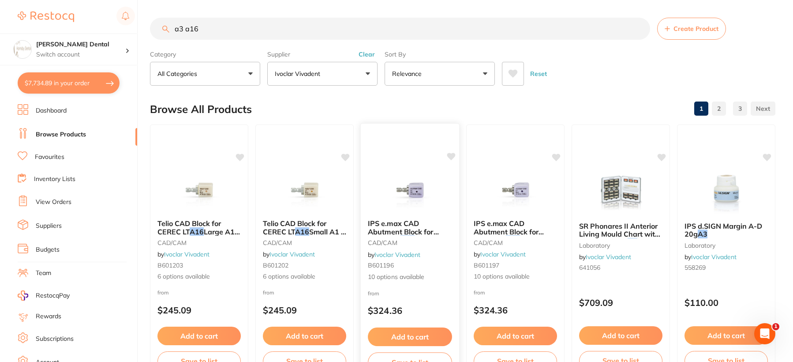
type input "a3 a16"
click at [428, 190] on img at bounding box center [410, 190] width 58 height 45
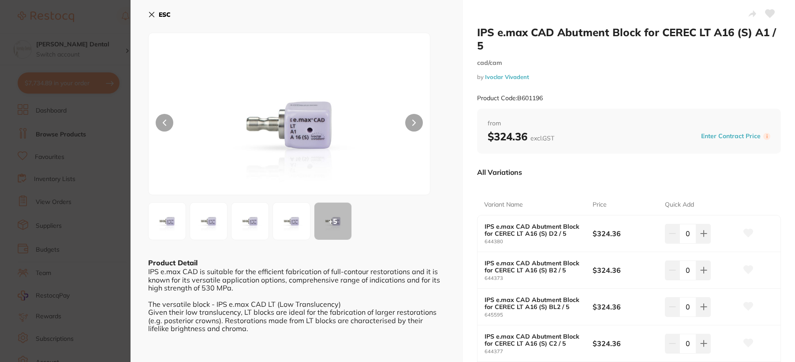
click at [150, 14] on icon at bounding box center [151, 14] width 7 height 7
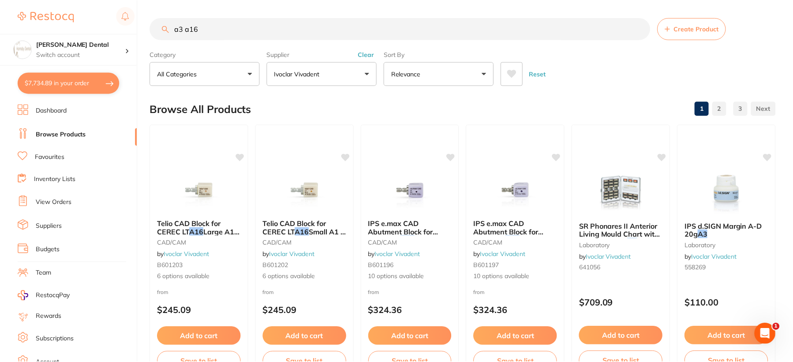
scroll to position [4, 0]
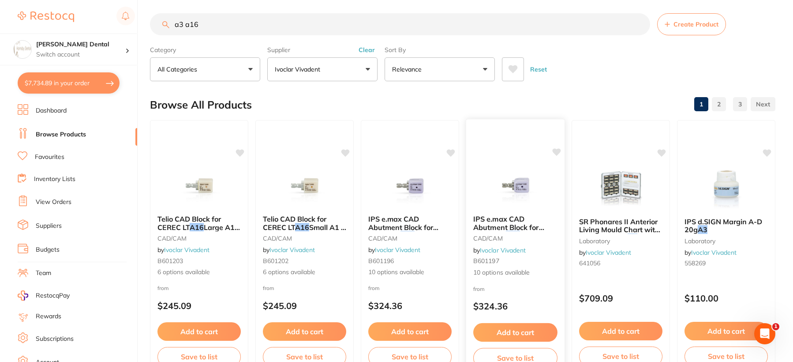
click at [528, 187] on img at bounding box center [516, 185] width 58 height 45
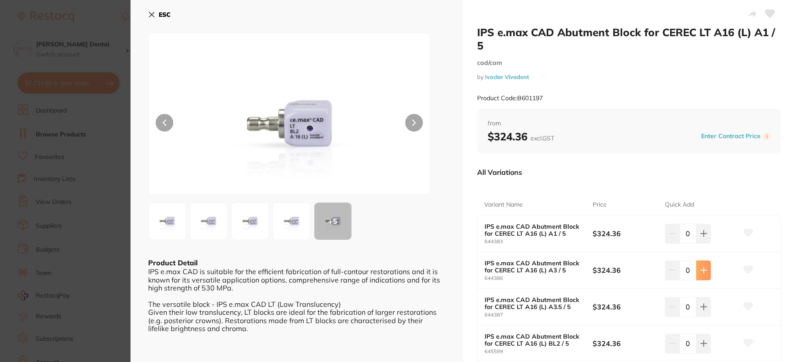
click at [702, 268] on icon at bounding box center [704, 270] width 6 height 6
type input "1"
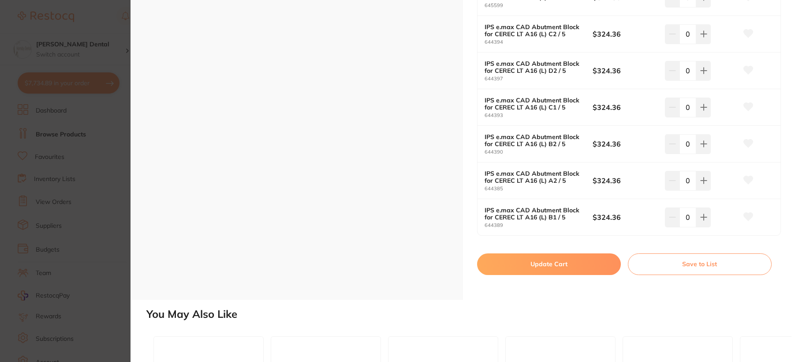
scroll to position [397, 0]
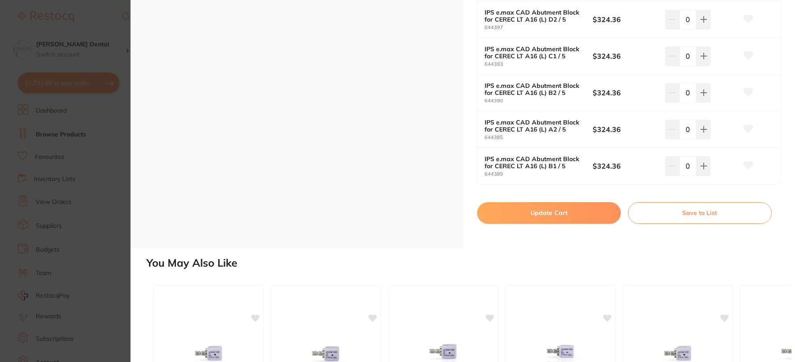
click at [567, 215] on button "Update Cart" at bounding box center [549, 212] width 144 height 21
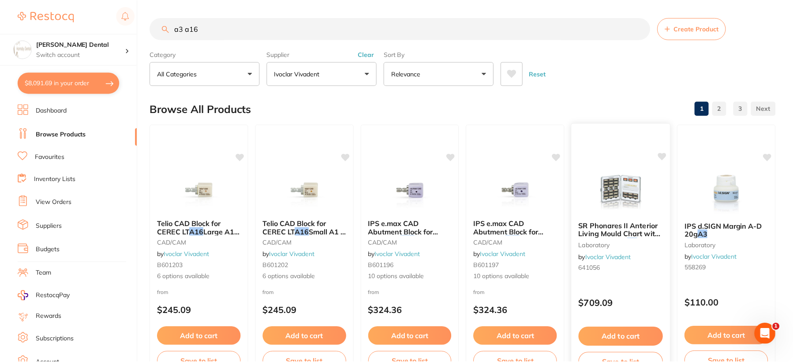
scroll to position [4, 0]
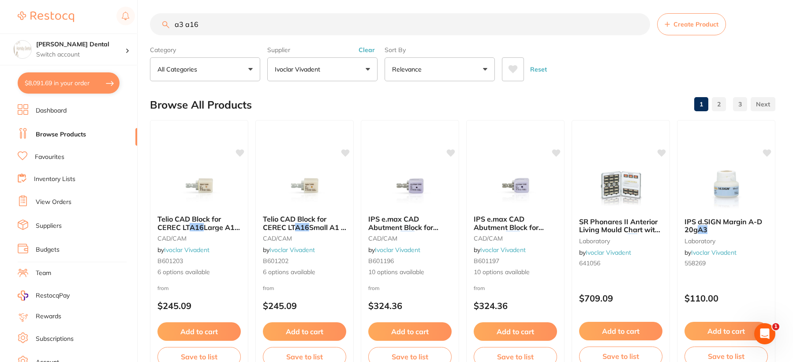
click at [638, 22] on input "a3 a16" at bounding box center [400, 24] width 500 height 22
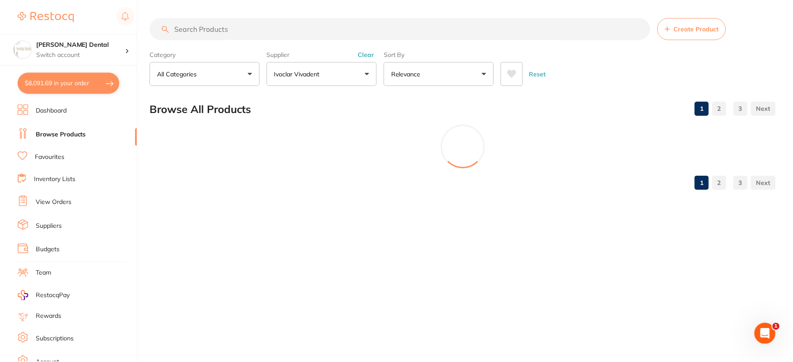
scroll to position [175, 0]
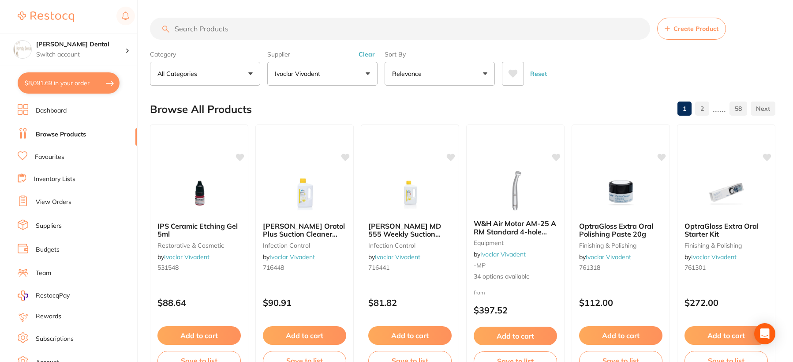
click at [342, 75] on button "Ivoclar Vivadent" at bounding box center [322, 74] width 110 height 24
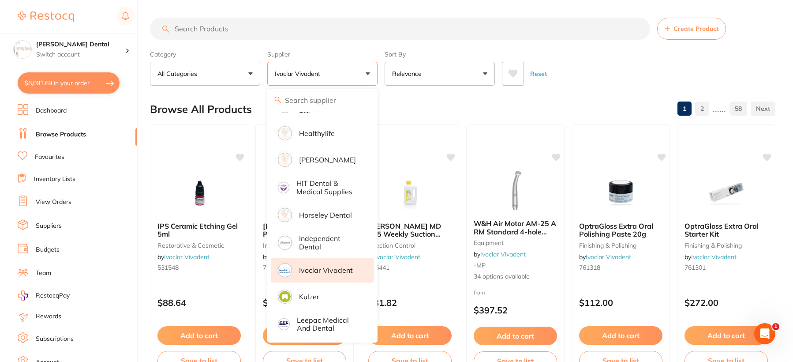
scroll to position [528, 0]
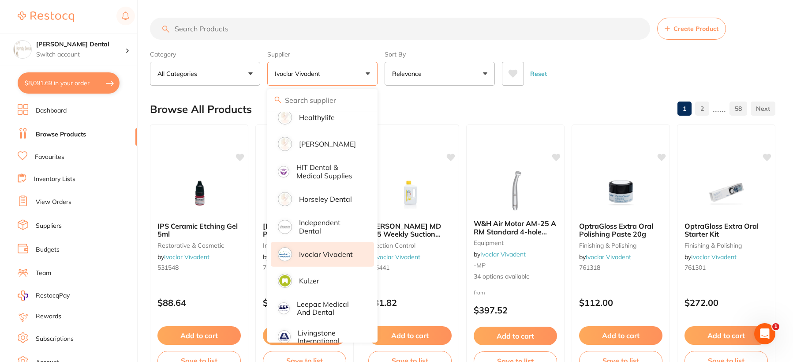
click at [324, 250] on p "Ivoclar Vivadent" at bounding box center [326, 254] width 54 height 8
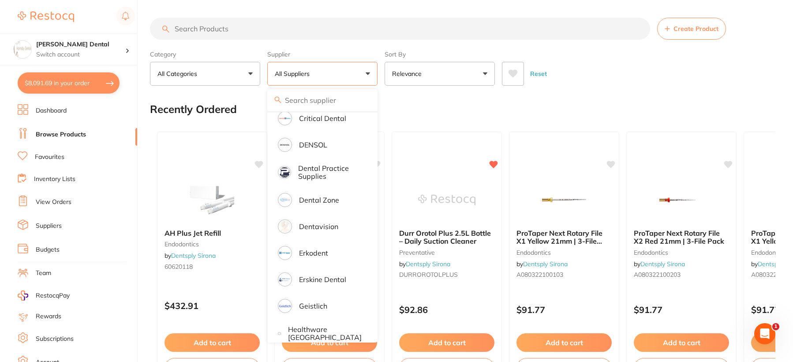
scroll to position [219, 0]
click at [316, 228] on p "Dentavision" at bounding box center [318, 227] width 39 height 8
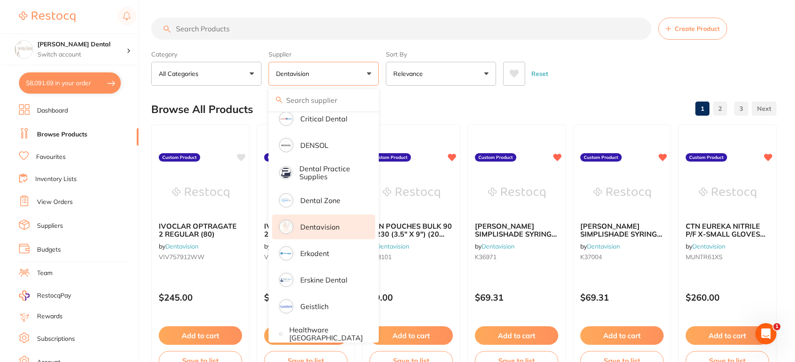
scroll to position [0, 0]
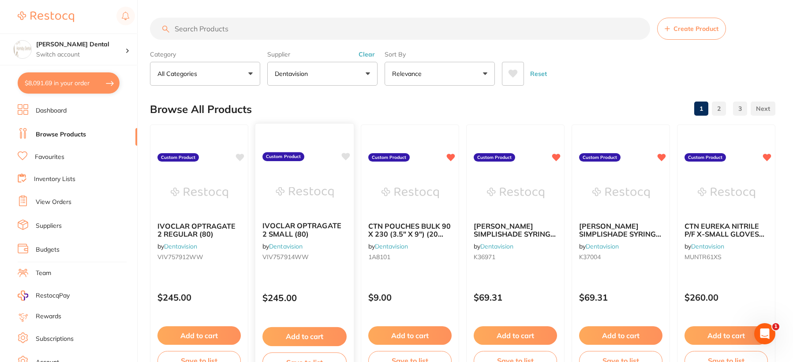
click at [306, 197] on img at bounding box center [305, 192] width 58 height 45
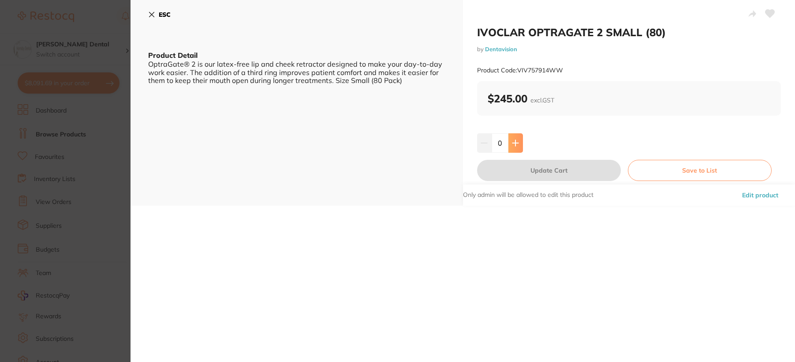
click at [516, 142] on icon at bounding box center [516, 143] width 6 height 6
type input "1"
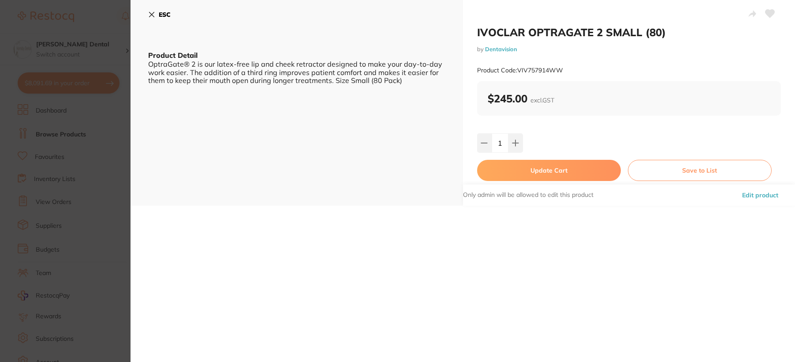
click at [566, 172] on button "Update Cart" at bounding box center [549, 170] width 144 height 21
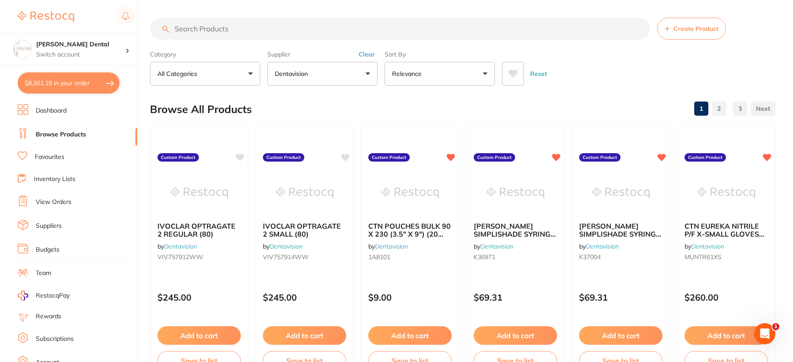
click at [221, 26] on input "search" at bounding box center [400, 29] width 500 height 22
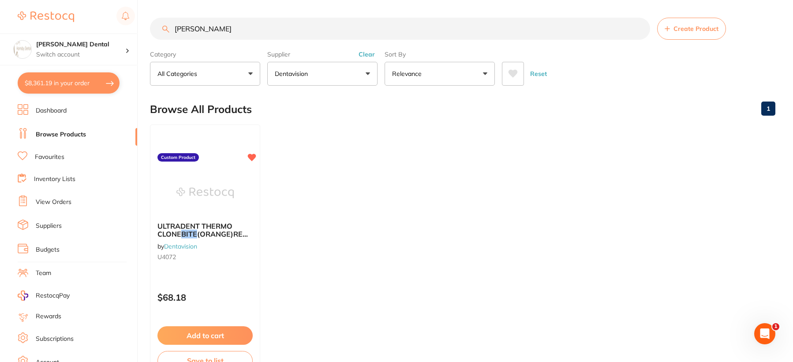
type input "[PERSON_NAME]"
click at [305, 75] on p "Dentavision" at bounding box center [293, 73] width 37 height 9
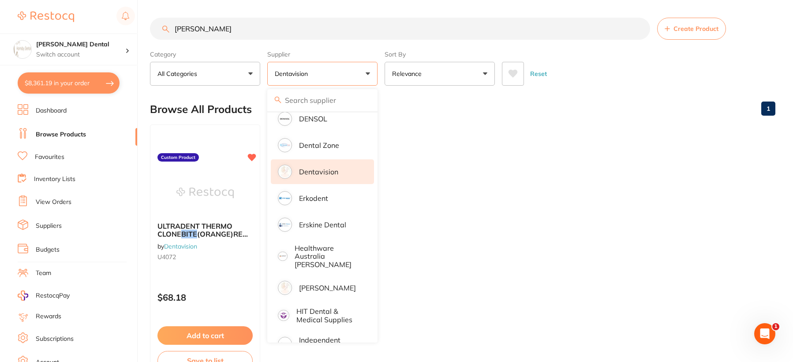
click at [310, 176] on li "Dentavision" at bounding box center [322, 171] width 103 height 25
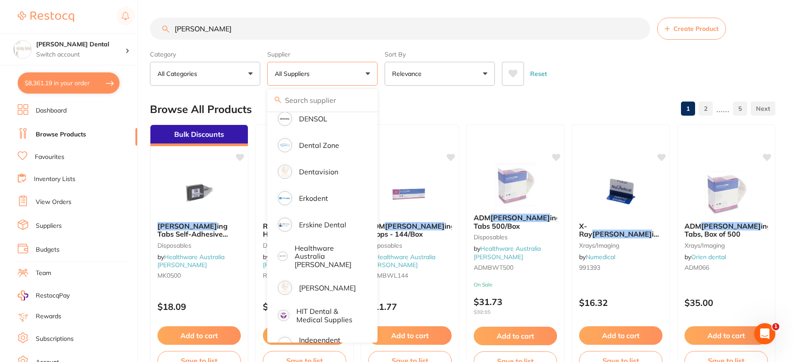
click at [517, 117] on div "Browse All Products 1 2 ...... 5" at bounding box center [462, 109] width 625 height 30
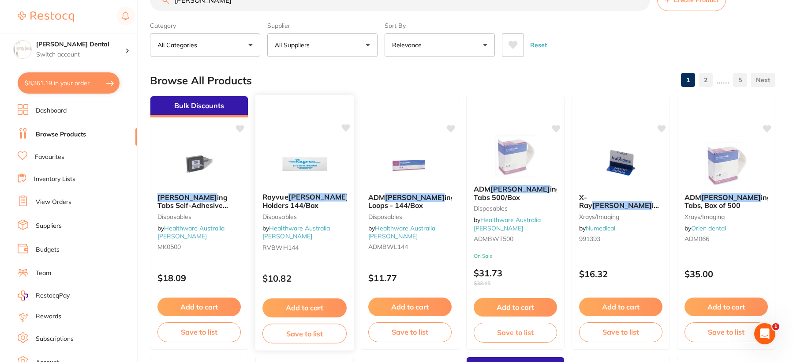
scroll to position [44, 0]
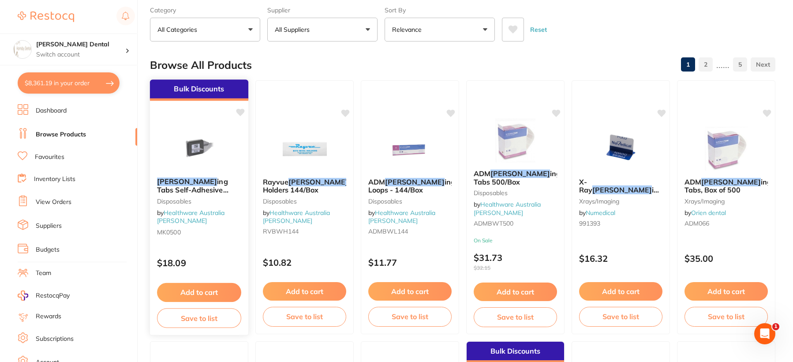
click at [179, 291] on button "Add to cart" at bounding box center [199, 292] width 84 height 19
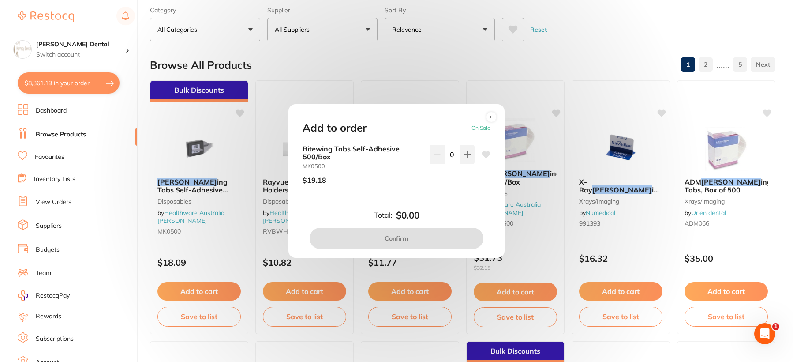
scroll to position [0, 0]
click at [464, 152] on icon at bounding box center [467, 154] width 7 height 7
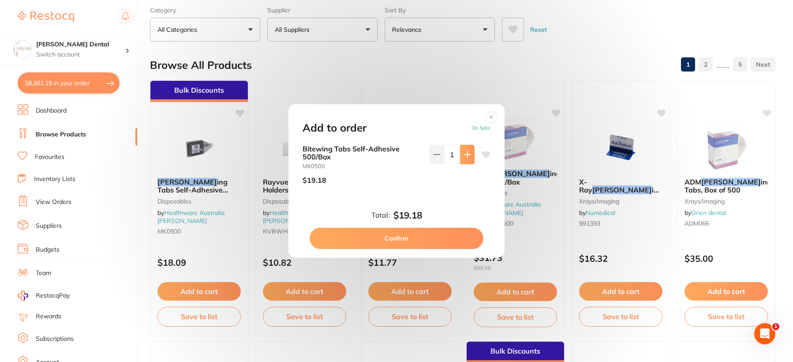
click at [464, 152] on icon at bounding box center [467, 154] width 7 height 7
type input "2"
click at [416, 239] on button "Confirm" at bounding box center [397, 238] width 174 height 21
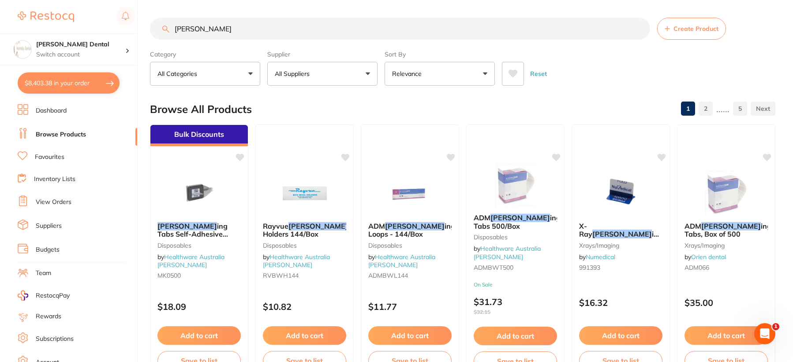
click at [55, 159] on link "Favourites" at bounding box center [50, 157] width 30 height 9
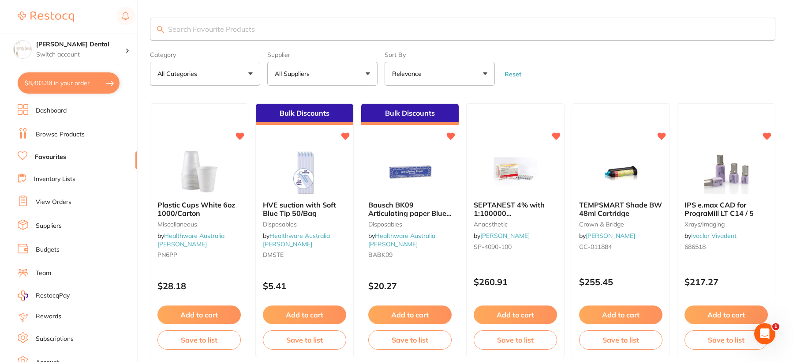
click at [239, 35] on input "search" at bounding box center [462, 29] width 625 height 23
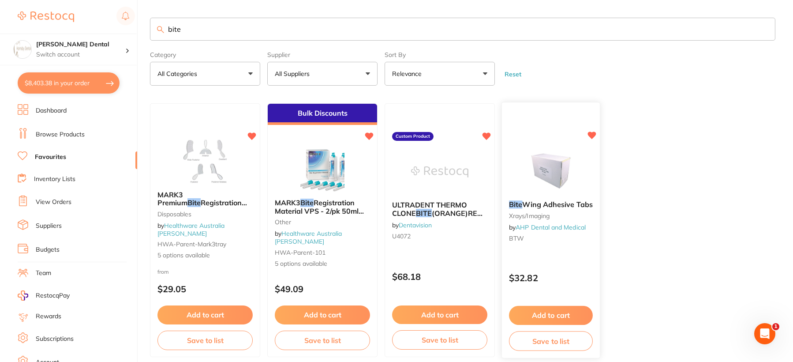
type input "bite"
click at [550, 169] on img at bounding box center [551, 171] width 58 height 45
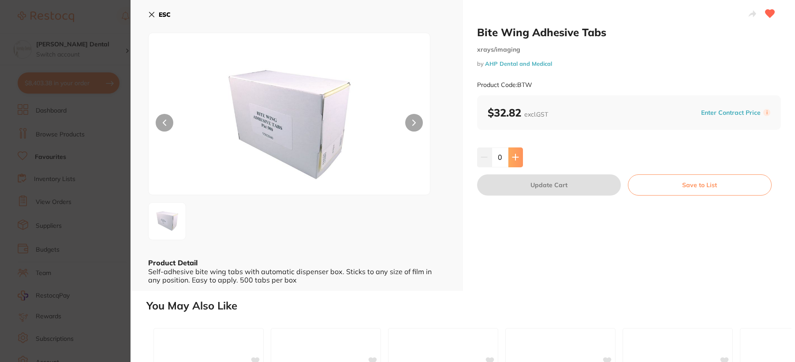
click at [516, 156] on icon at bounding box center [515, 157] width 7 height 7
type input "2"
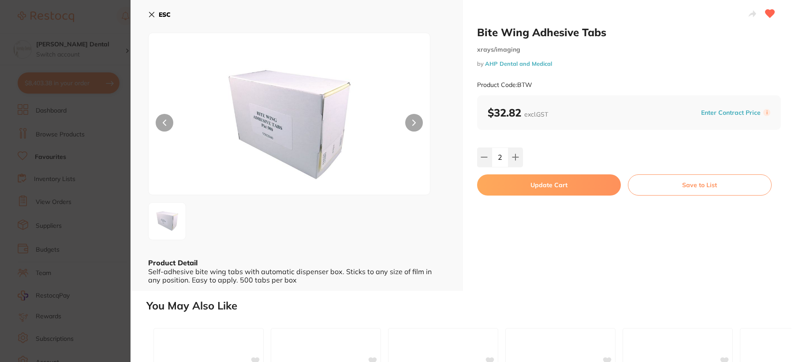
click at [521, 189] on button "Update Cart" at bounding box center [549, 184] width 144 height 21
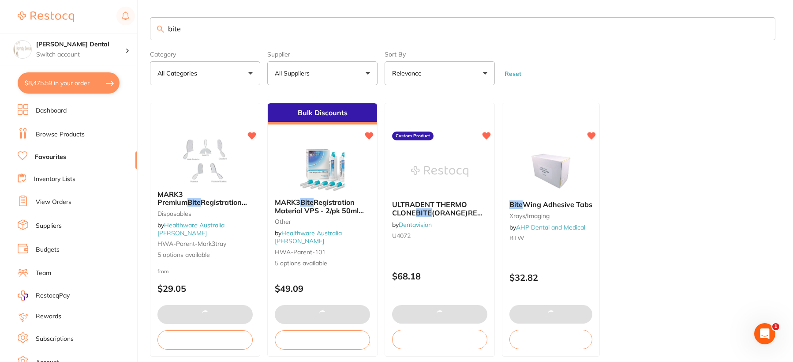
click at [82, 84] on button "$8,475.59 in your order" at bounding box center [69, 82] width 102 height 21
checkbox input "true"
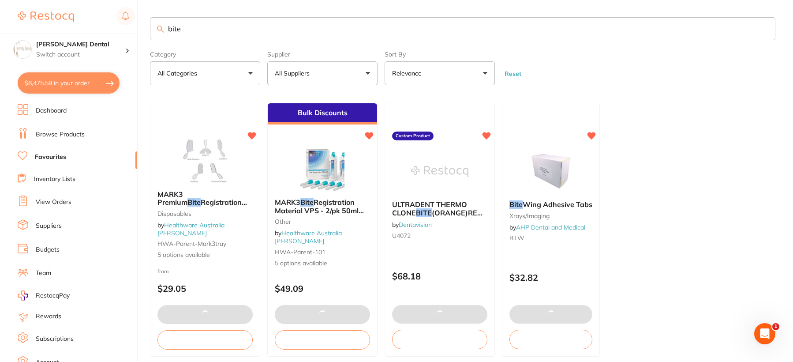
checkbox input "true"
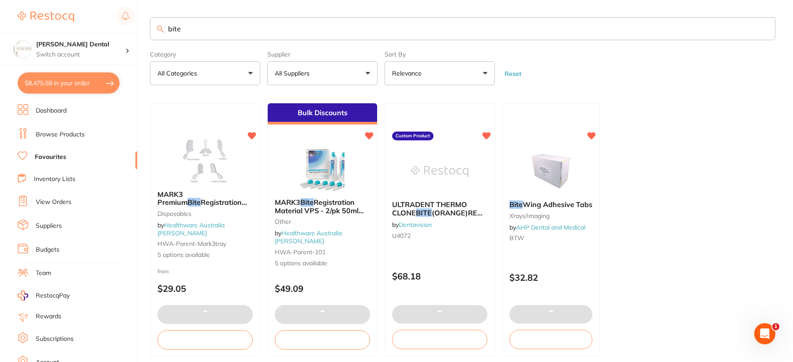
checkbox input "true"
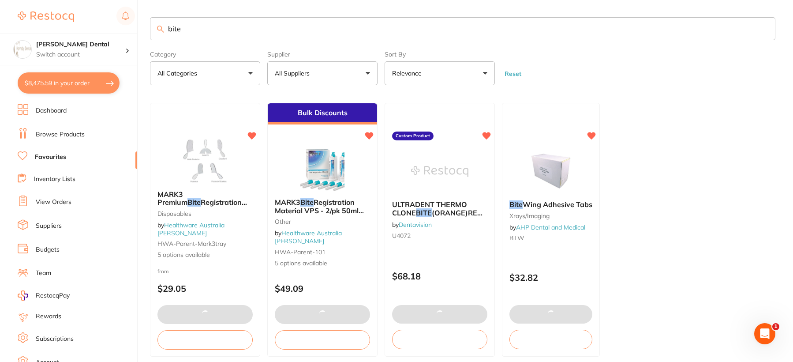
checkbox input "true"
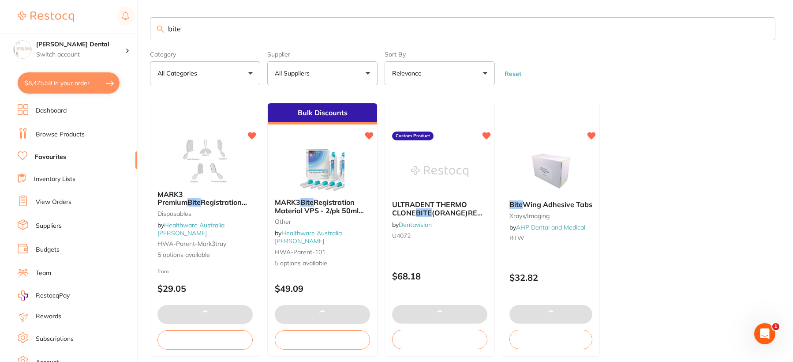
checkbox input "true"
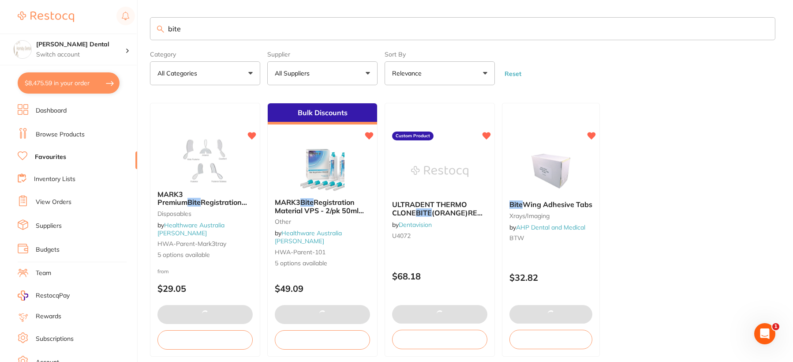
checkbox input "true"
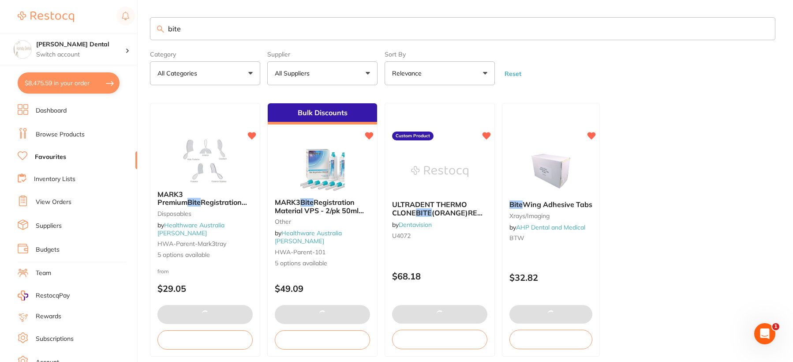
checkbox input "true"
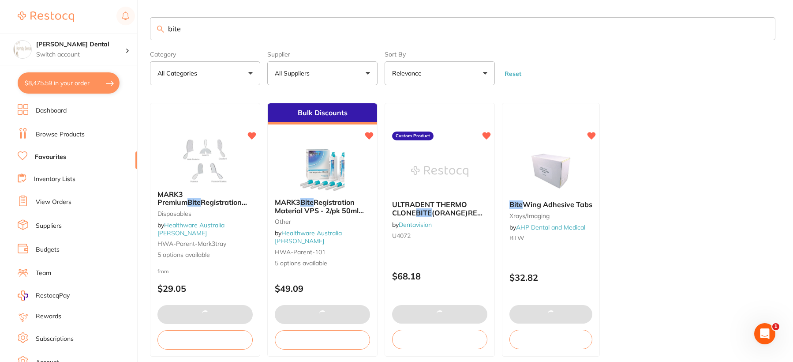
checkbox input "true"
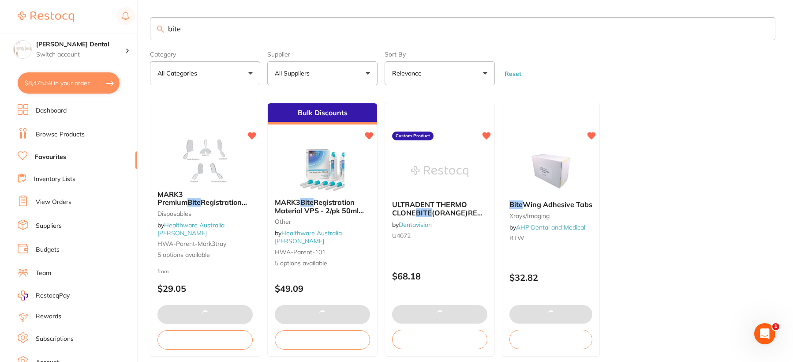
checkbox input "true"
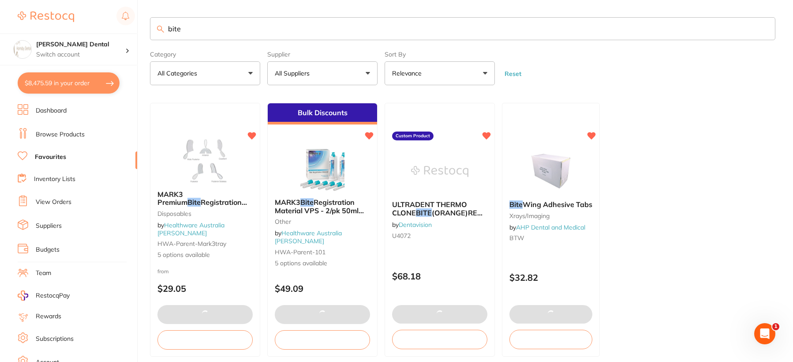
checkbox input "true"
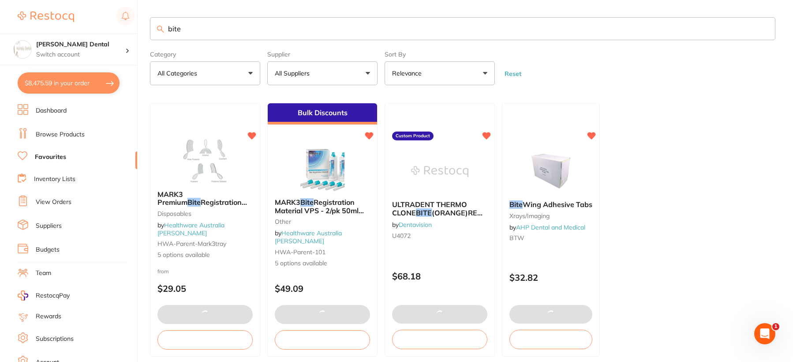
checkbox input "true"
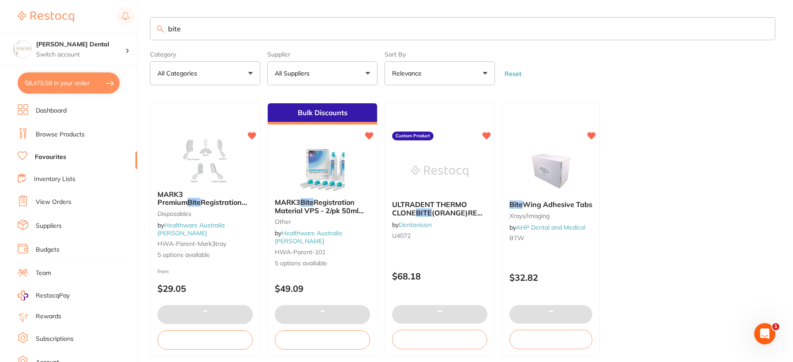
checkbox input "true"
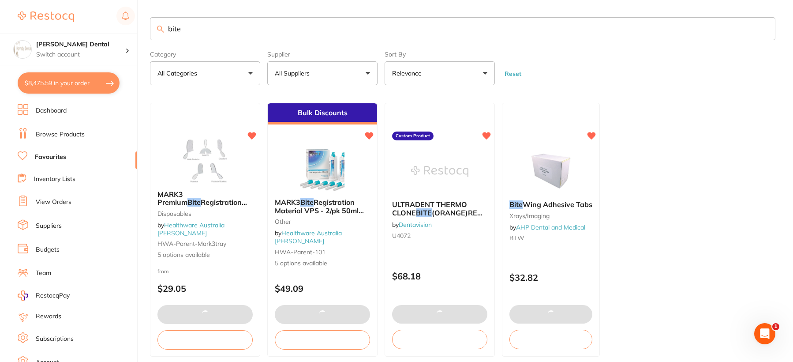
checkbox input "true"
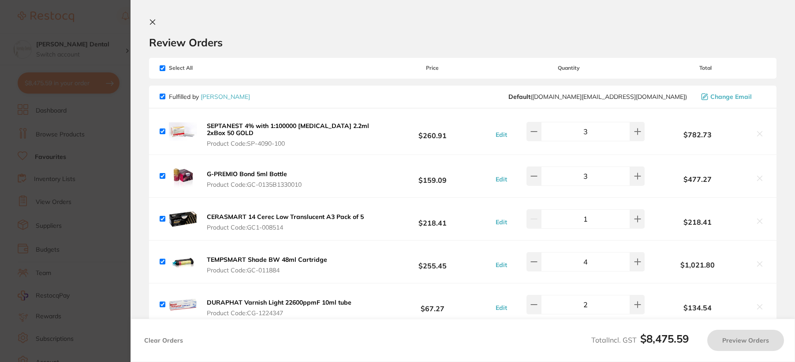
checkbox input "false"
checkbox input "true"
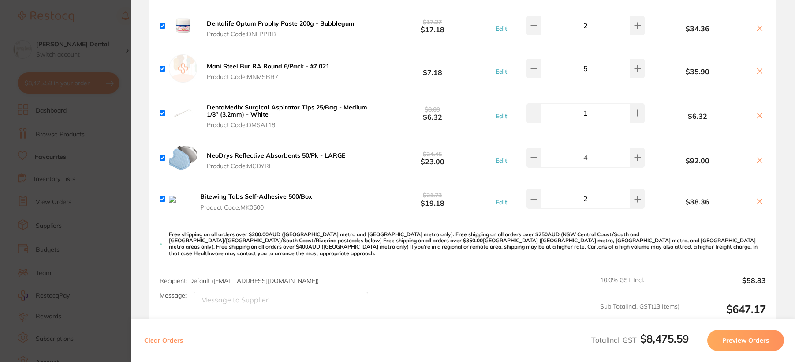
scroll to position [1809, 0]
click at [531, 198] on icon at bounding box center [534, 198] width 7 height 7
type input "1"
click at [758, 202] on icon at bounding box center [760, 200] width 5 height 5
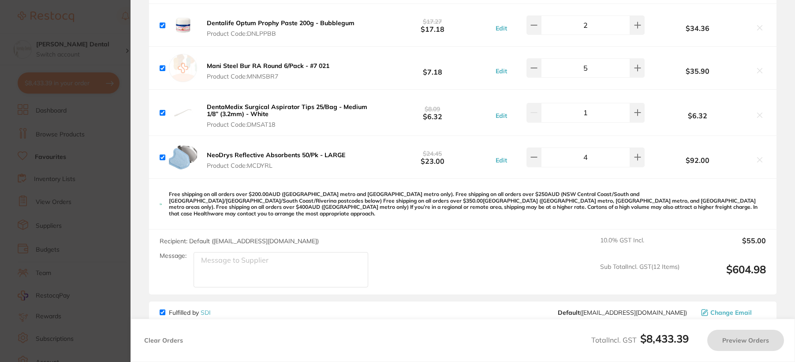
checkbox input "true"
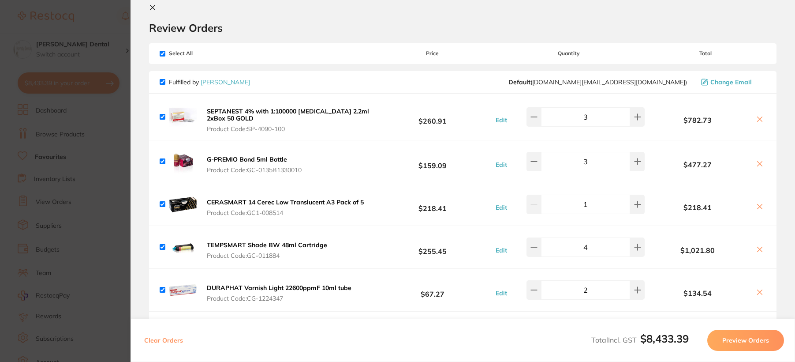
scroll to position [0, 0]
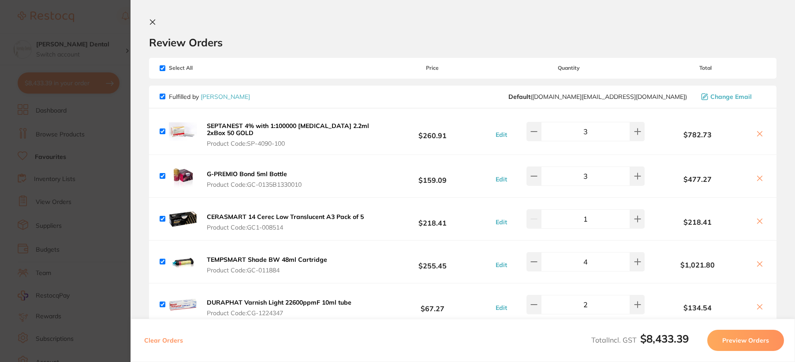
click at [155, 21] on icon at bounding box center [152, 22] width 7 height 7
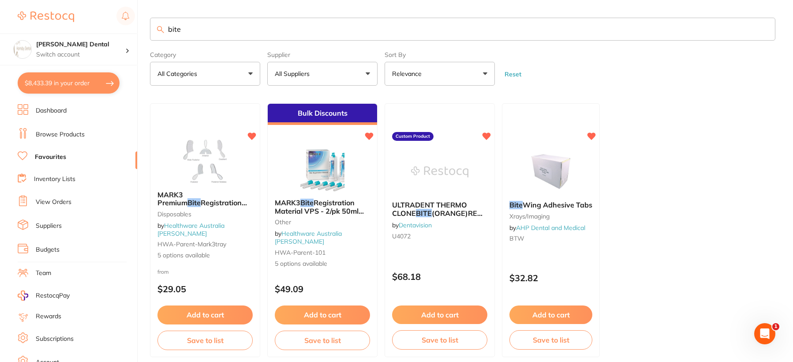
click at [765, 29] on input "bite" at bounding box center [462, 29] width 625 height 23
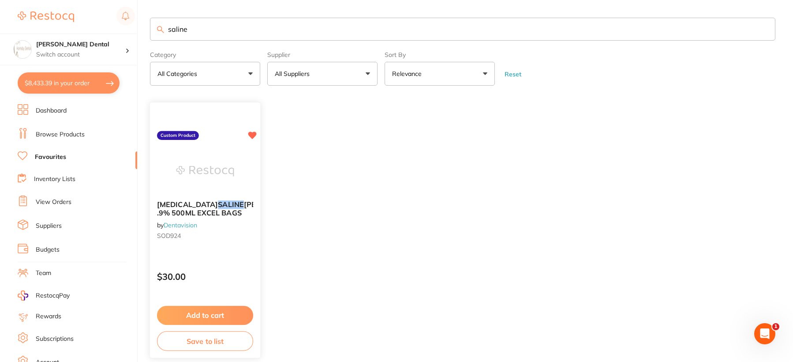
type input "saline"
click at [204, 171] on img at bounding box center [205, 171] width 58 height 45
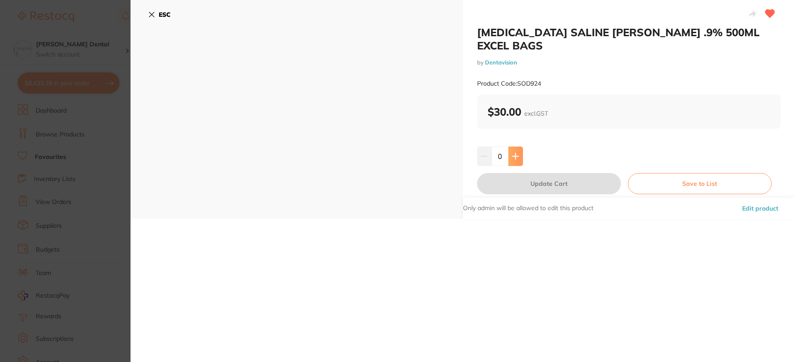
click at [515, 155] on icon at bounding box center [515, 156] width 7 height 7
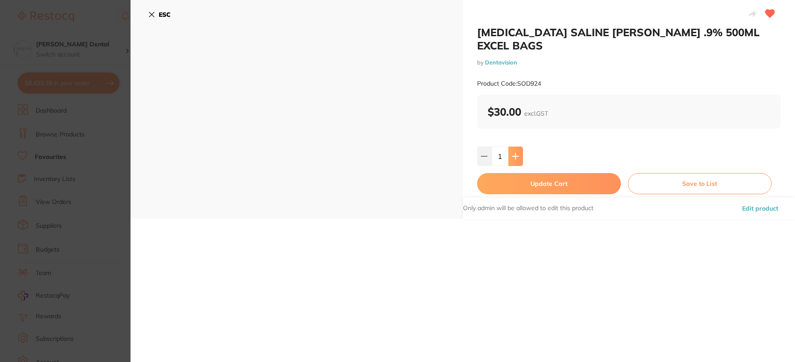
click at [515, 155] on icon at bounding box center [515, 156] width 7 height 7
type input "2"
click at [524, 185] on button "Update Cart" at bounding box center [549, 183] width 144 height 21
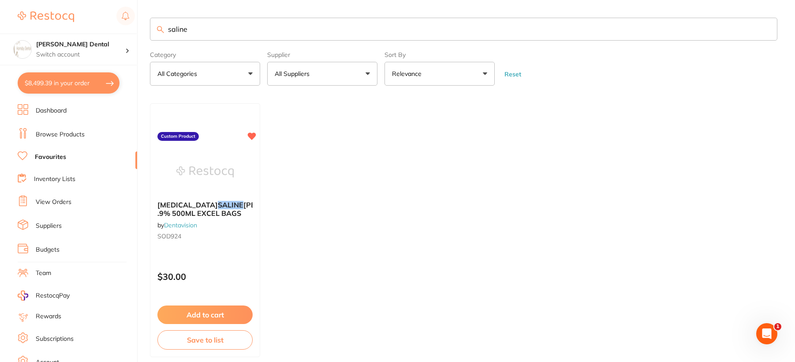
checkbox input "false"
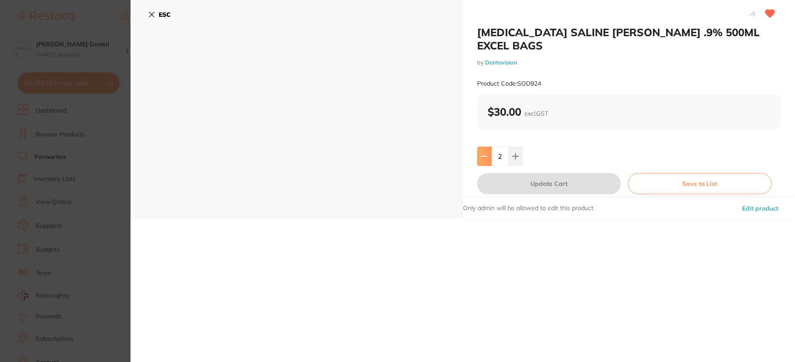
click at [482, 155] on icon at bounding box center [484, 156] width 7 height 7
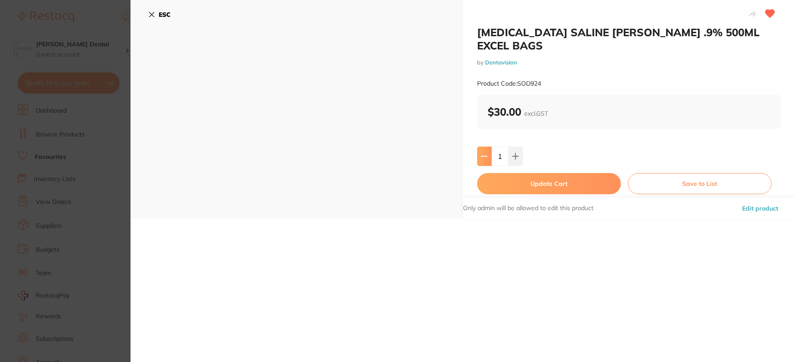
click at [482, 155] on icon at bounding box center [484, 156] width 7 height 7
type input "0"
click at [532, 193] on button "Update Cart" at bounding box center [549, 183] width 144 height 21
checkbox input "true"
type input "0"
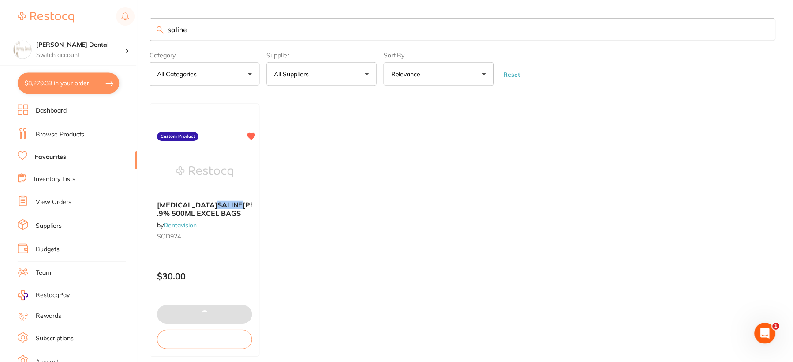
scroll to position [0, 0]
checkbox input "true"
drag, startPoint x: 203, startPoint y: 28, endPoint x: 156, endPoint y: 30, distance: 47.2
click at [156, 30] on input "saline" at bounding box center [462, 28] width 625 height 23
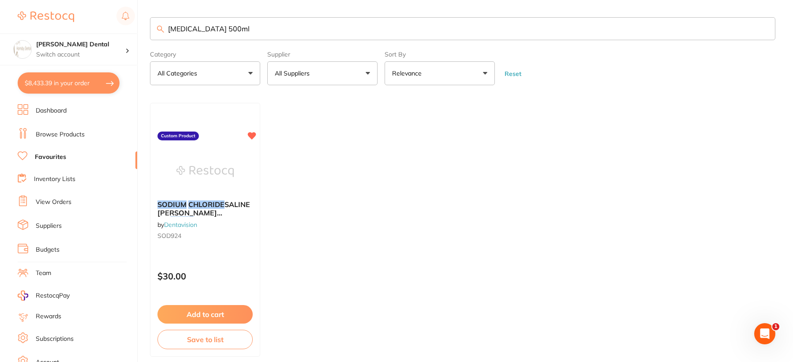
type input "[MEDICAL_DATA] 500ml"
click at [71, 132] on link "Browse Products" at bounding box center [60, 134] width 49 height 9
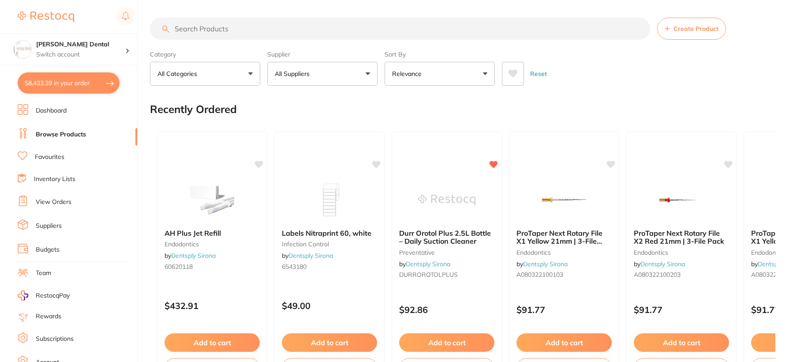
click at [240, 24] on input "search" at bounding box center [400, 29] width 500 height 22
click at [240, 27] on input "search" at bounding box center [400, 29] width 500 height 22
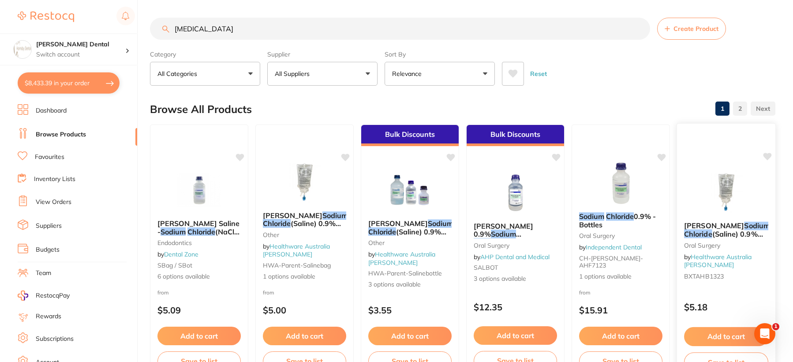
click at [732, 187] on img at bounding box center [726, 192] width 58 height 45
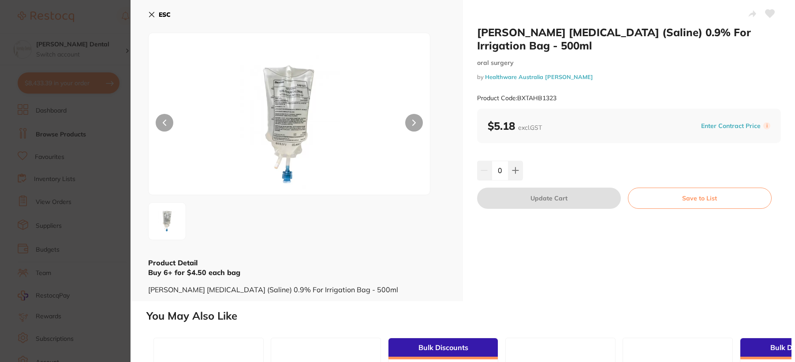
click at [151, 12] on button "ESC" at bounding box center [159, 14] width 22 height 15
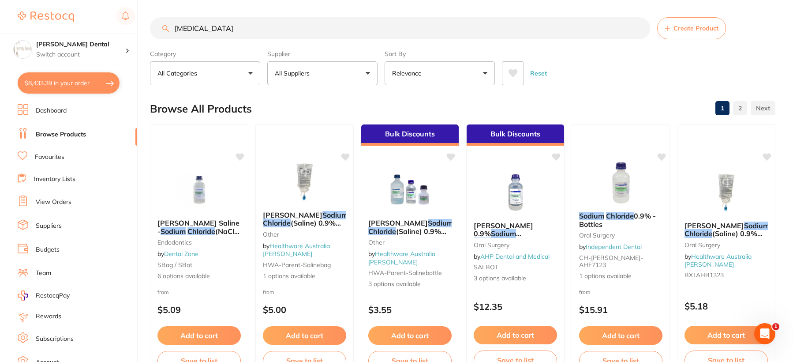
click at [244, 31] on input "[MEDICAL_DATA]" at bounding box center [400, 28] width 500 height 22
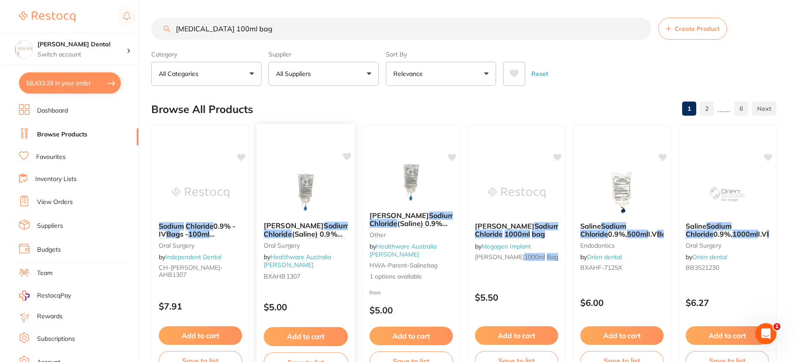
scroll to position [0, 0]
type input "sodium chloride 100ml bag"
click at [315, 191] on img at bounding box center [305, 192] width 58 height 45
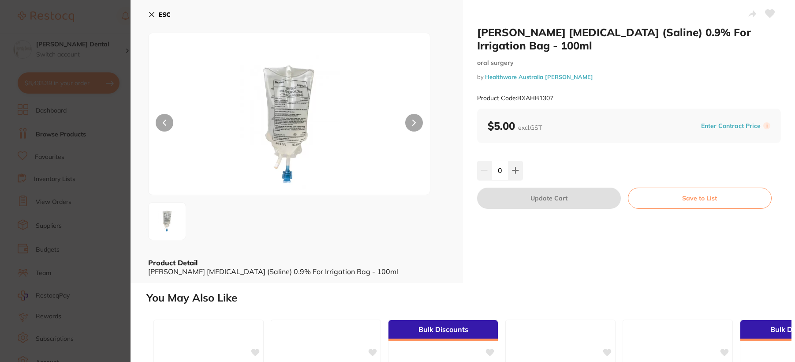
drag, startPoint x: 766, startPoint y: 10, endPoint x: 759, endPoint y: 36, distance: 26.5
click at [766, 10] on icon at bounding box center [770, 14] width 9 height 8
click at [512, 171] on icon at bounding box center [515, 170] width 7 height 7
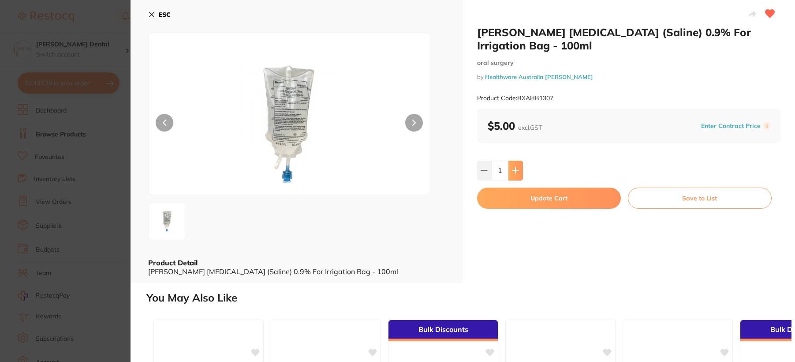
click at [512, 171] on icon at bounding box center [515, 170] width 7 height 7
type input "2"
click at [516, 199] on button "Update Cart" at bounding box center [549, 197] width 144 height 21
checkbox input "false"
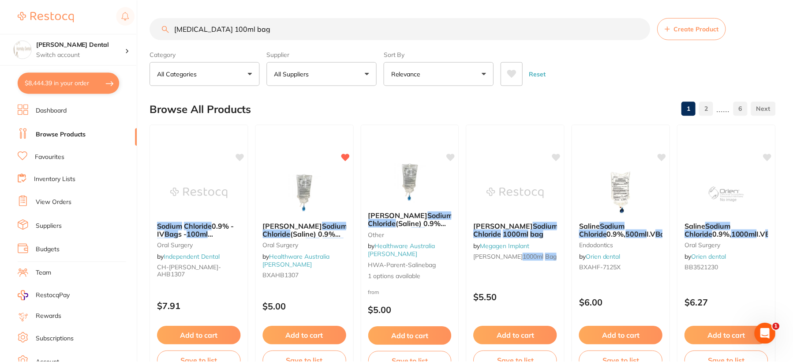
scroll to position [0, 0]
drag, startPoint x: 239, startPoint y: 27, endPoint x: 228, endPoint y: 29, distance: 10.3
click at [228, 29] on input "sodium chloride 100ml bag" at bounding box center [400, 28] width 500 height 22
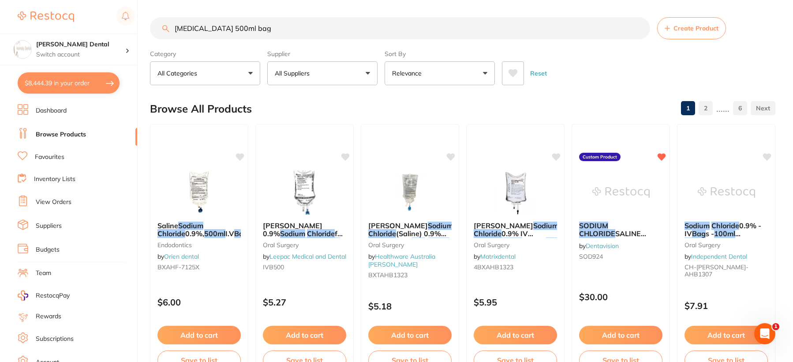
scroll to position [0, 0]
drag, startPoint x: 265, startPoint y: 29, endPoint x: 256, endPoint y: 30, distance: 9.3
click at [256, 30] on input "sodium chloride 500ml bag" at bounding box center [400, 29] width 500 height 22
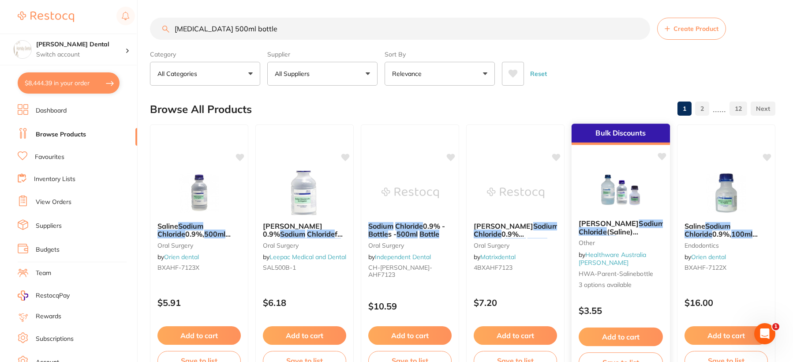
type input "sodium chloride 500ml bottle"
click at [624, 197] on img at bounding box center [621, 190] width 58 height 45
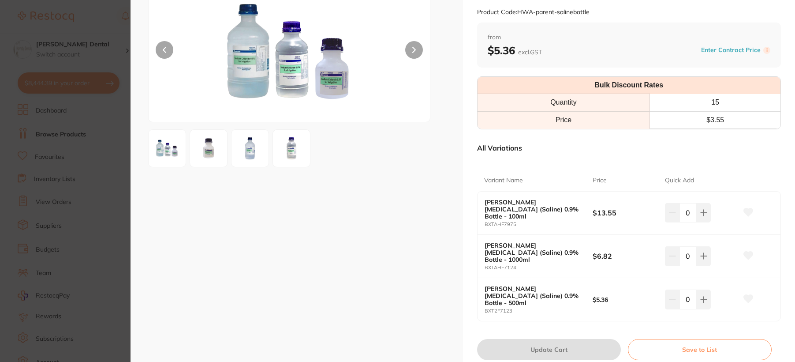
scroll to position [88, 0]
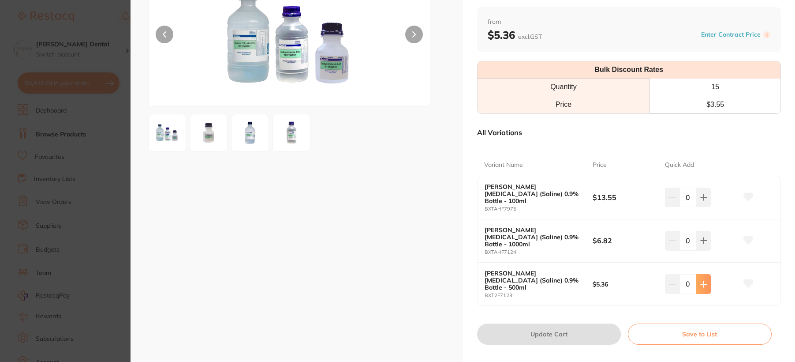
click at [704, 281] on icon at bounding box center [703, 284] width 7 height 7
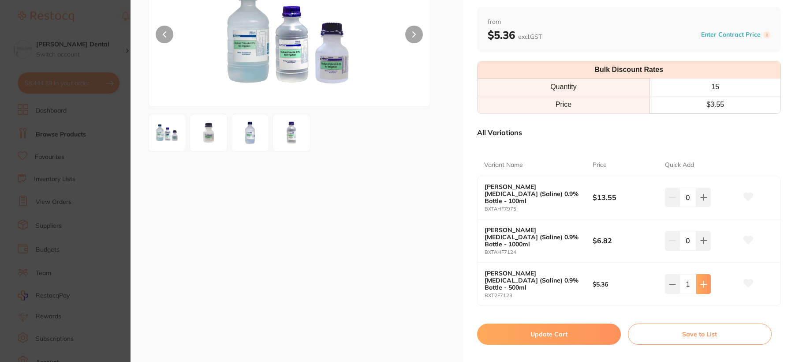
click at [704, 281] on icon at bounding box center [703, 284] width 7 height 7
type input "2"
click at [552, 323] on button "Update Cart" at bounding box center [549, 333] width 144 height 21
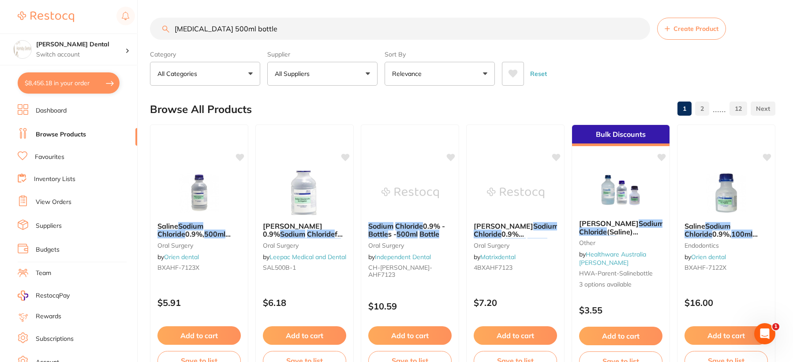
click at [639, 26] on input "sodium chloride 500ml bottle" at bounding box center [400, 29] width 500 height 22
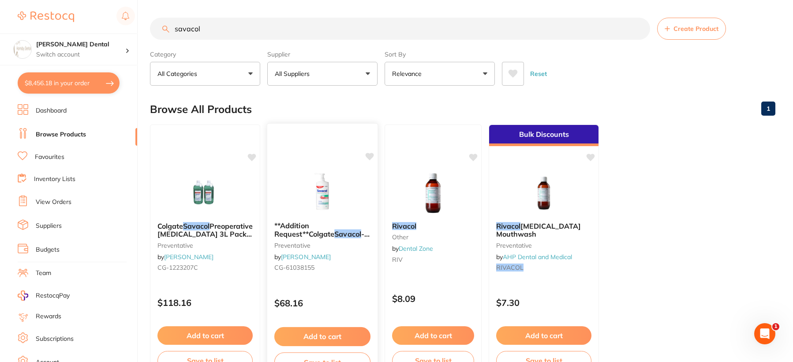
type input "savacol"
click at [324, 198] on img at bounding box center [322, 192] width 58 height 45
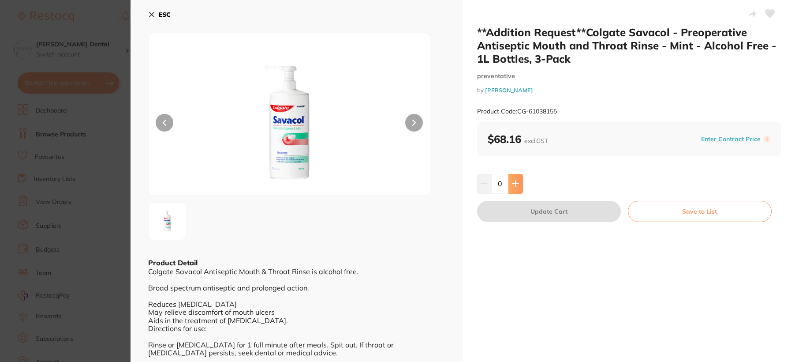
click at [515, 183] on icon at bounding box center [515, 183] width 7 height 7
type input "1"
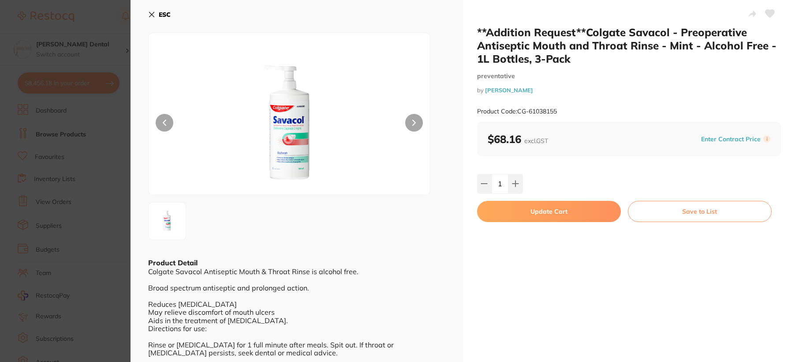
click at [533, 212] on button "Update Cart" at bounding box center [549, 211] width 144 height 21
checkbox input "false"
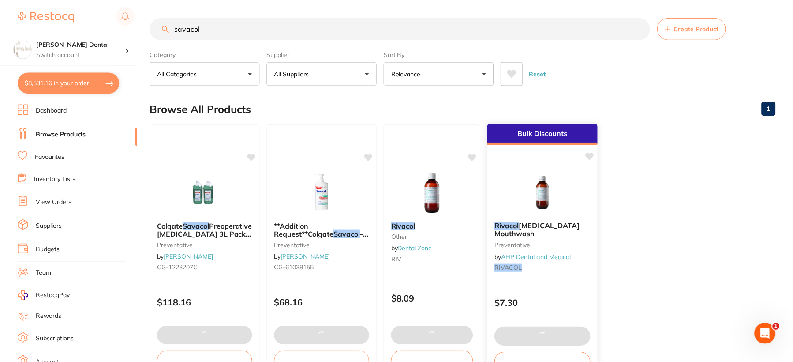
scroll to position [0, 0]
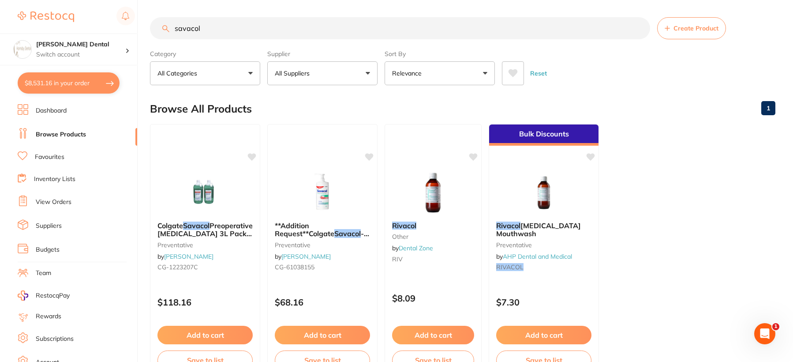
click at [640, 26] on input "savacol" at bounding box center [400, 28] width 500 height 22
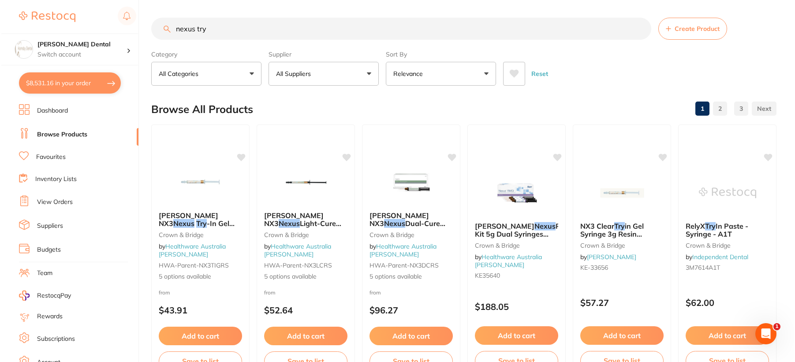
scroll to position [0, 0]
click at [198, 180] on img at bounding box center [199, 181] width 58 height 45
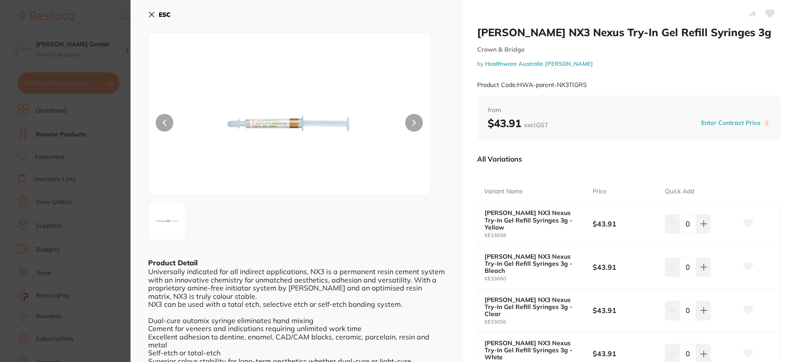
click at [152, 17] on icon at bounding box center [151, 14] width 7 height 7
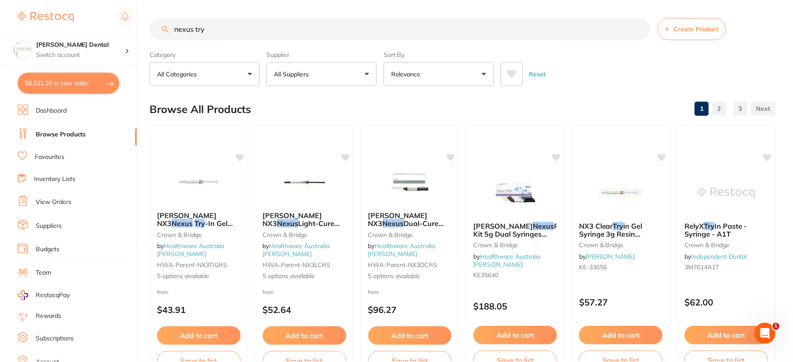
scroll to position [0, 0]
drag, startPoint x: 214, startPoint y: 31, endPoint x: 174, endPoint y: 30, distance: 40.1
click at [174, 30] on input "nexus try" at bounding box center [400, 28] width 500 height 22
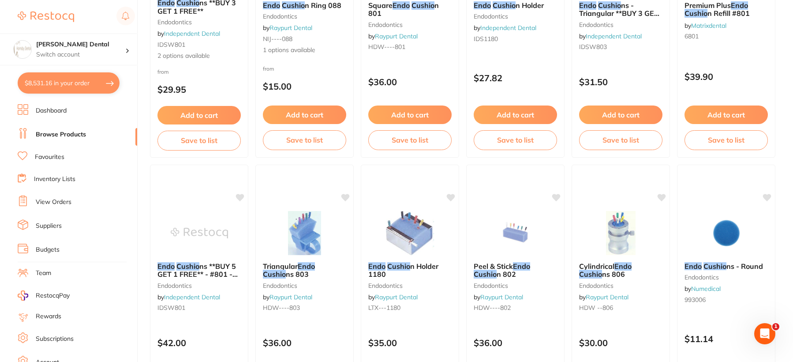
scroll to position [0, 0]
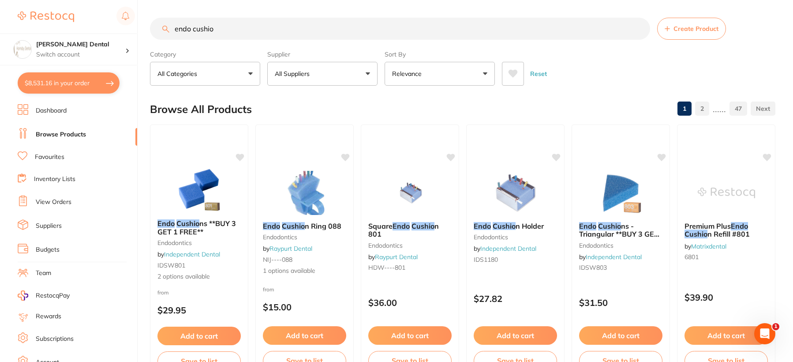
type input "endo cushio"
click at [67, 161] on li "Favourites" at bounding box center [78, 156] width 120 height 11
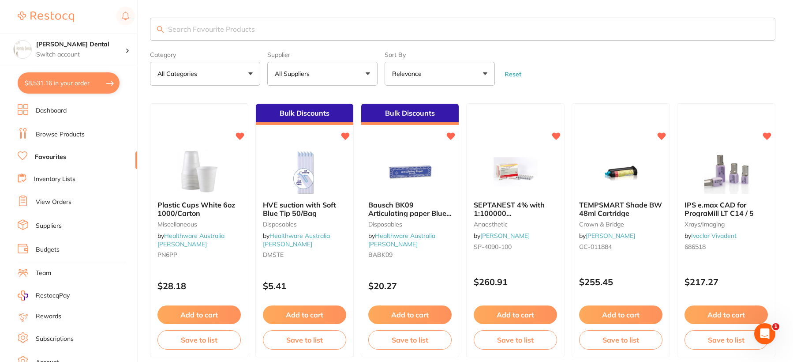
click at [199, 30] on input "search" at bounding box center [462, 29] width 625 height 23
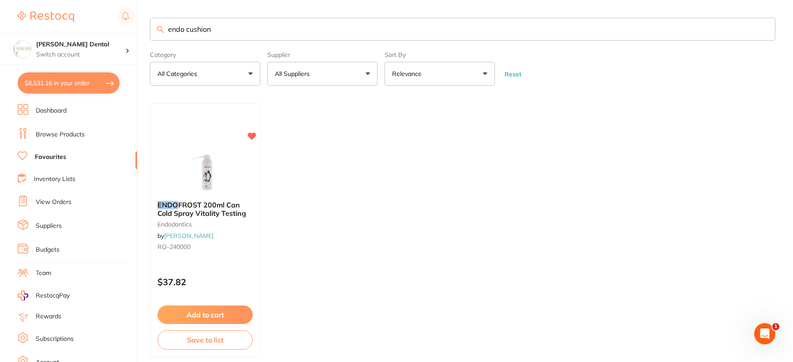
type input "endo cushion"
click at [64, 131] on link "Browse Products" at bounding box center [60, 134] width 49 height 9
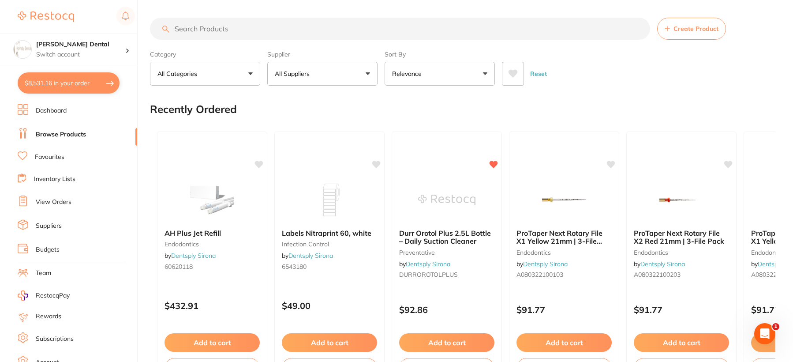
click at [255, 26] on input "search" at bounding box center [400, 29] width 500 height 22
click at [243, 30] on input "search" at bounding box center [400, 29] width 500 height 22
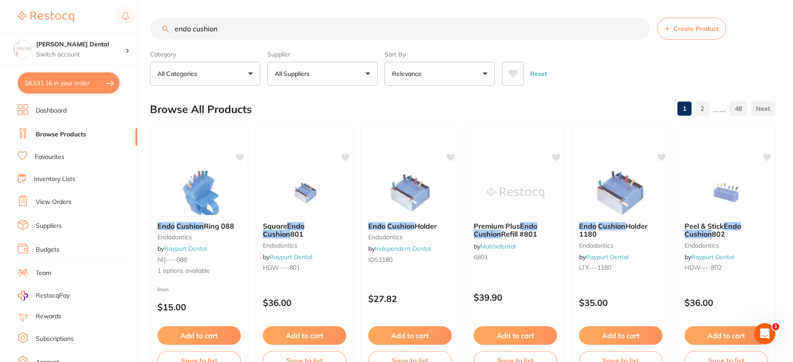
click at [325, 77] on button "All Suppliers" at bounding box center [322, 74] width 110 height 24
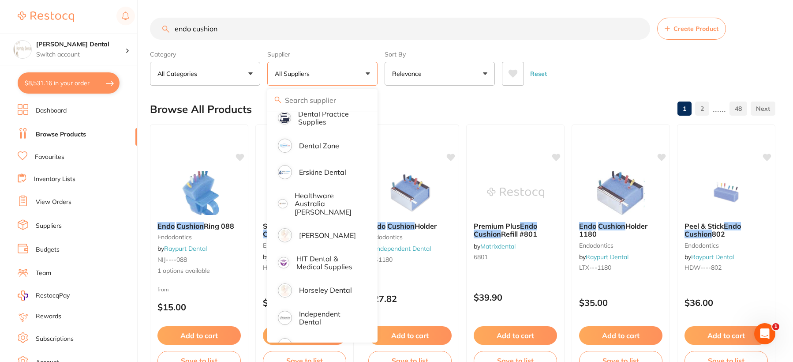
scroll to position [265, 0]
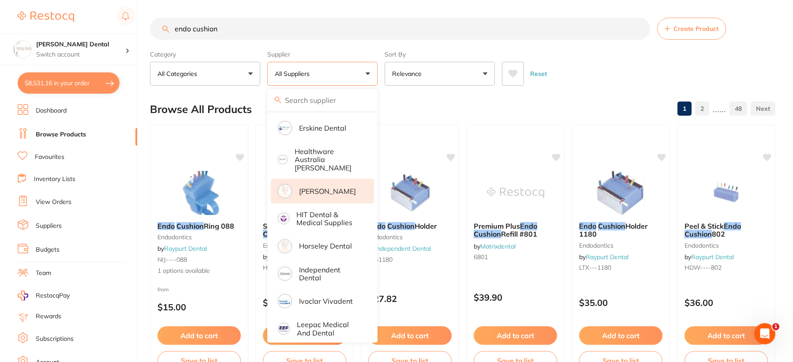
click at [316, 187] on p "[PERSON_NAME]" at bounding box center [327, 191] width 57 height 8
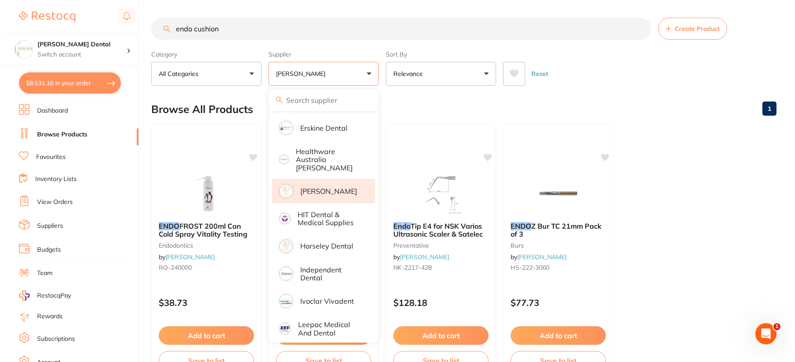
scroll to position [0, 0]
drag, startPoint x: 237, startPoint y: 29, endPoint x: 191, endPoint y: 30, distance: 46.3
click at [191, 30] on input "endo cushion" at bounding box center [400, 29] width 500 height 22
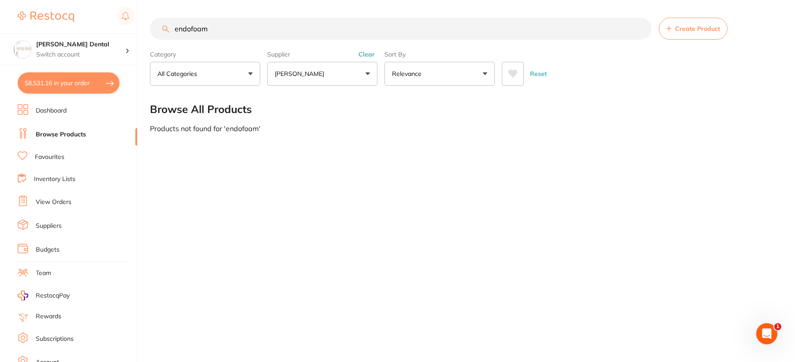
drag, startPoint x: 211, startPoint y: 29, endPoint x: 171, endPoint y: 29, distance: 40.6
click at [171, 29] on input "endofoam" at bounding box center [401, 29] width 502 height 22
type input "adm"
drag, startPoint x: 200, startPoint y: 32, endPoint x: 174, endPoint y: 31, distance: 26.1
click at [174, 31] on input "adm" at bounding box center [401, 29] width 502 height 22
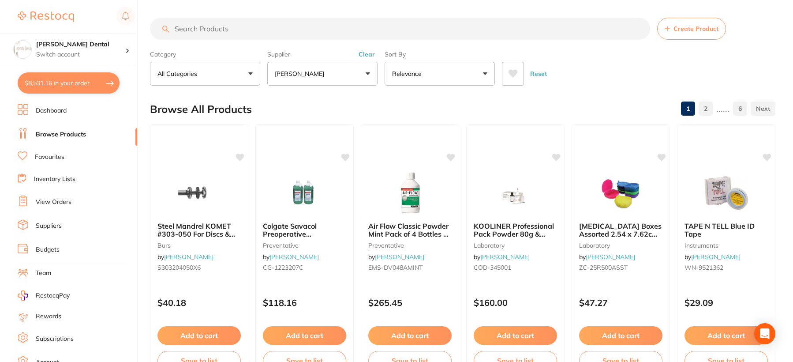
paste input "ADM ADM ENDOFOAM Endodontic Cushions - Grey Block, 50-Pack"
type input "ADM ADM ENDOFOAM Endodontic Cushions - Grey Block, 50-Pack"
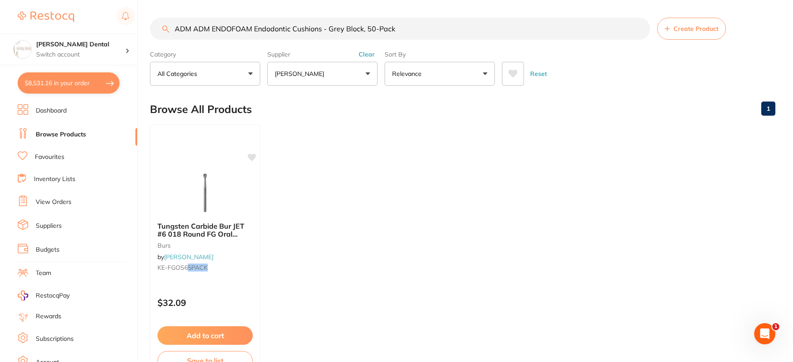
click at [637, 28] on input "ADM ADM ENDOFOAM Endodontic Cushions - Grey Block, 50-Pack" at bounding box center [400, 29] width 500 height 22
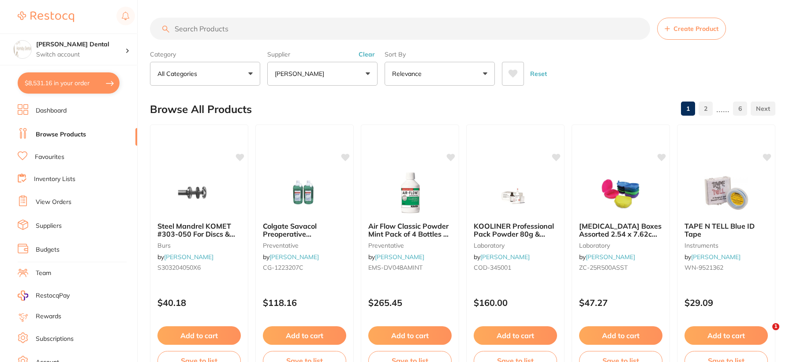
click at [318, 76] on p "[PERSON_NAME]" at bounding box center [301, 73] width 53 height 9
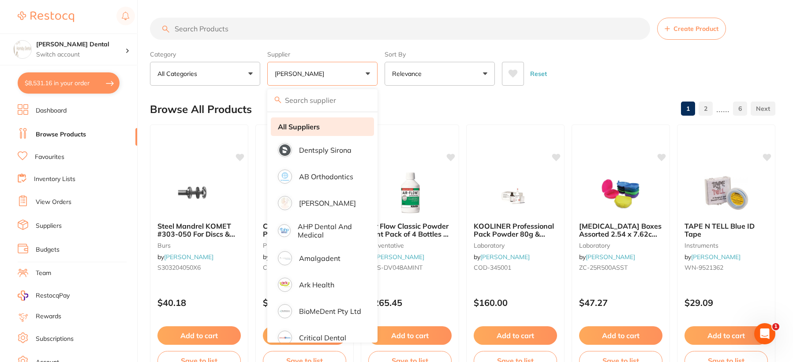
click at [311, 127] on strong "All Suppliers" at bounding box center [299, 127] width 42 height 8
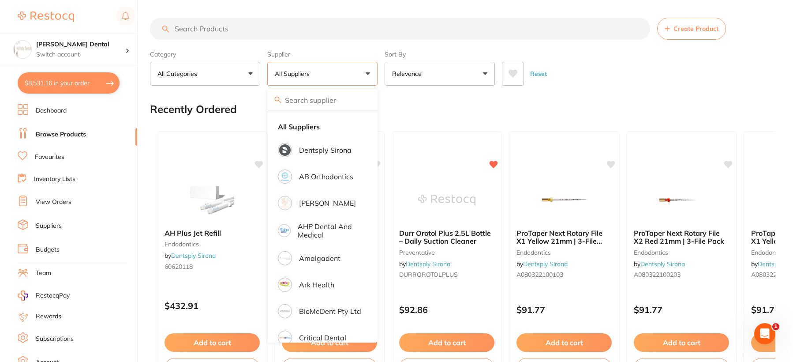
click at [578, 97] on div "Recently Ordered" at bounding box center [462, 109] width 625 height 30
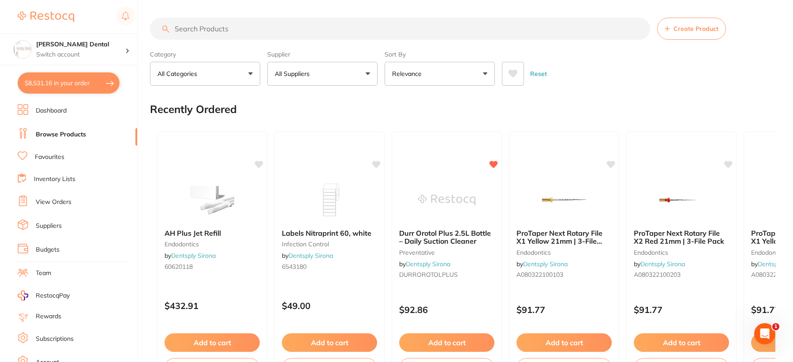
click at [263, 37] on input "search" at bounding box center [400, 29] width 500 height 22
type input "endo foam"
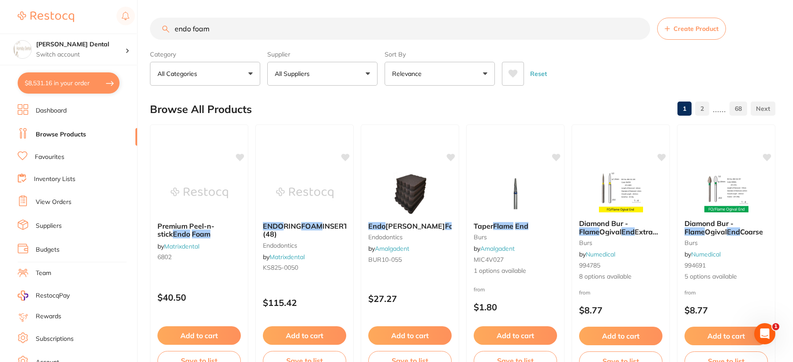
click at [639, 27] on input "endo foam" at bounding box center [400, 29] width 500 height 22
click at [191, 30] on input "search" at bounding box center [400, 29] width 500 height 22
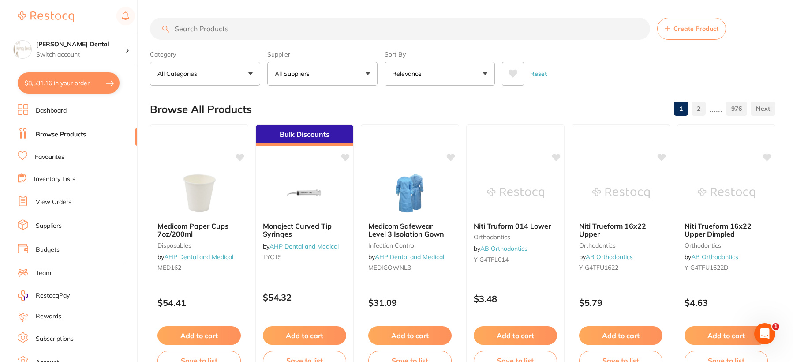
click at [241, 28] on input "search" at bounding box center [400, 29] width 500 height 22
click at [308, 75] on p "All Suppliers" at bounding box center [294, 73] width 38 height 9
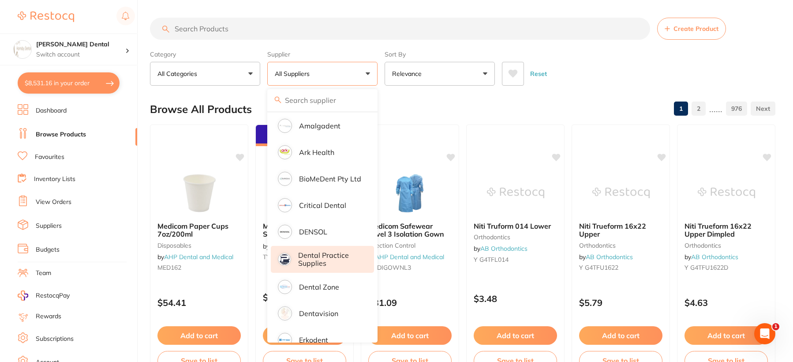
scroll to position [176, 0]
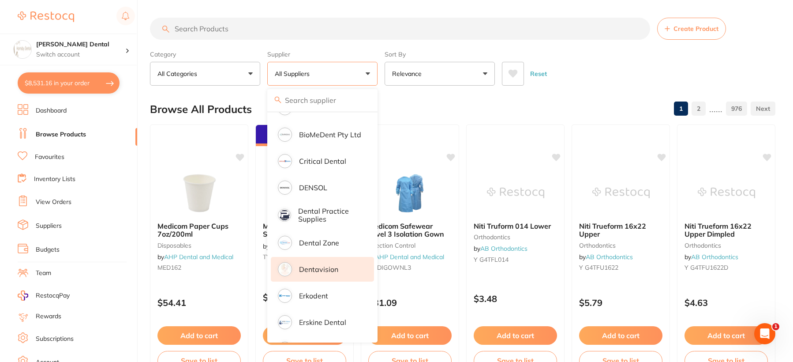
click at [318, 272] on p "Dentavision" at bounding box center [318, 269] width 39 height 8
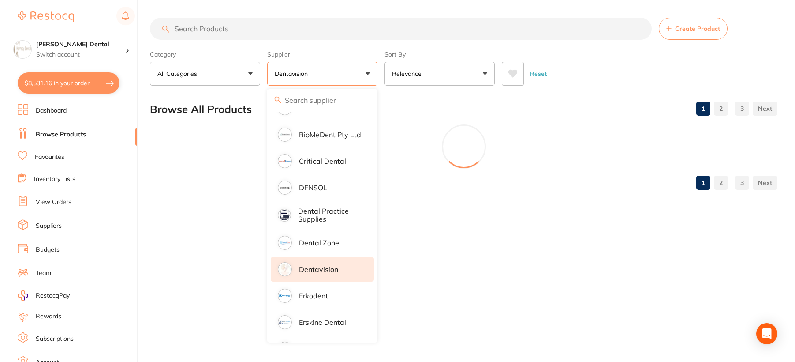
click at [576, 87] on main "Create Product Category All Categories All Categories disposables Clear Categor…" at bounding box center [472, 107] width 645 height 214
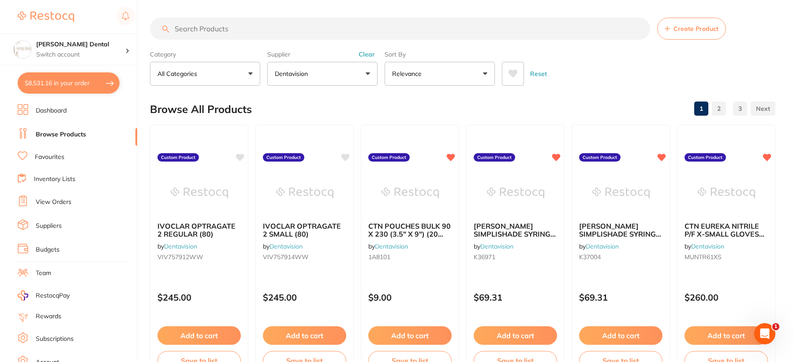
scroll to position [0, 0]
click at [258, 32] on input "search" at bounding box center [400, 29] width 500 height 22
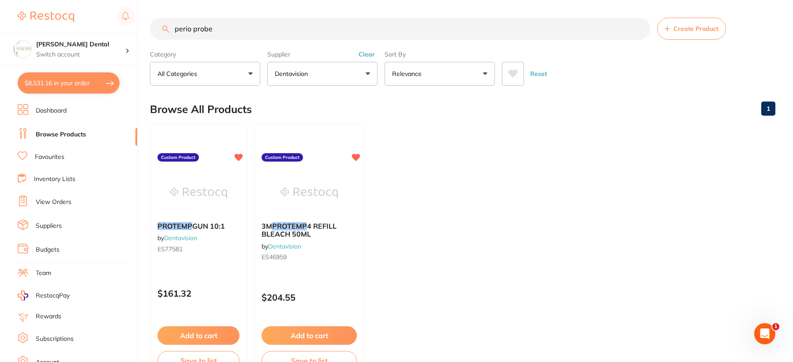
type input "perio probe"
click at [350, 70] on button "Dentavision" at bounding box center [322, 74] width 110 height 24
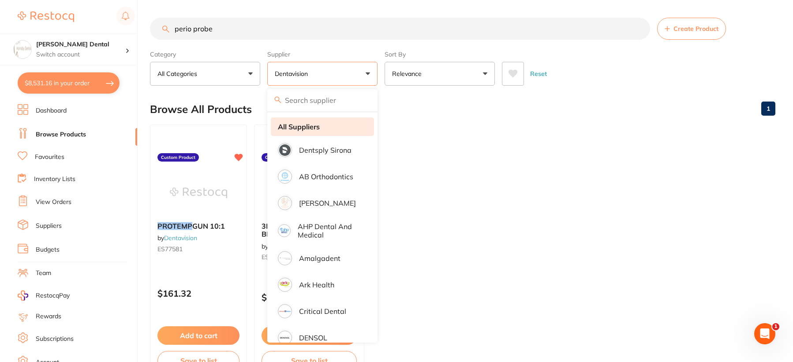
click at [316, 129] on strong "All Suppliers" at bounding box center [299, 127] width 42 height 8
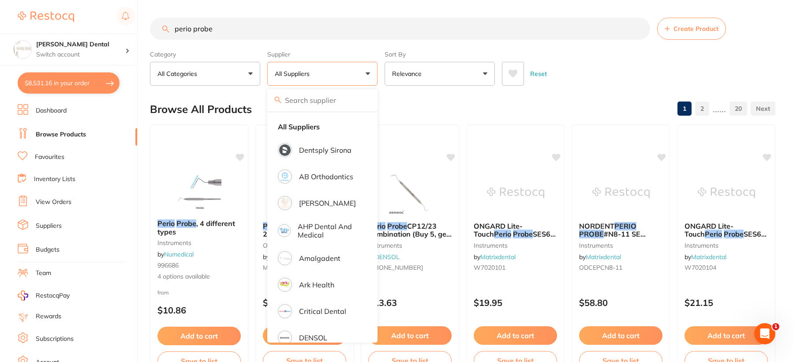
click at [611, 86] on div "Reset" at bounding box center [635, 70] width 266 height 31
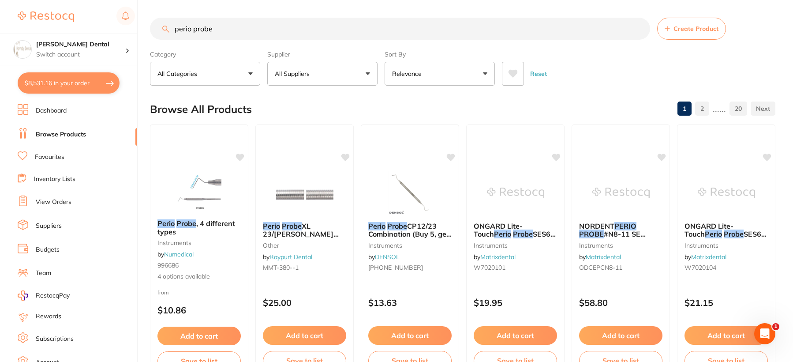
click at [56, 157] on link "Favourites" at bounding box center [50, 157] width 30 height 9
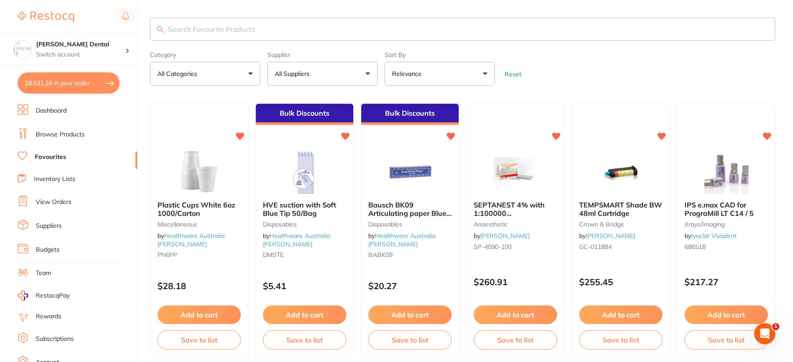
click at [228, 28] on input "search" at bounding box center [462, 29] width 625 height 23
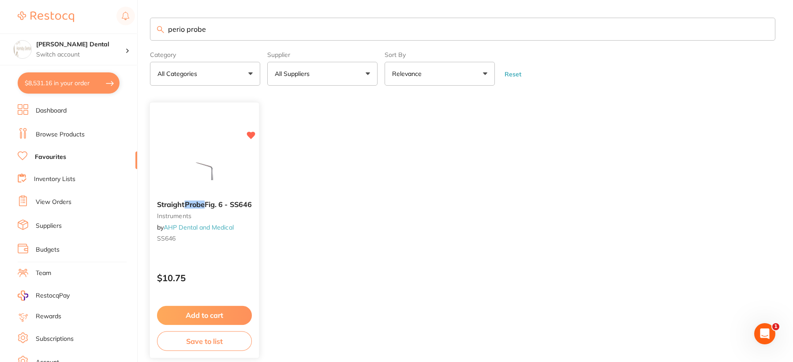
type input "perio probe"
click at [217, 169] on img at bounding box center [205, 171] width 58 height 45
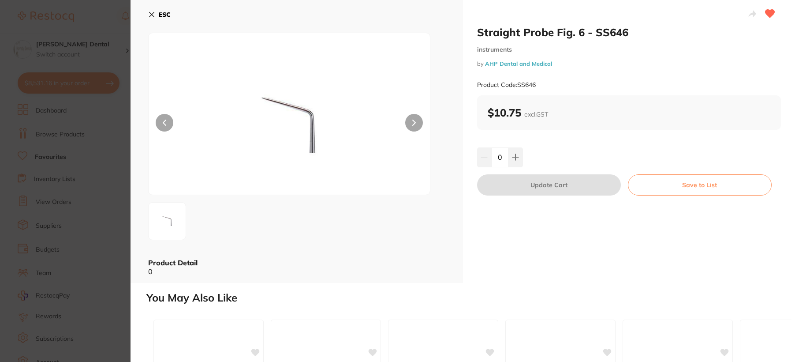
click at [153, 14] on icon at bounding box center [152, 14] width 5 height 5
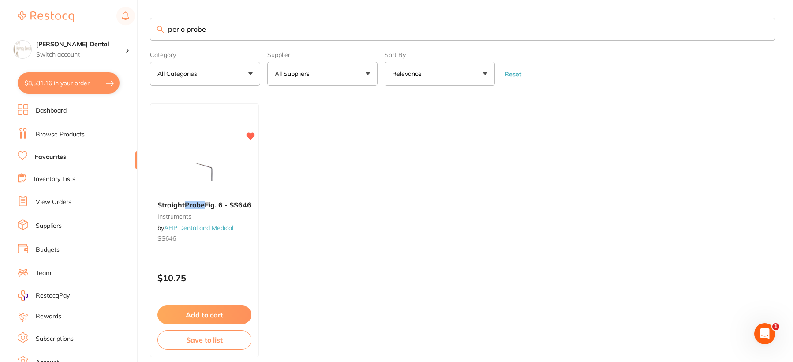
click at [52, 135] on link "Browse Products" at bounding box center [60, 134] width 49 height 9
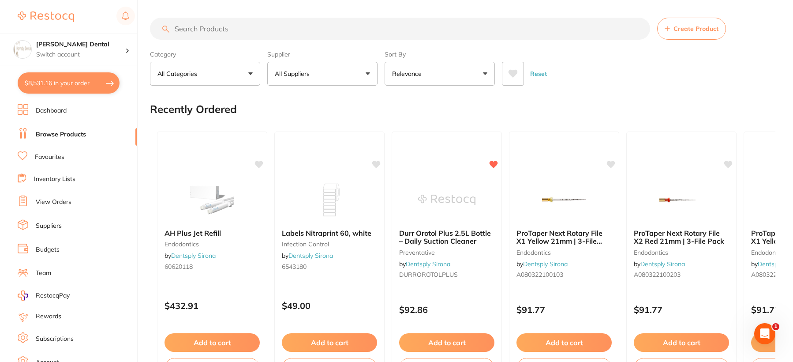
click at [250, 31] on input "search" at bounding box center [400, 29] width 500 height 22
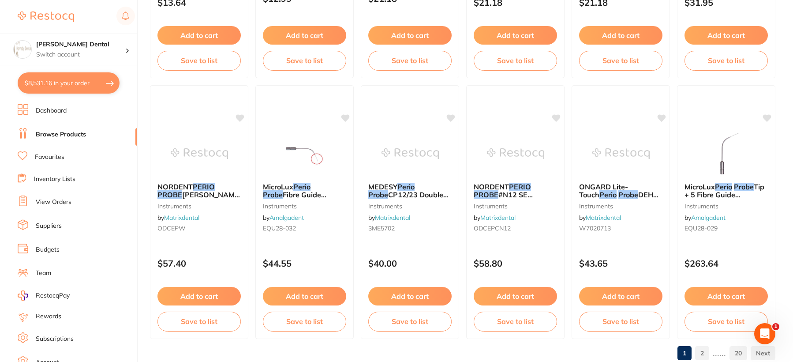
scroll to position [2148, 0]
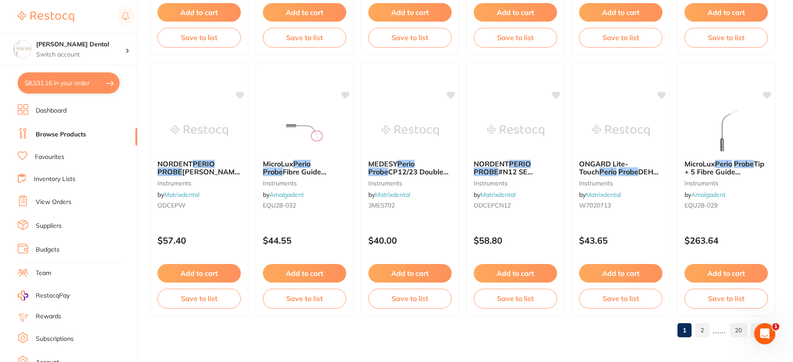
type input "perio probe"
click at [703, 330] on link "2" at bounding box center [702, 330] width 14 height 18
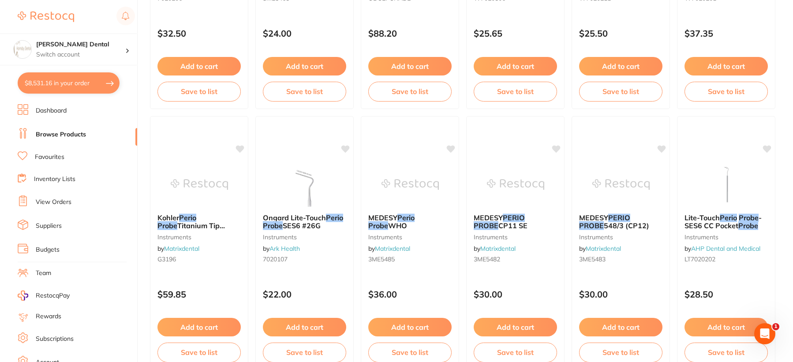
scroll to position [1588, 0]
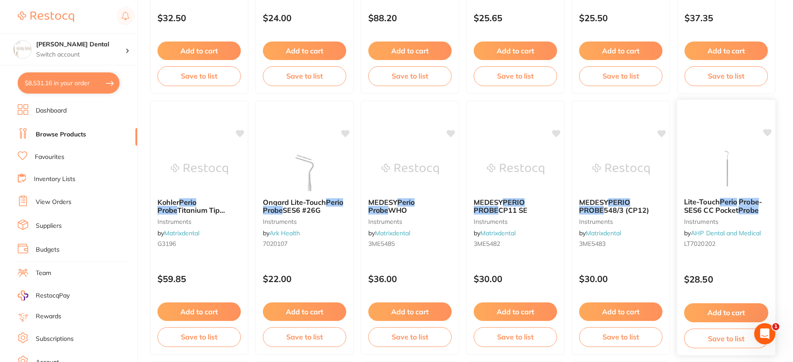
click at [729, 203] on em "Perio" at bounding box center [728, 201] width 17 height 9
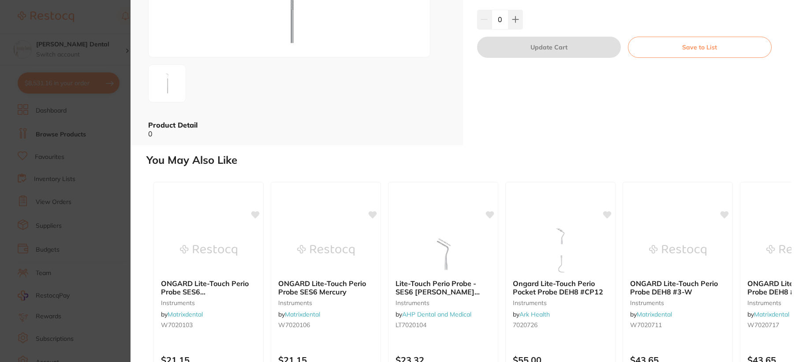
scroll to position [176, 0]
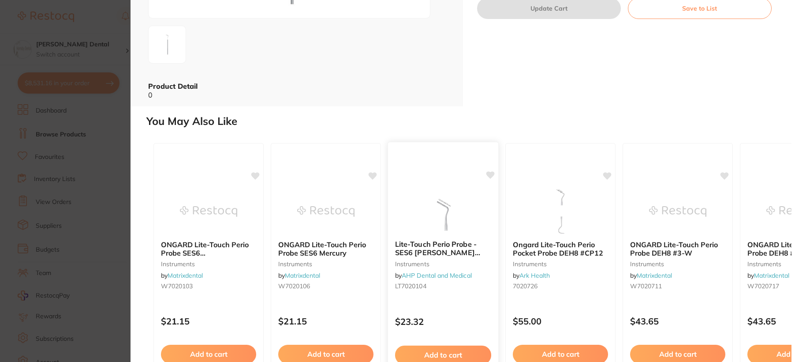
click at [438, 224] on img at bounding box center [443, 210] width 58 height 45
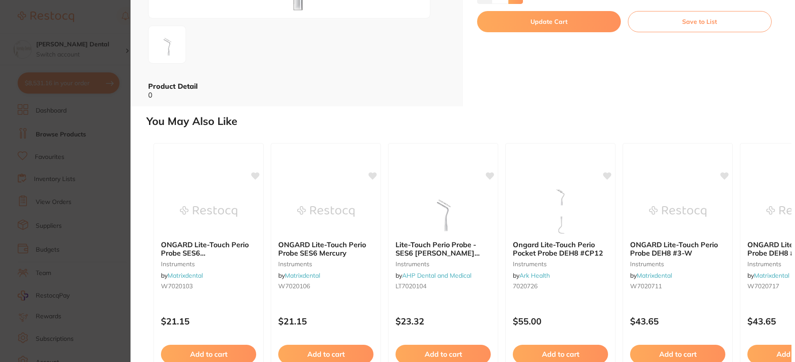
type input "5"
click at [521, 32] on button "Update Cart" at bounding box center [549, 21] width 144 height 21
checkbox input "false"
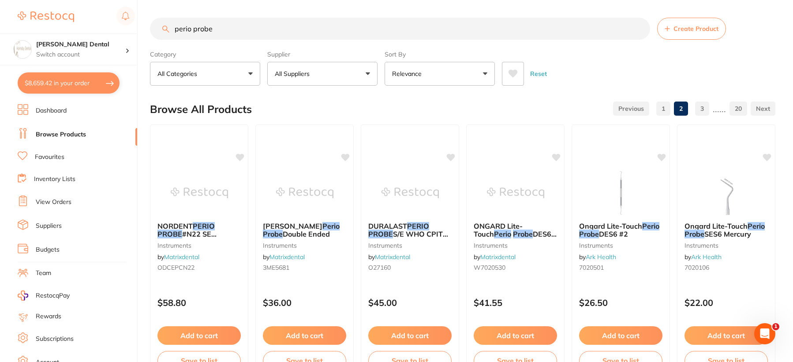
click at [630, 20] on input "perio probe" at bounding box center [400, 29] width 500 height 22
click at [639, 28] on input "perio probe" at bounding box center [400, 29] width 500 height 22
click at [212, 30] on input "fiber" at bounding box center [400, 29] width 500 height 22
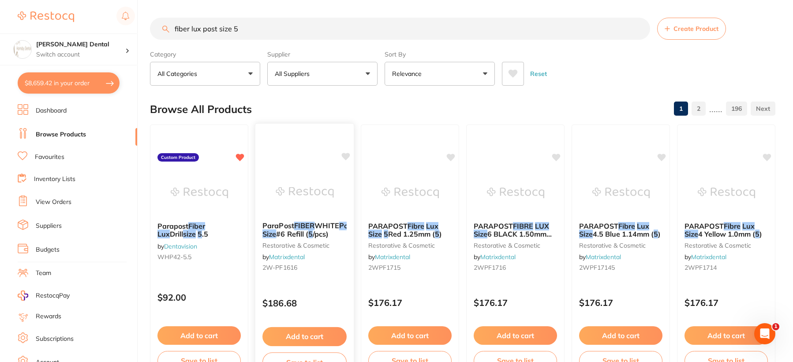
type input "fiber lux post size 5"
click at [316, 187] on img at bounding box center [305, 192] width 58 height 45
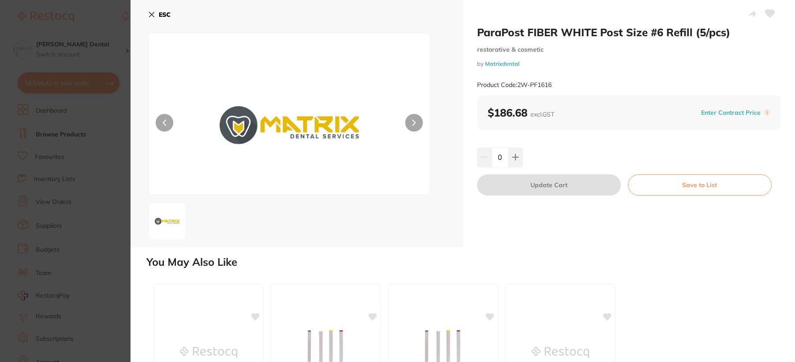
click at [153, 14] on icon at bounding box center [152, 14] width 5 height 5
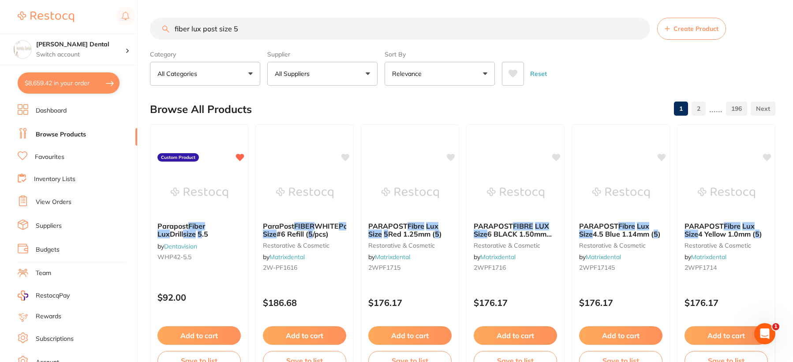
click at [330, 71] on button "All Suppliers" at bounding box center [322, 74] width 110 height 24
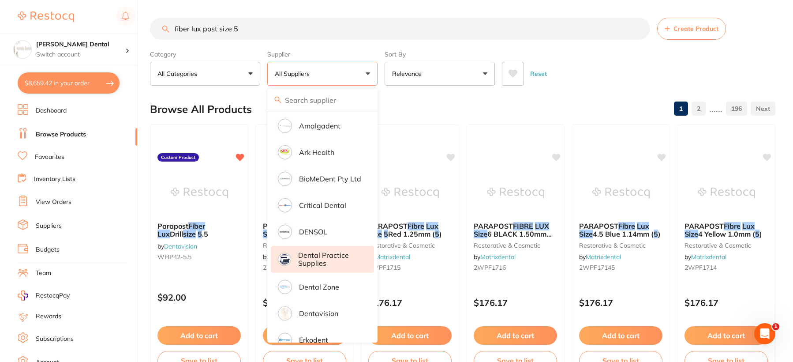
scroll to position [176, 0]
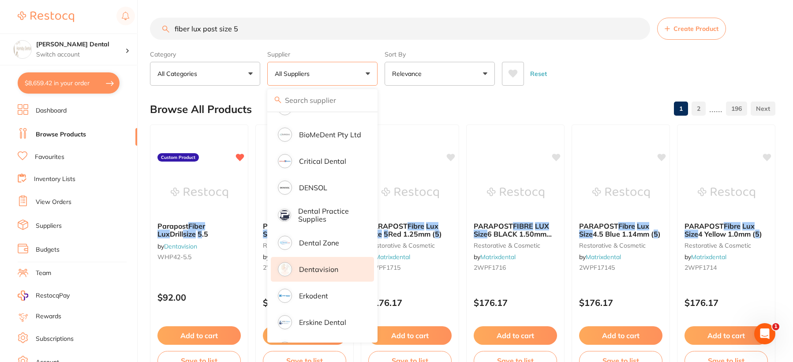
click at [321, 270] on p "Dentavision" at bounding box center [318, 269] width 39 height 8
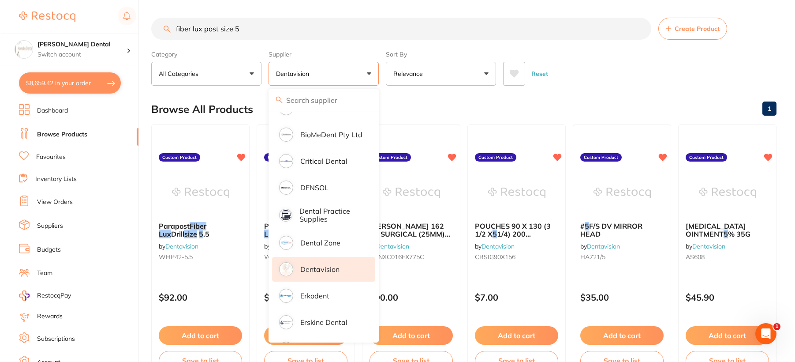
scroll to position [0, 0]
click at [555, 97] on div "Browse All Products 1" at bounding box center [462, 109] width 625 height 30
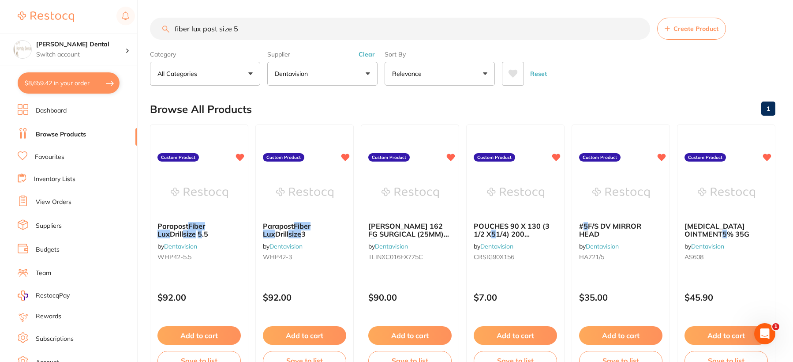
click at [254, 31] on input "fiber lux post size 5" at bounding box center [400, 29] width 500 height 22
click at [637, 21] on input "fiber lux post size 5" at bounding box center [400, 29] width 500 height 22
click at [637, 31] on input "fiber lux post size 5" at bounding box center [400, 29] width 500 height 22
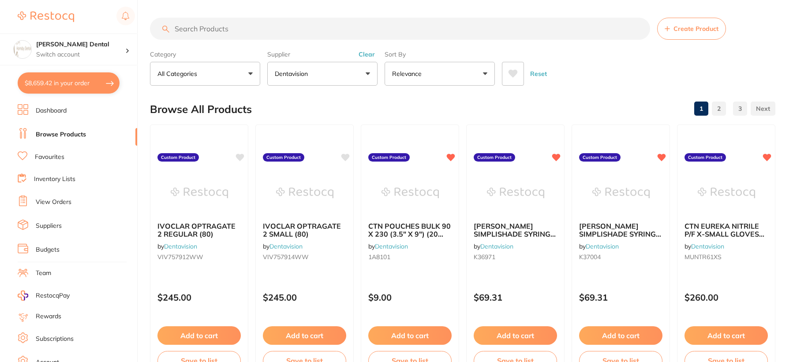
type input "f"
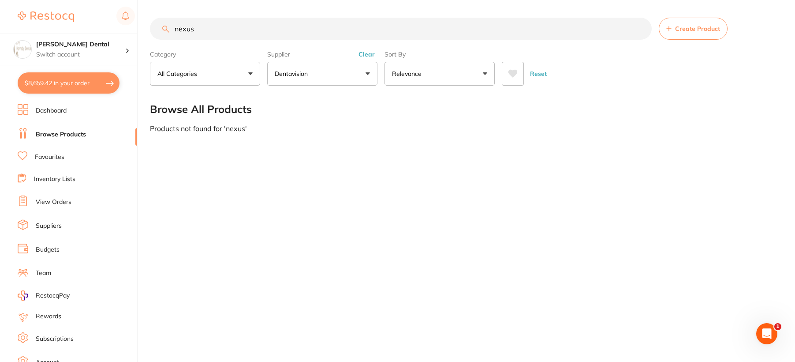
type input "nexus"
click at [323, 82] on button "Dentavision" at bounding box center [322, 74] width 110 height 24
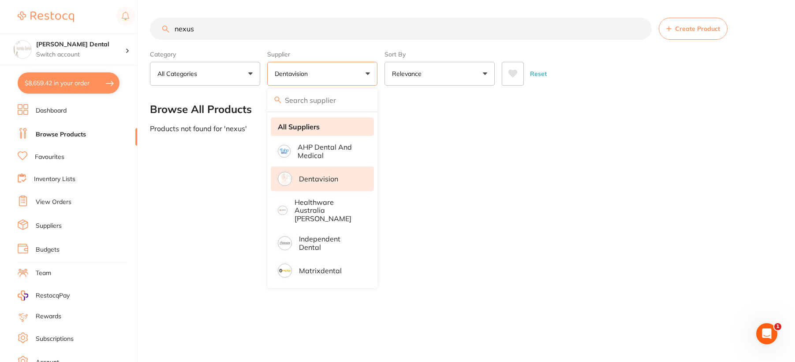
click at [318, 124] on strong "All Suppliers" at bounding box center [299, 127] width 42 height 8
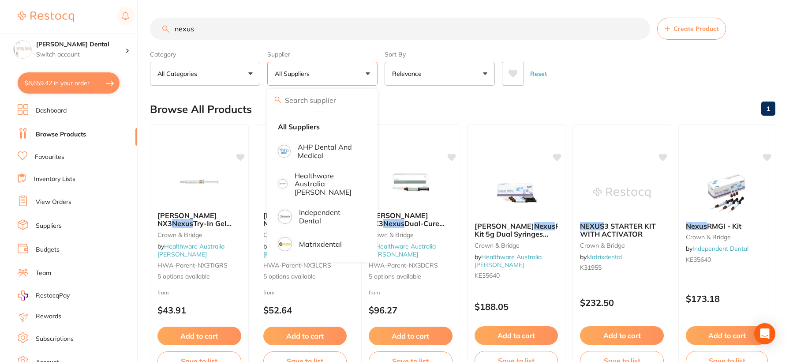
click at [217, 32] on input "nexus" at bounding box center [400, 29] width 500 height 22
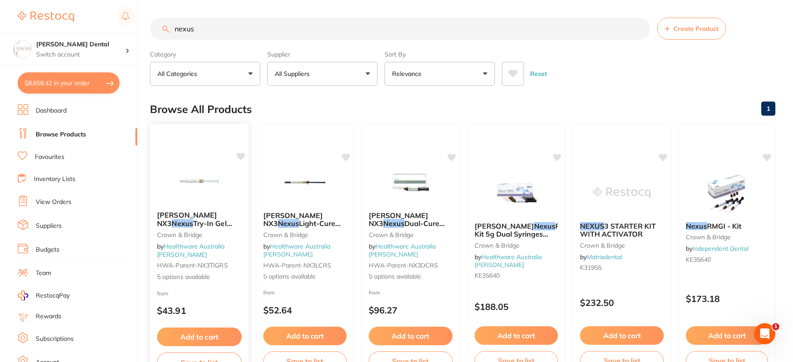
click at [198, 187] on img at bounding box center [199, 181] width 58 height 45
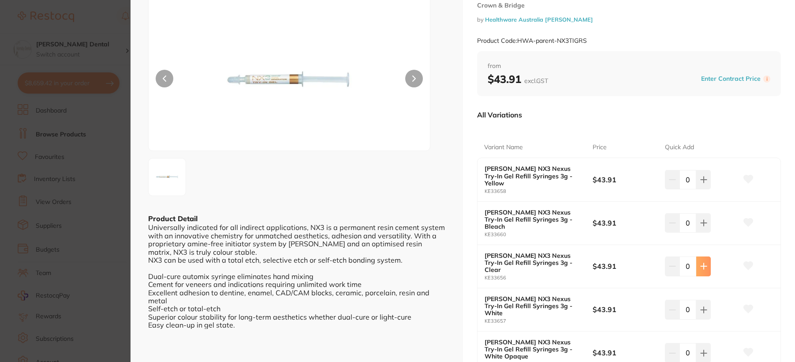
click at [703, 256] on button at bounding box center [704, 265] width 15 height 19
type input "1"
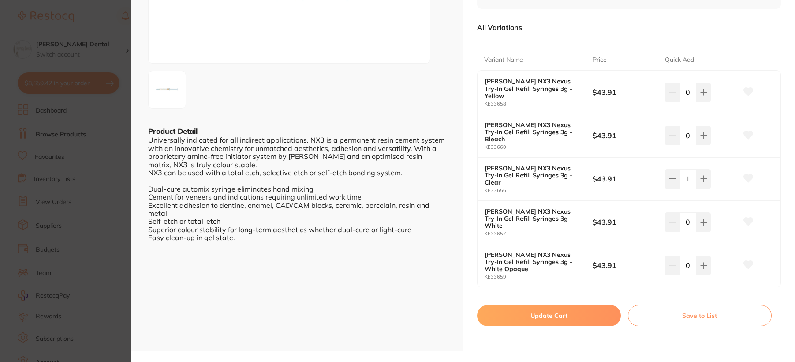
scroll to position [132, 0]
click at [538, 304] on button "Update Cart" at bounding box center [549, 314] width 144 height 21
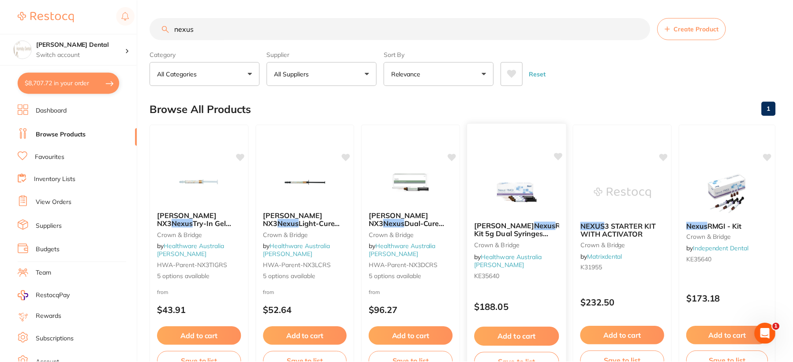
scroll to position [2, 0]
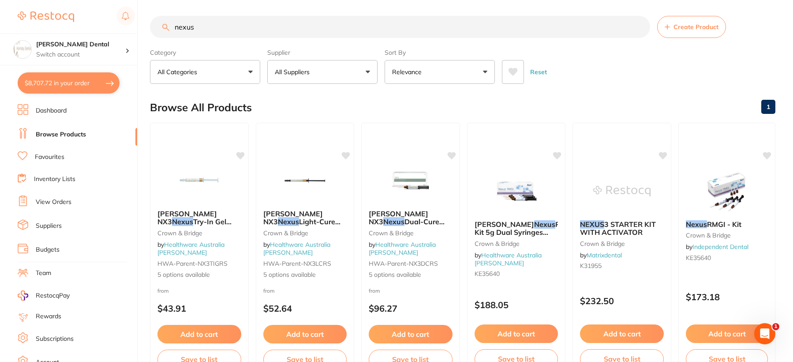
click at [76, 79] on button "$8,707.72 in your order" at bounding box center [69, 82] width 102 height 21
checkbox input "true"
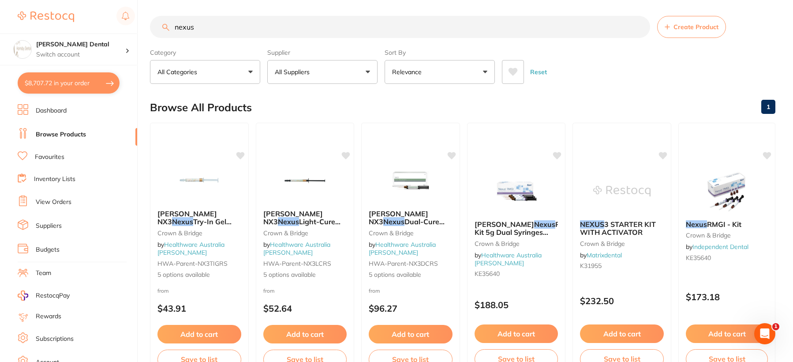
checkbox input "true"
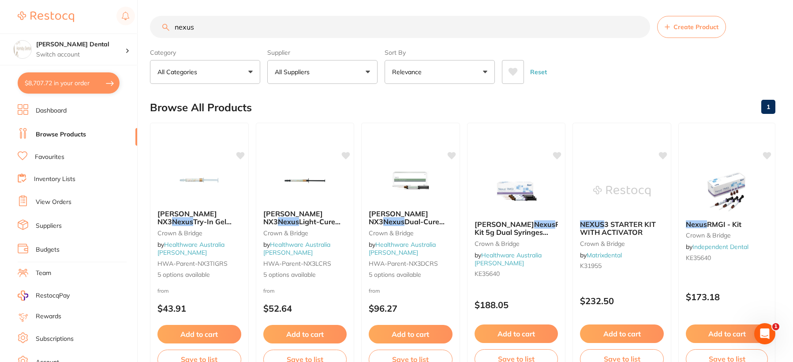
click at [63, 109] on link "Dashboard" at bounding box center [51, 110] width 31 height 9
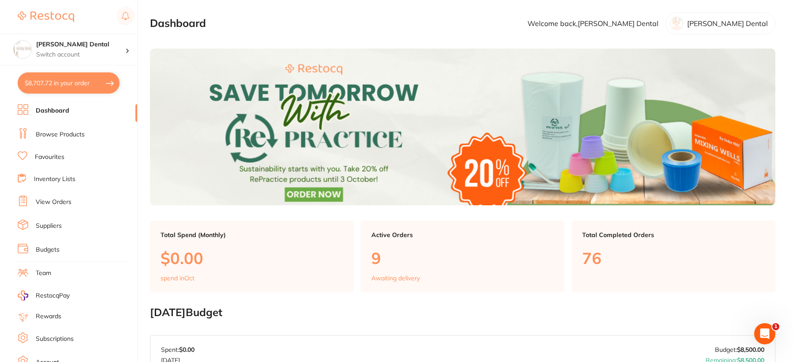
click at [56, 108] on link "Dashboard" at bounding box center [53, 110] width 34 height 9
click at [93, 82] on button "$8,707.72 in your order" at bounding box center [69, 82] width 102 height 21
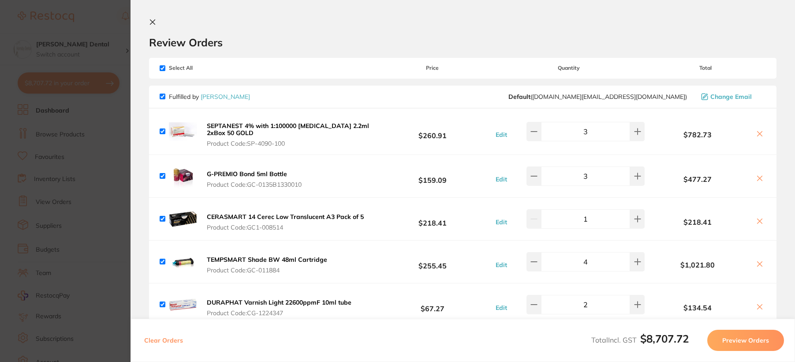
click at [155, 20] on icon at bounding box center [152, 22] width 5 height 5
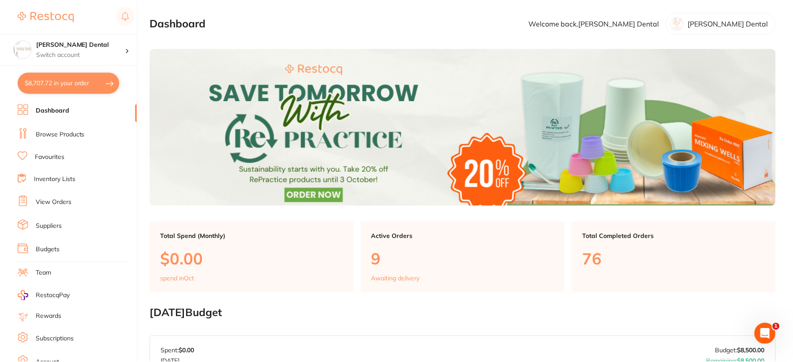
scroll to position [0, 0]
